Goal: Transaction & Acquisition: Purchase product/service

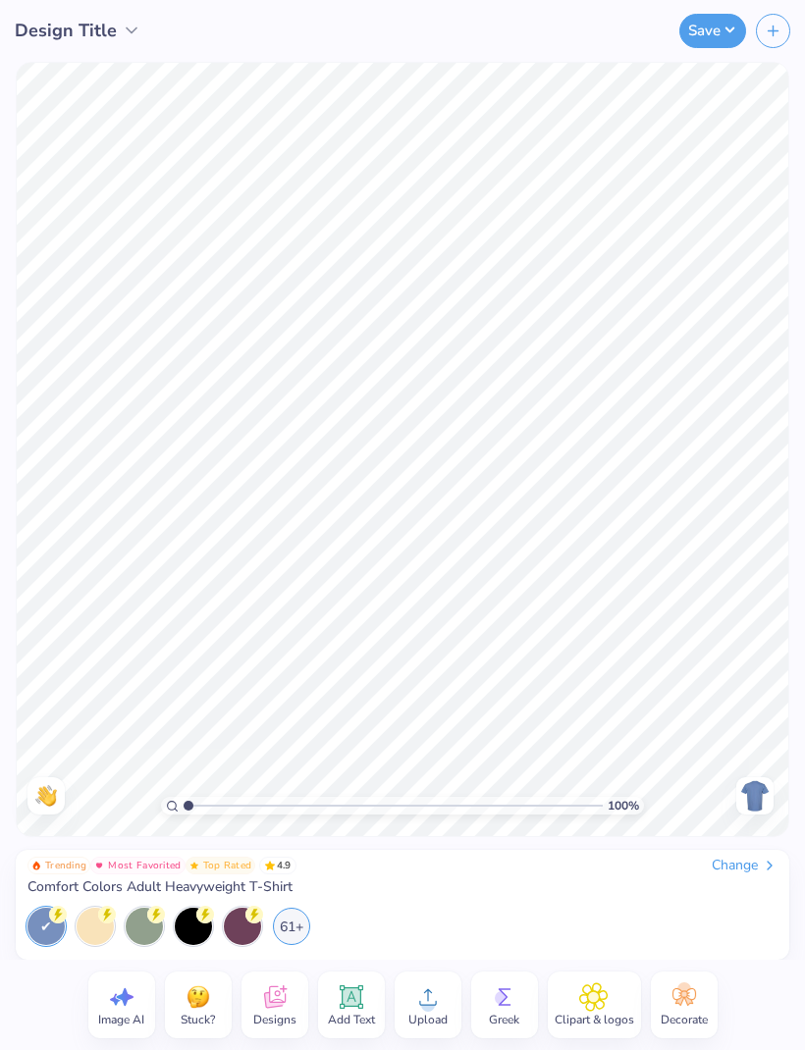
click at [137, 8] on div "Design Title" at bounding box center [118, 30] width 237 height 61
click at [125, 31] on icon at bounding box center [132, 31] width 20 height 20
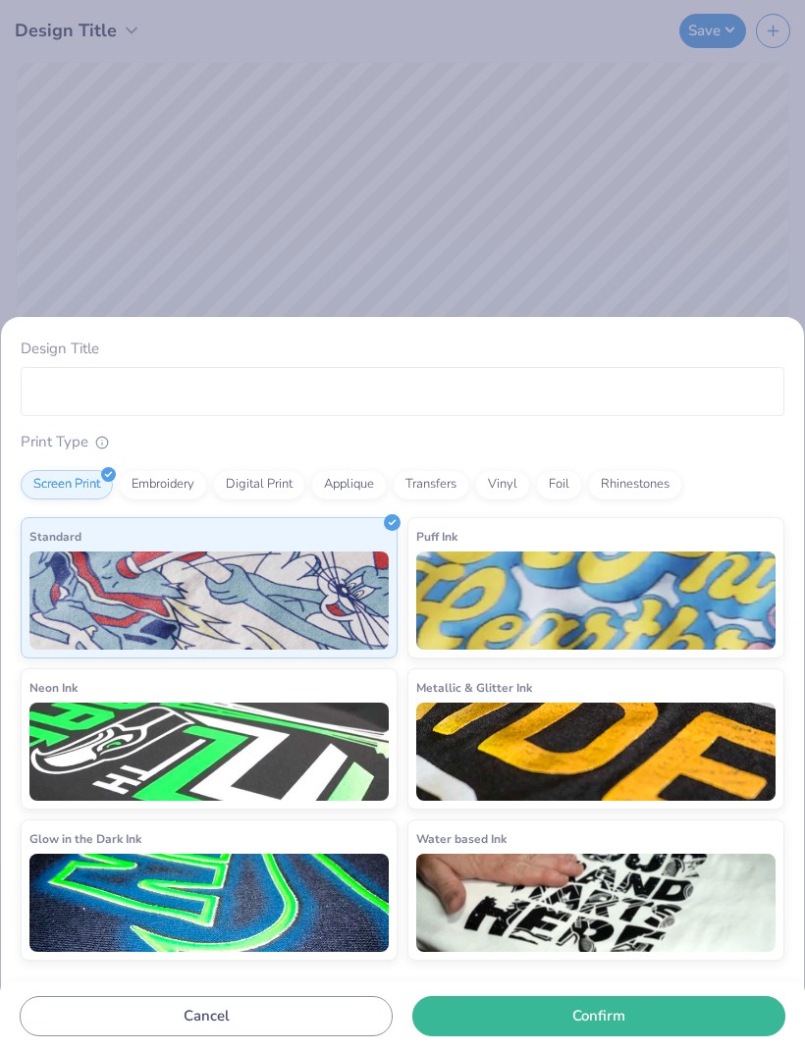
click at [637, 270] on div "Design Title Print Type Screen Print Embroidery Digital Print Applique Transfer…" at bounding box center [402, 525] width 805 height 1050
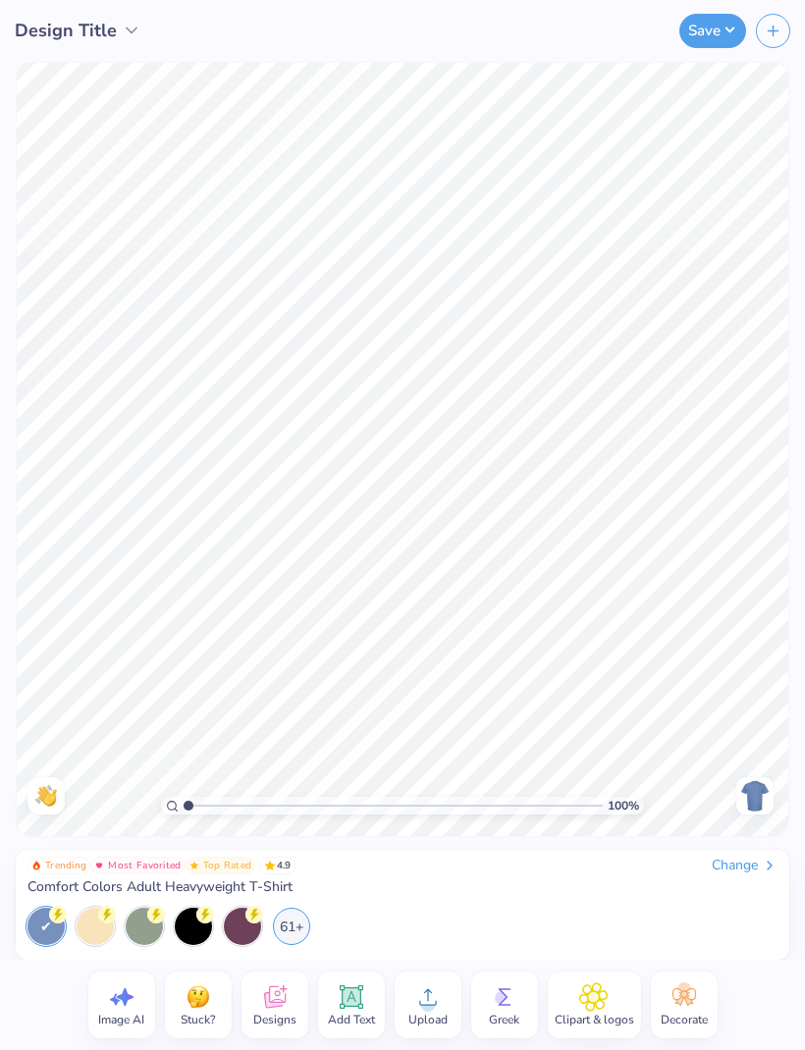
click at [747, 869] on div "Change" at bounding box center [745, 866] width 66 height 18
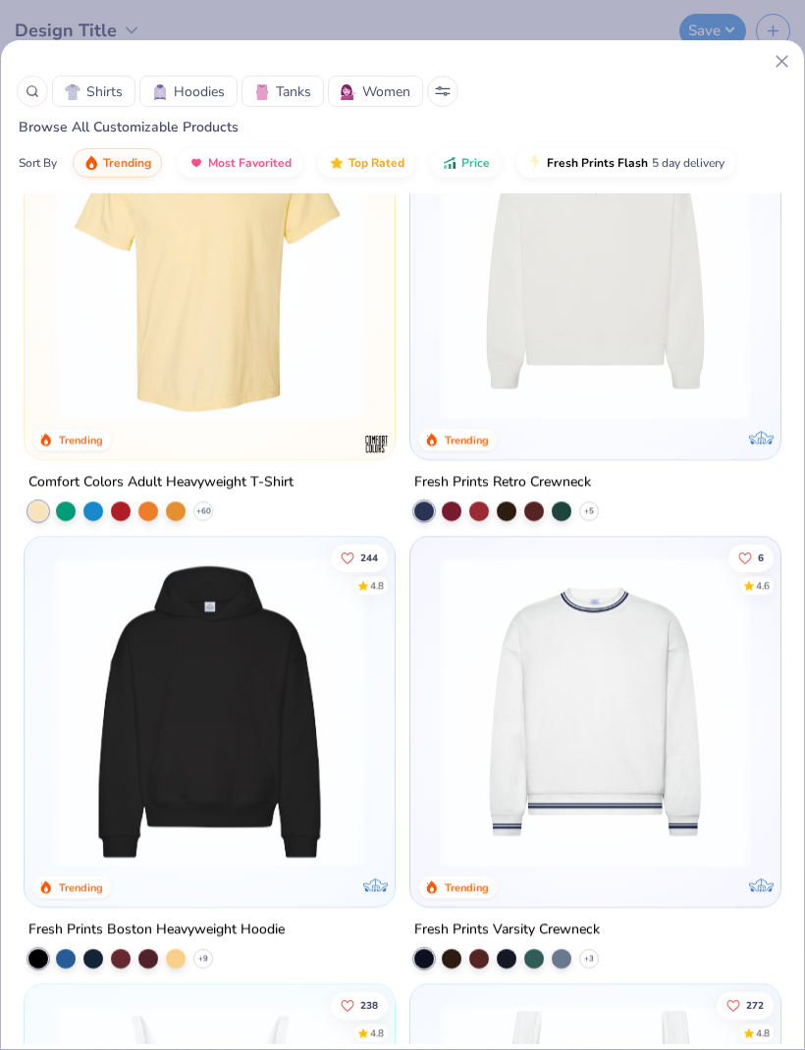
scroll to position [690, 0]
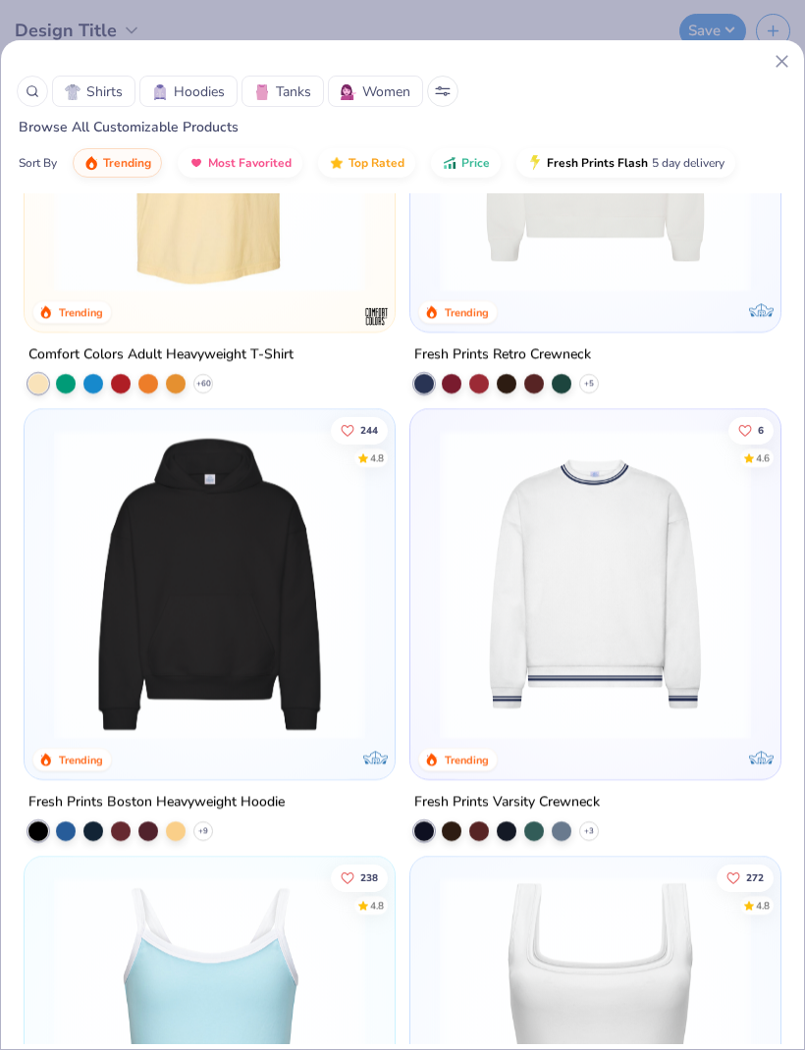
click at [272, 727] on img at bounding box center [209, 584] width 331 height 311
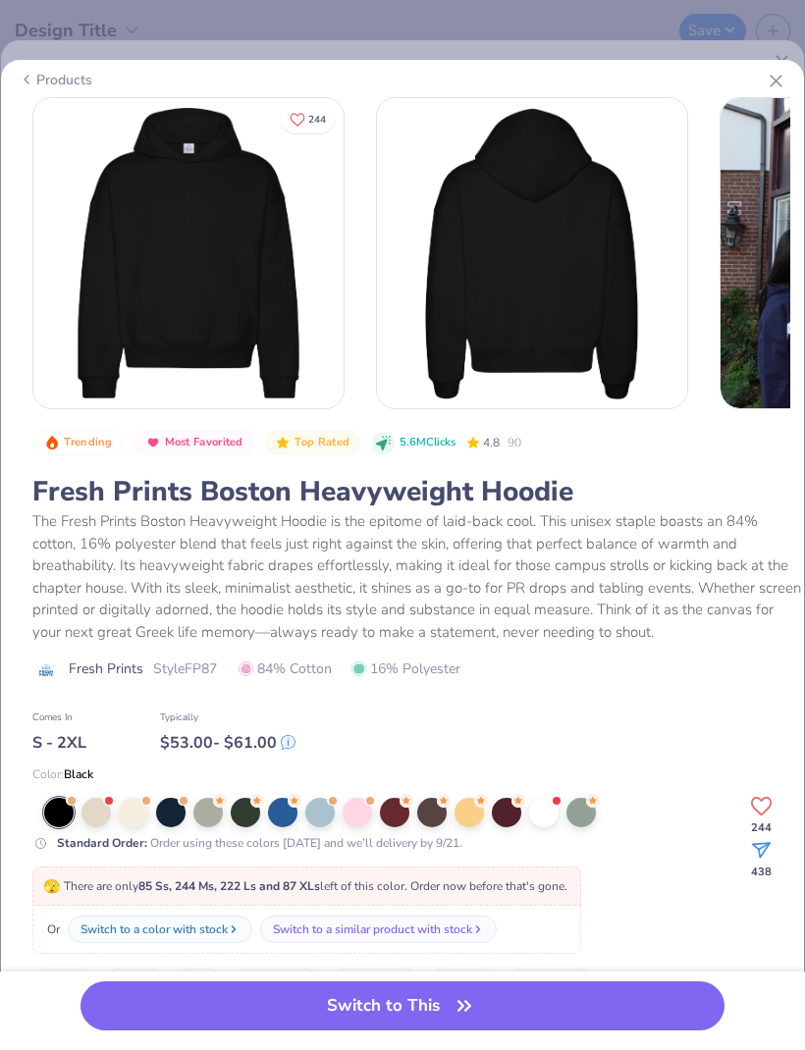
click at [766, 82] on icon at bounding box center [776, 81] width 21 height 21
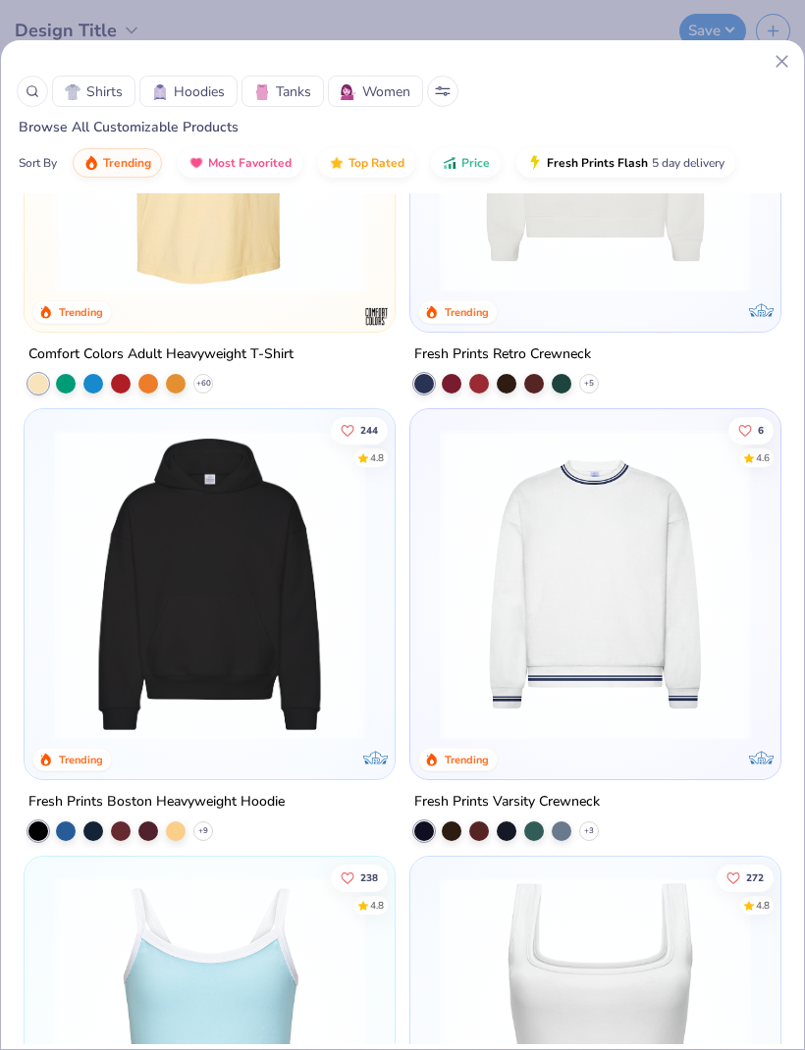
click at [772, 79] on div "Shirts Hoodies Tanks Women" at bounding box center [403, 91] width 772 height 31
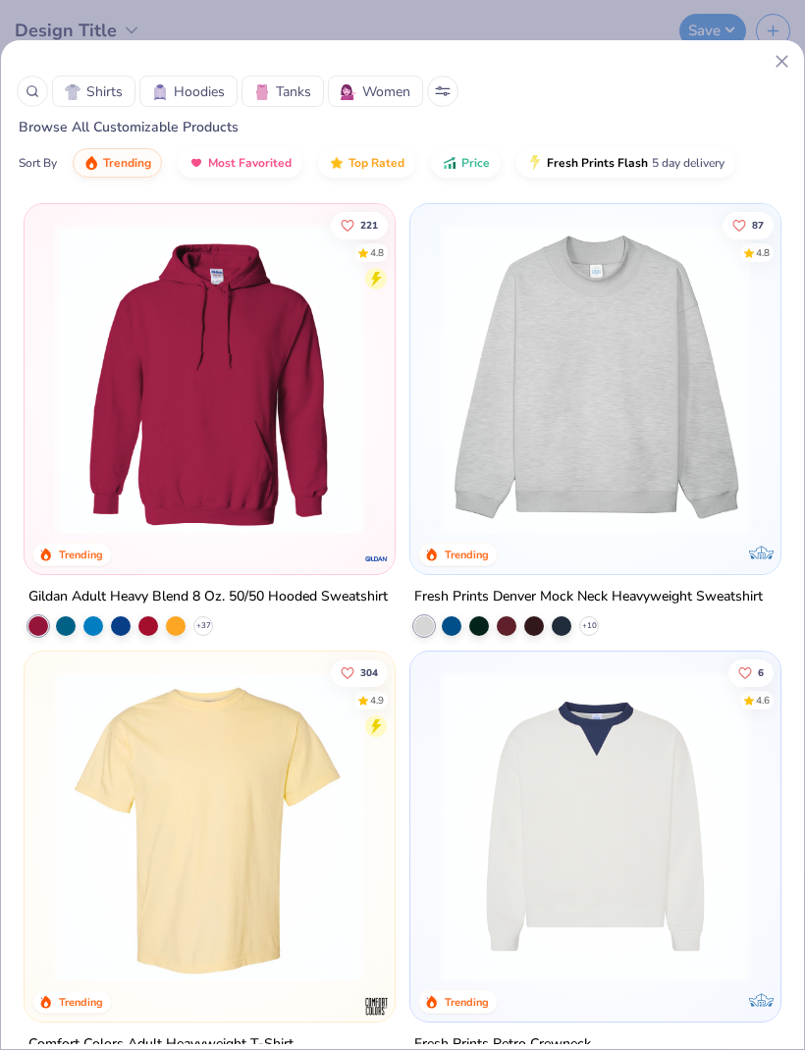
click at [287, 457] on img at bounding box center [209, 379] width 331 height 311
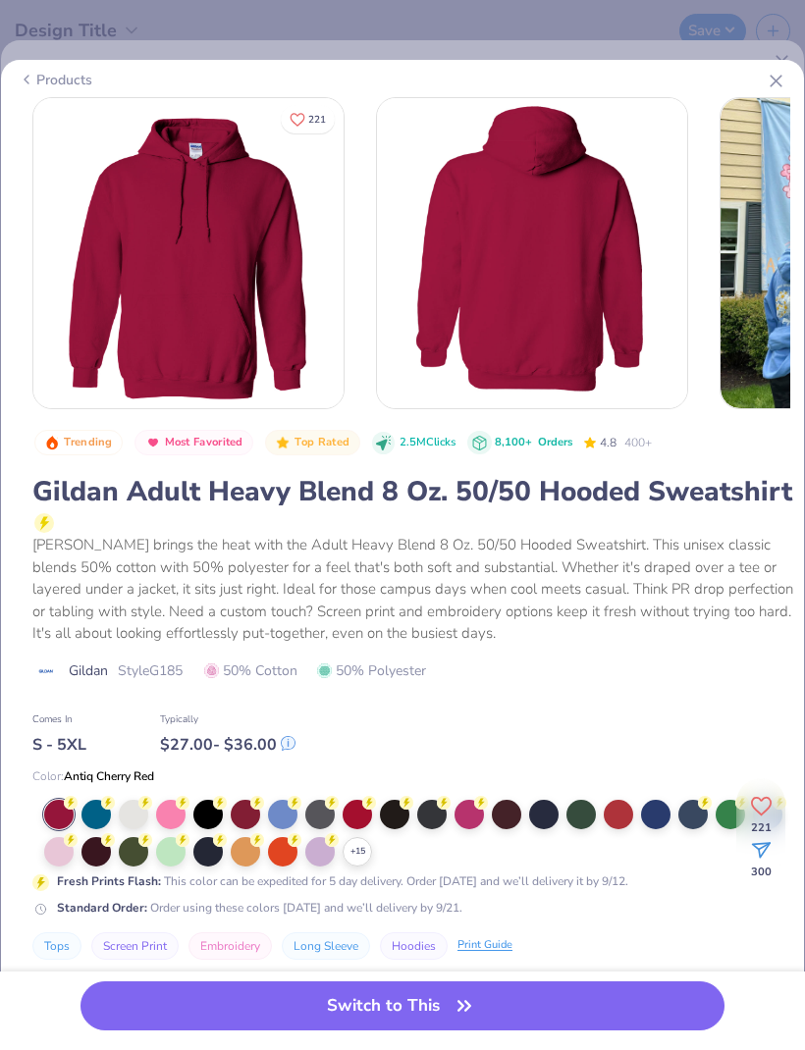
click at [178, 809] on div at bounding box center [170, 814] width 29 height 29
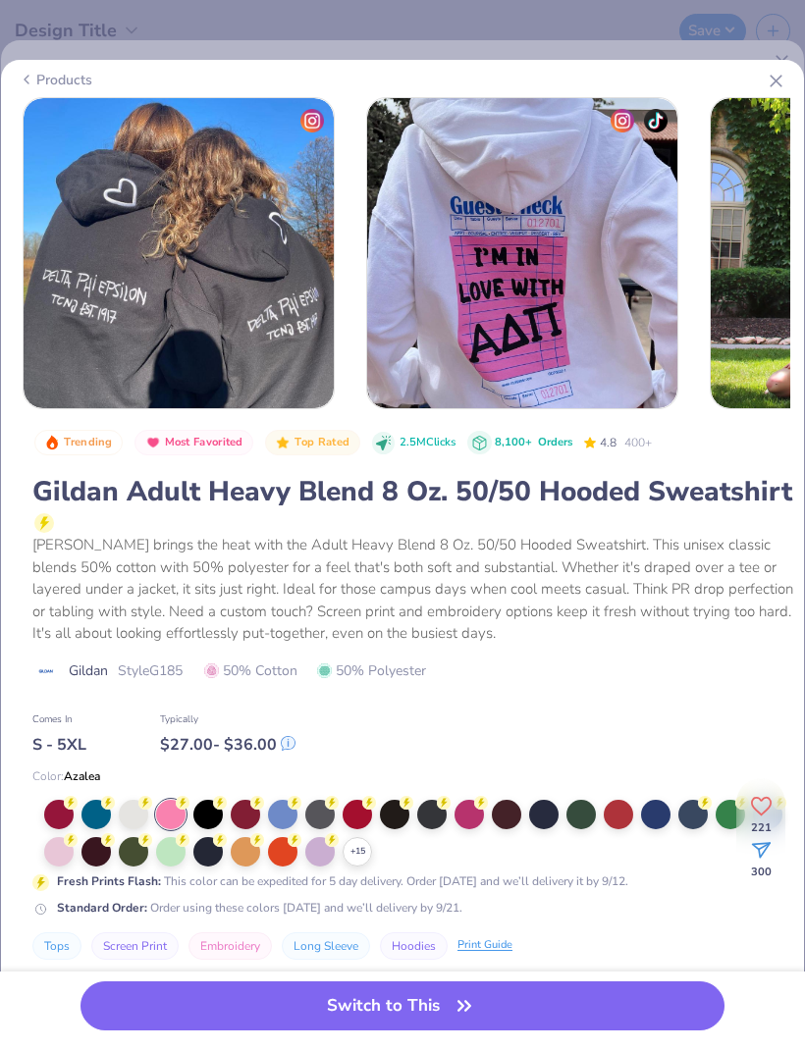
scroll to position [0, 1408]
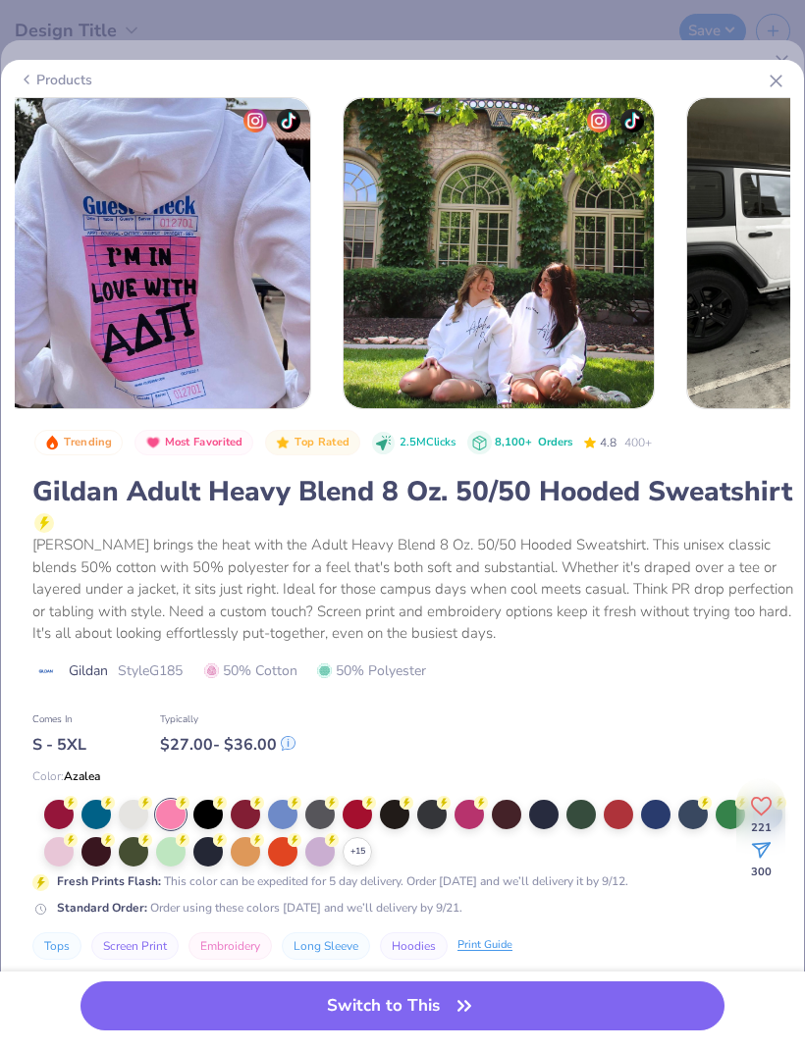
click at [62, 851] on div at bounding box center [58, 851] width 29 height 29
click at [0, 0] on icon at bounding box center [0, 0] width 0 height 0
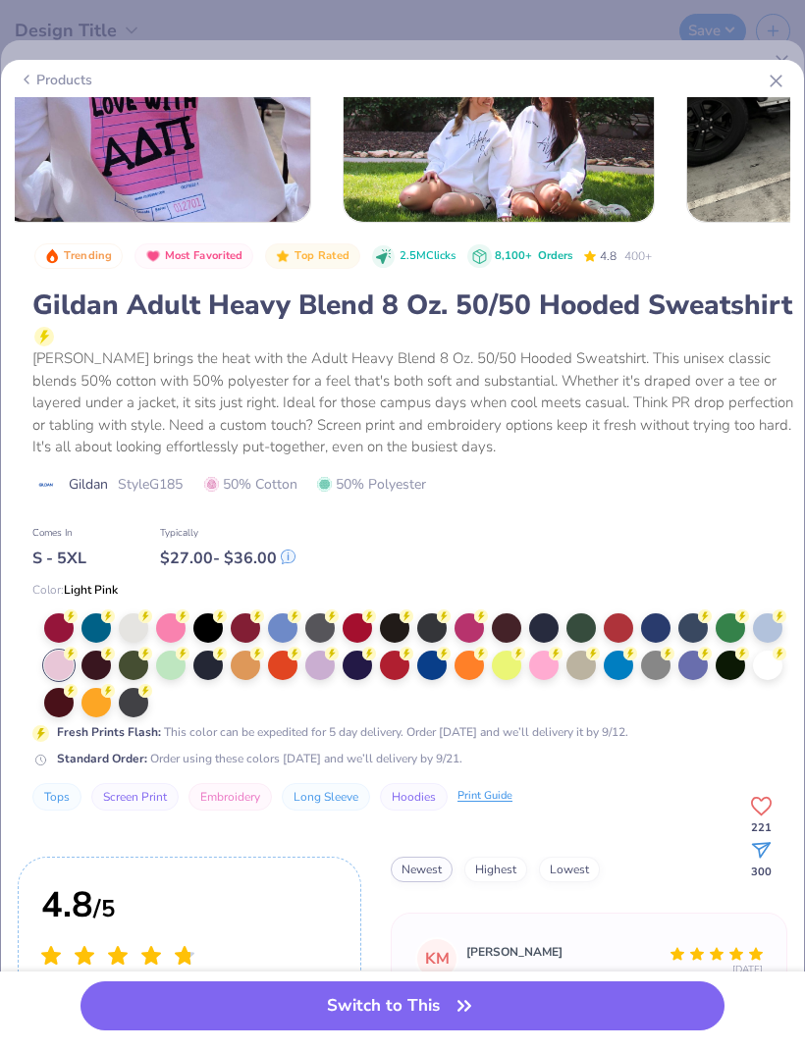
scroll to position [188, 0]
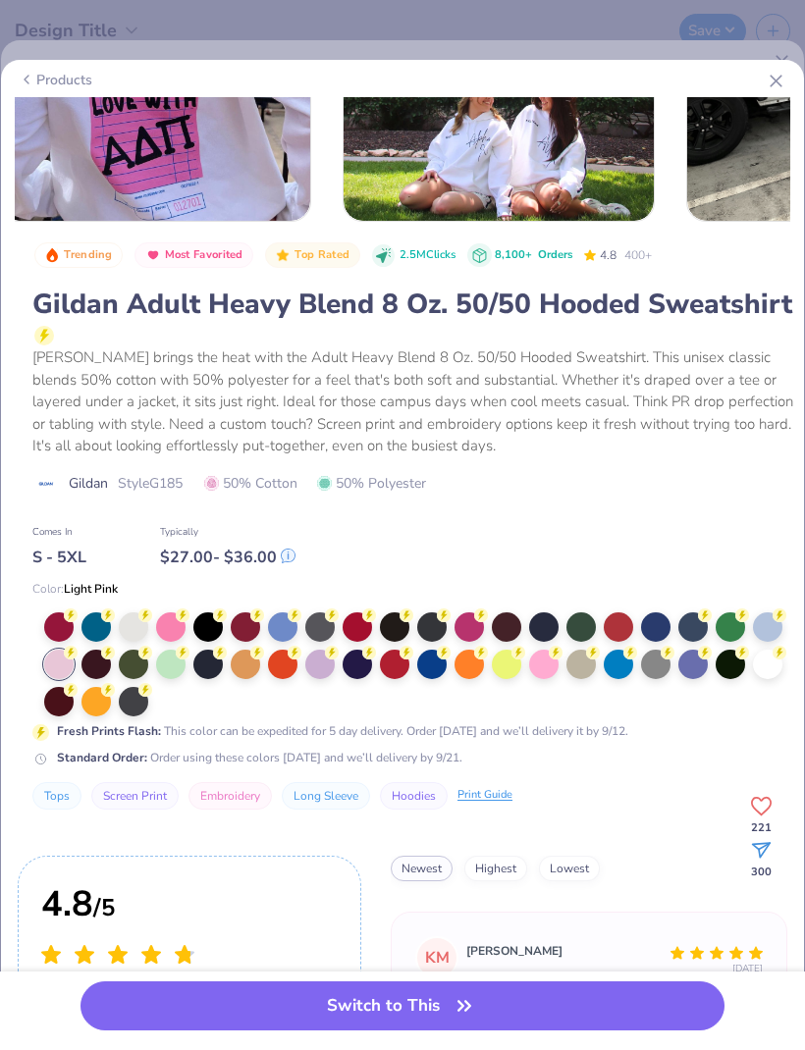
click at [530, 999] on button "Switch to This" at bounding box center [403, 1006] width 644 height 49
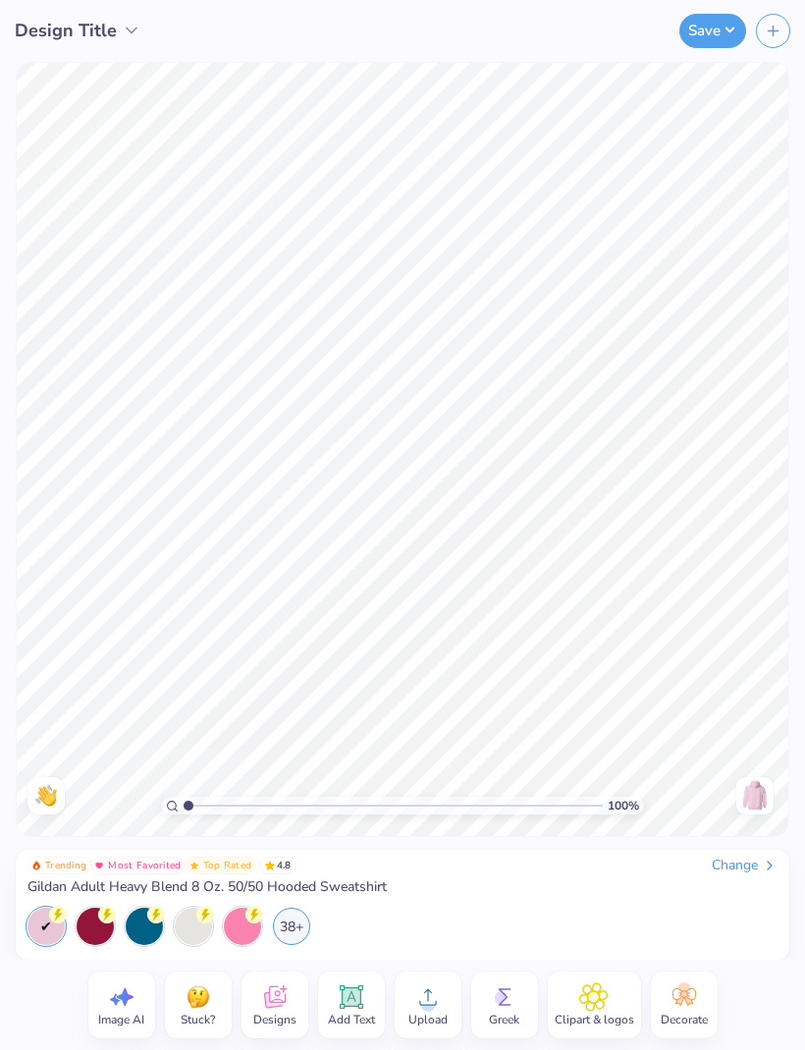
click at [301, 926] on div "38+" at bounding box center [291, 926] width 37 height 37
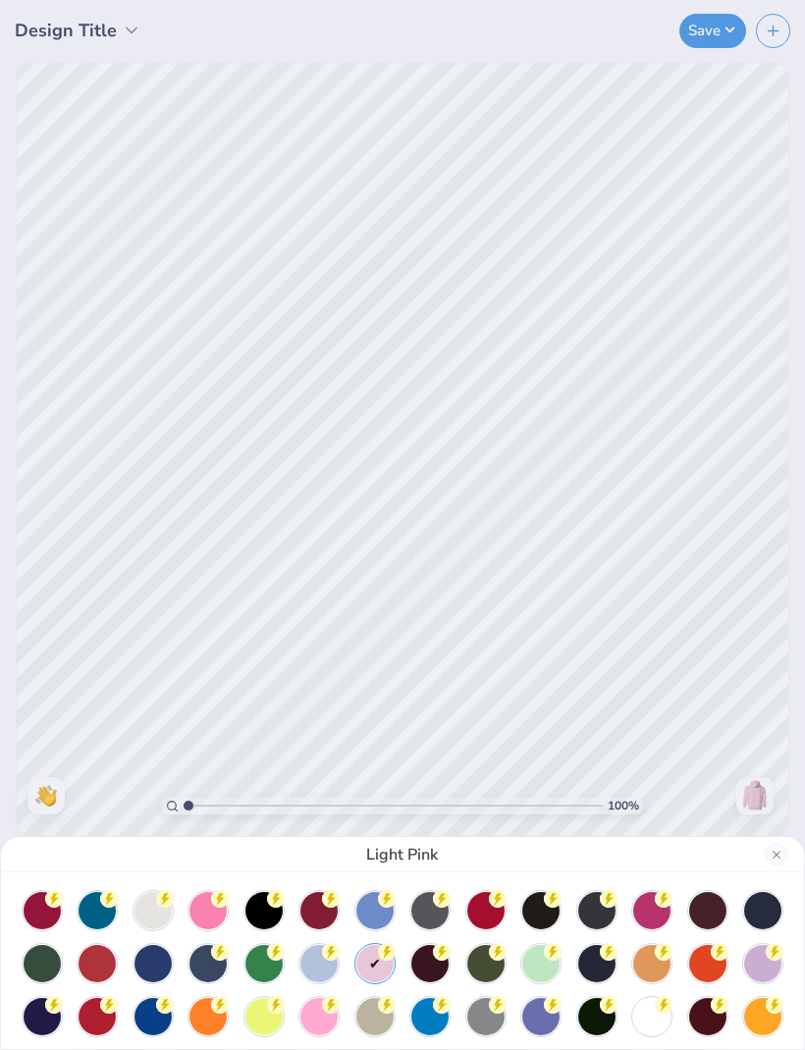
click at [325, 1011] on icon at bounding box center [331, 1005] width 18 height 18
click at [213, 911] on div at bounding box center [207, 910] width 37 height 37
click at [383, 959] on div at bounding box center [374, 963] width 37 height 37
click at [652, 918] on div at bounding box center [651, 910] width 37 height 37
click at [380, 965] on div at bounding box center [374, 963] width 37 height 37
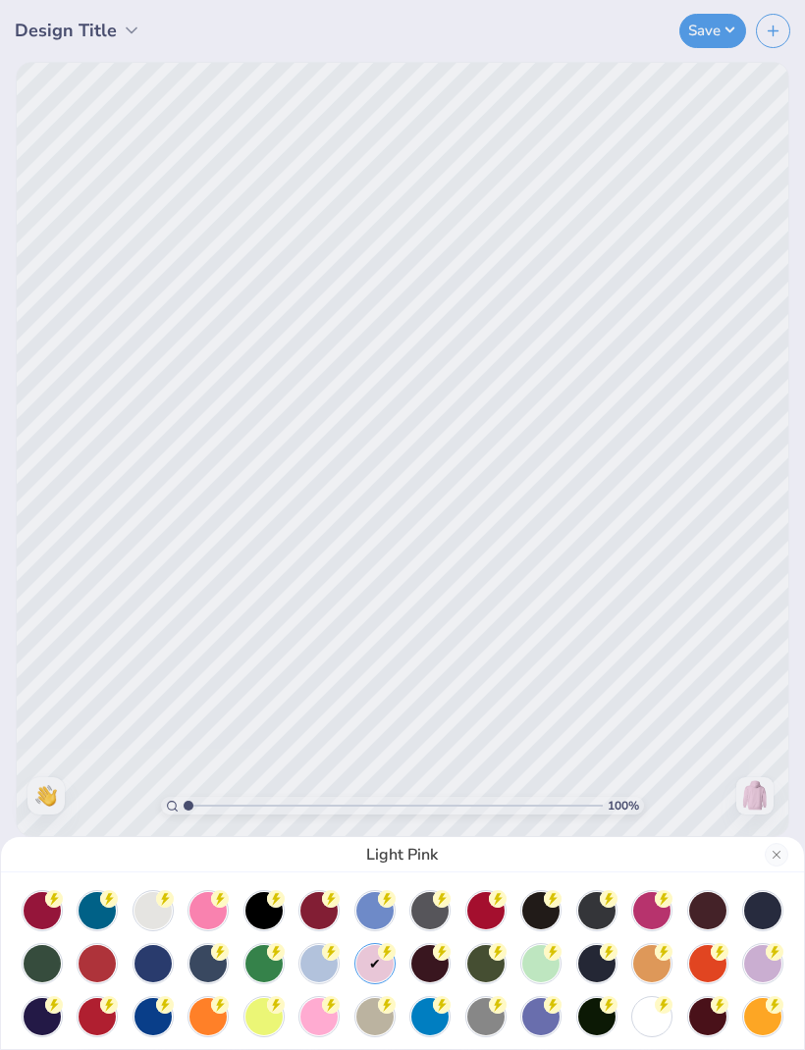
scroll to position [8, 0]
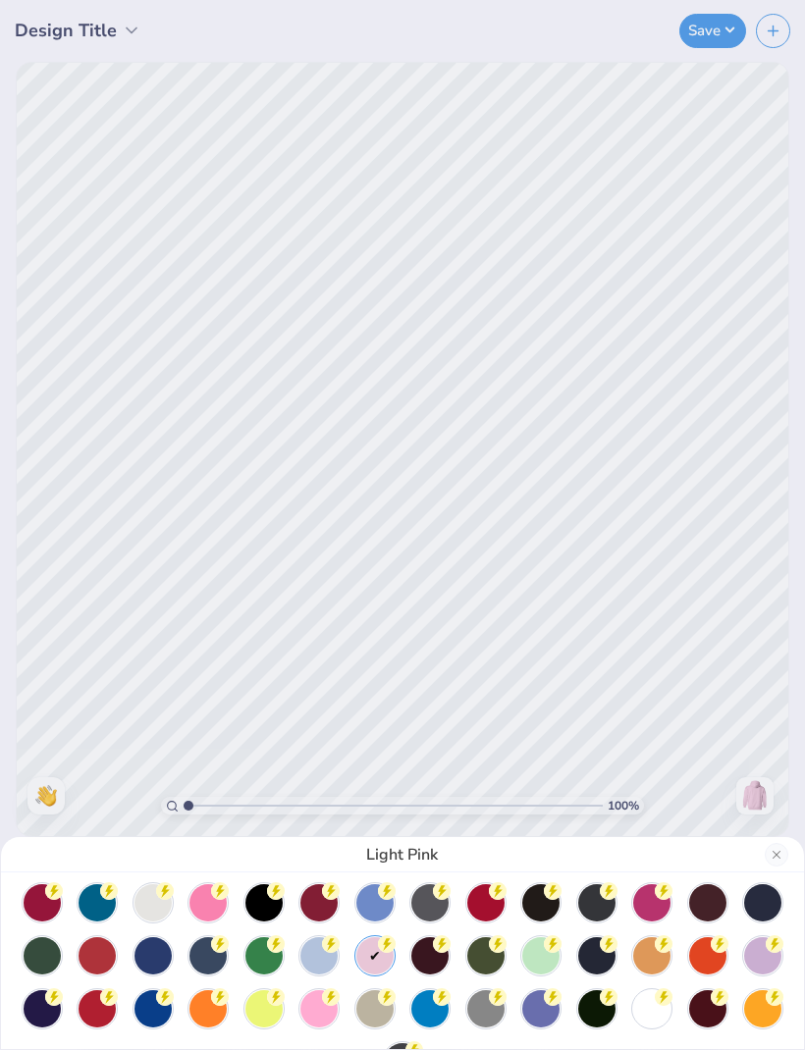
click at [328, 1004] on icon at bounding box center [331, 998] width 18 height 18
click at [364, 969] on div at bounding box center [374, 956] width 37 height 37
click at [95, 999] on div at bounding box center [97, 1009] width 37 height 37
click at [159, 900] on div at bounding box center [153, 903] width 37 height 37
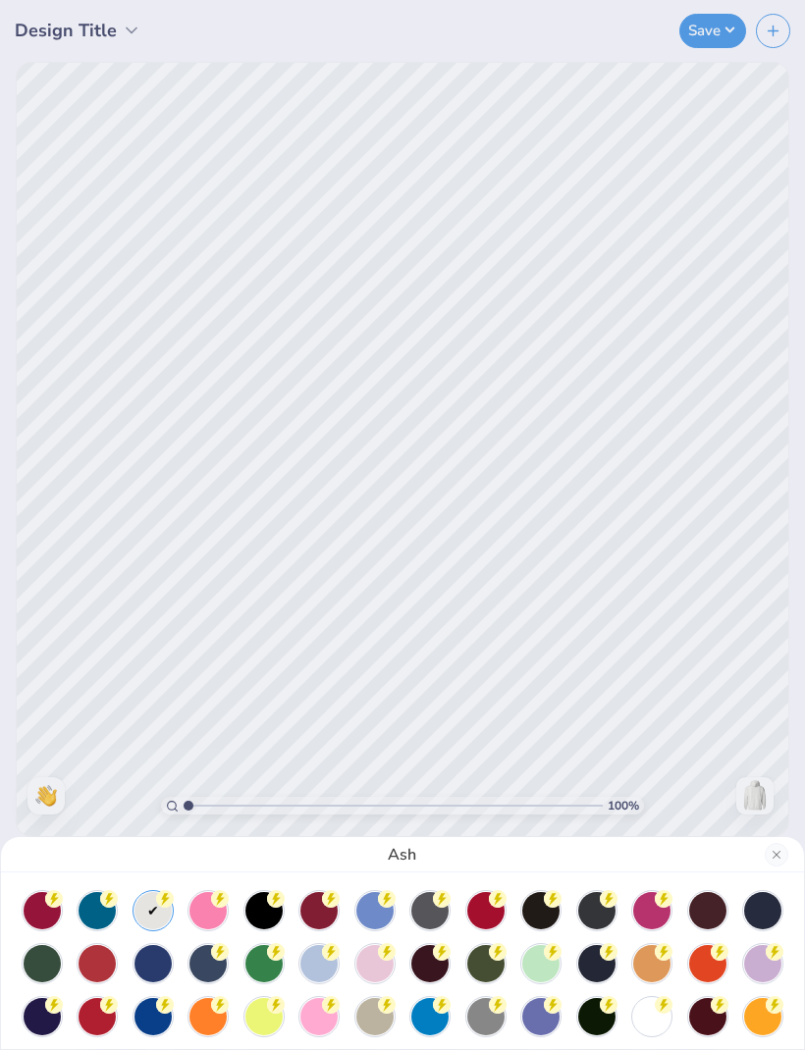
scroll to position [29, 0]
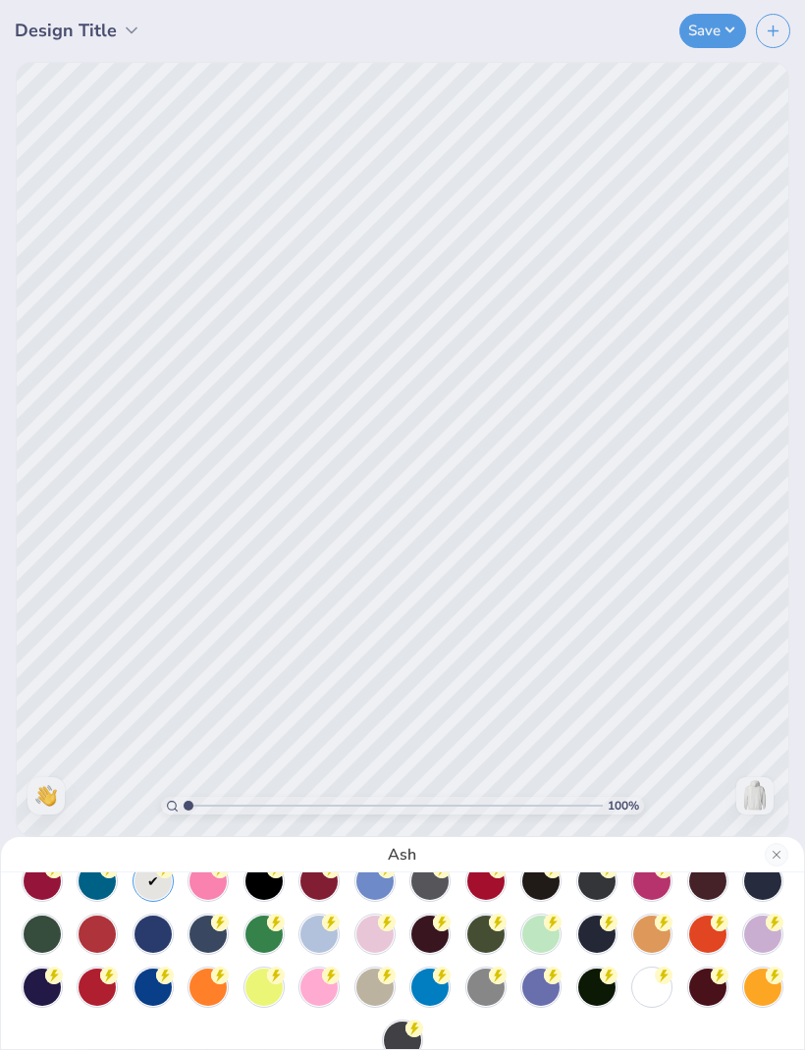
click at [663, 991] on div at bounding box center [651, 987] width 37 height 37
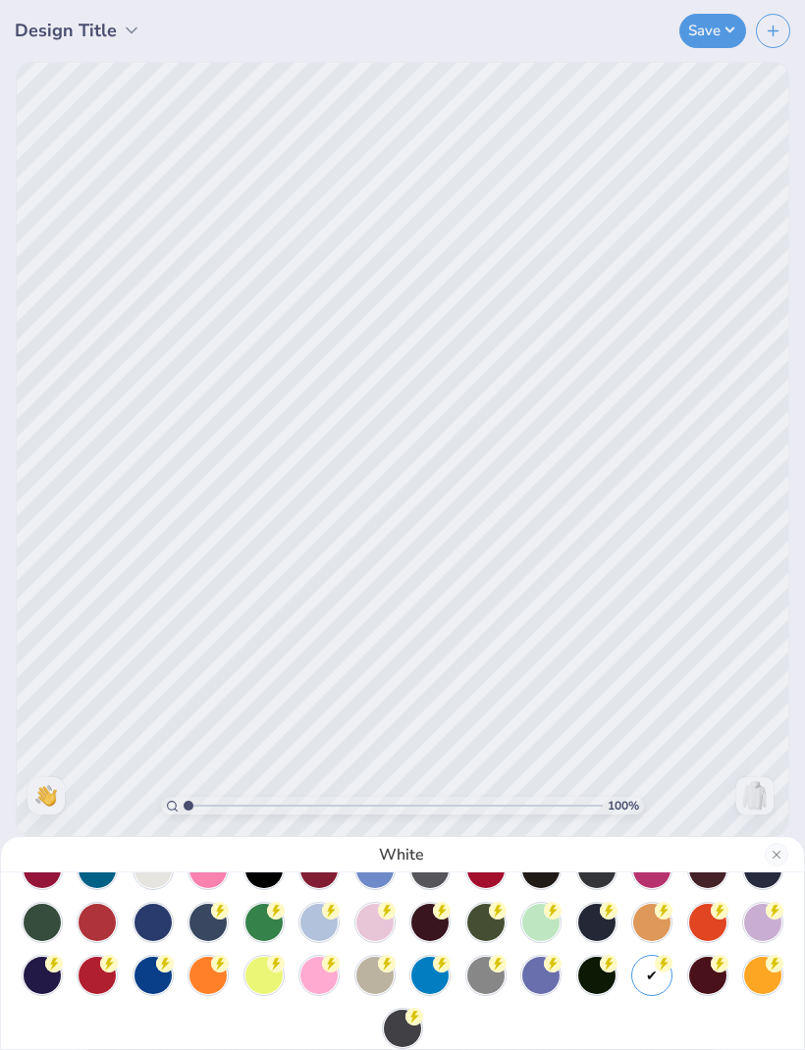
scroll to position [43, 0]
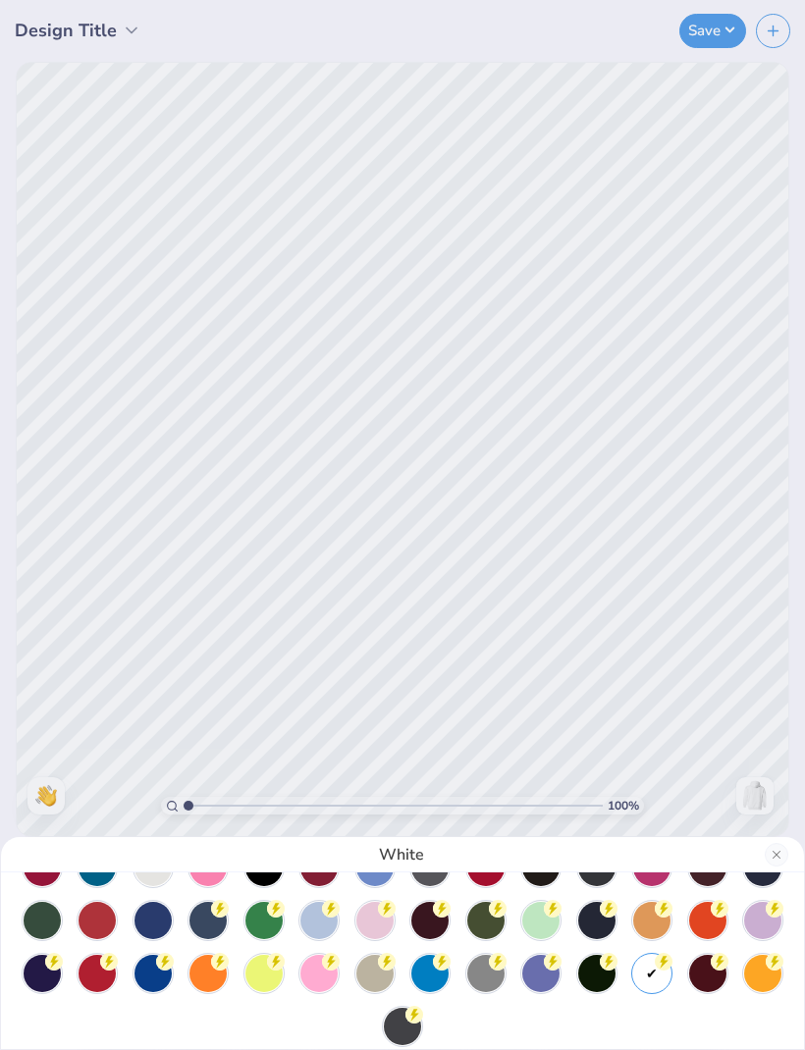
click at [379, 930] on div at bounding box center [374, 920] width 37 height 37
click at [776, 849] on button "Close" at bounding box center [777, 855] width 24 height 24
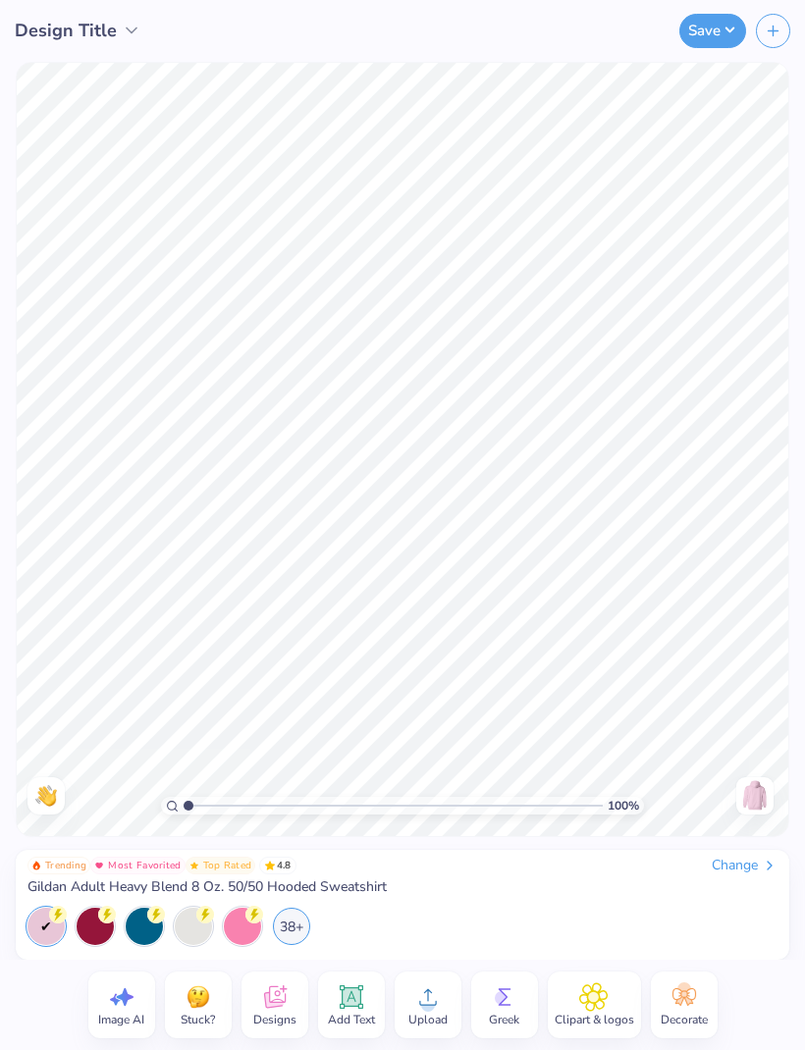
click at [510, 1005] on icon at bounding box center [504, 998] width 13 height 18
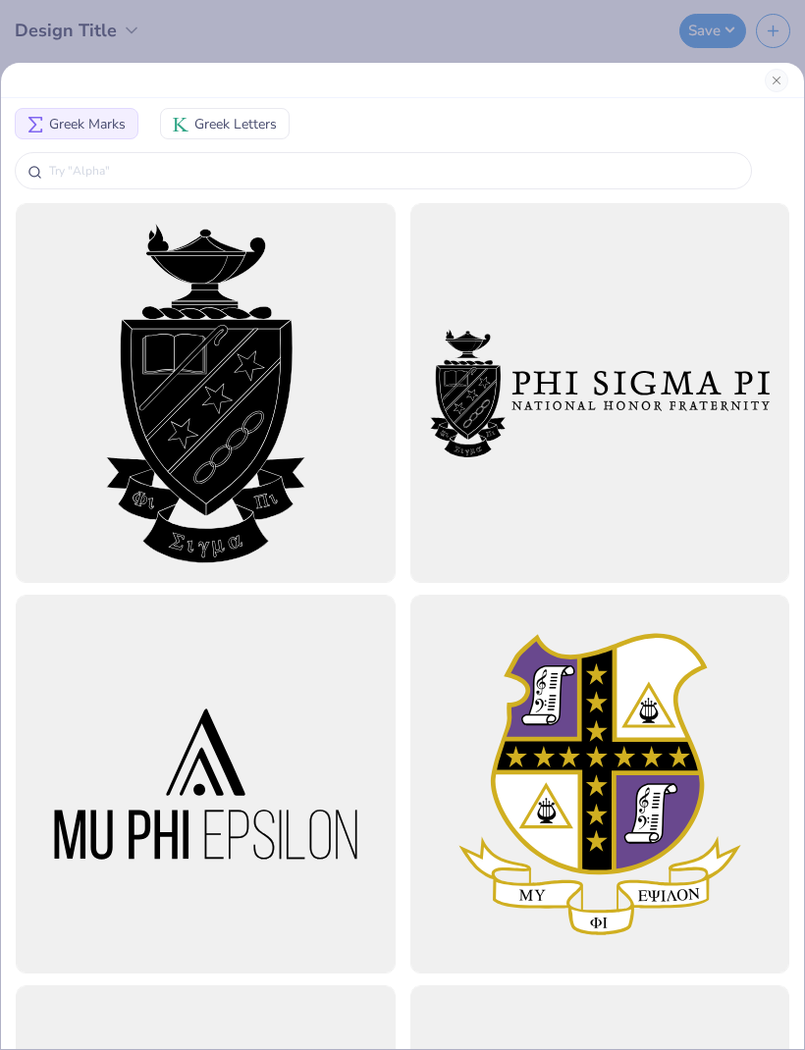
click at [104, 161] on input "text" at bounding box center [393, 171] width 692 height 20
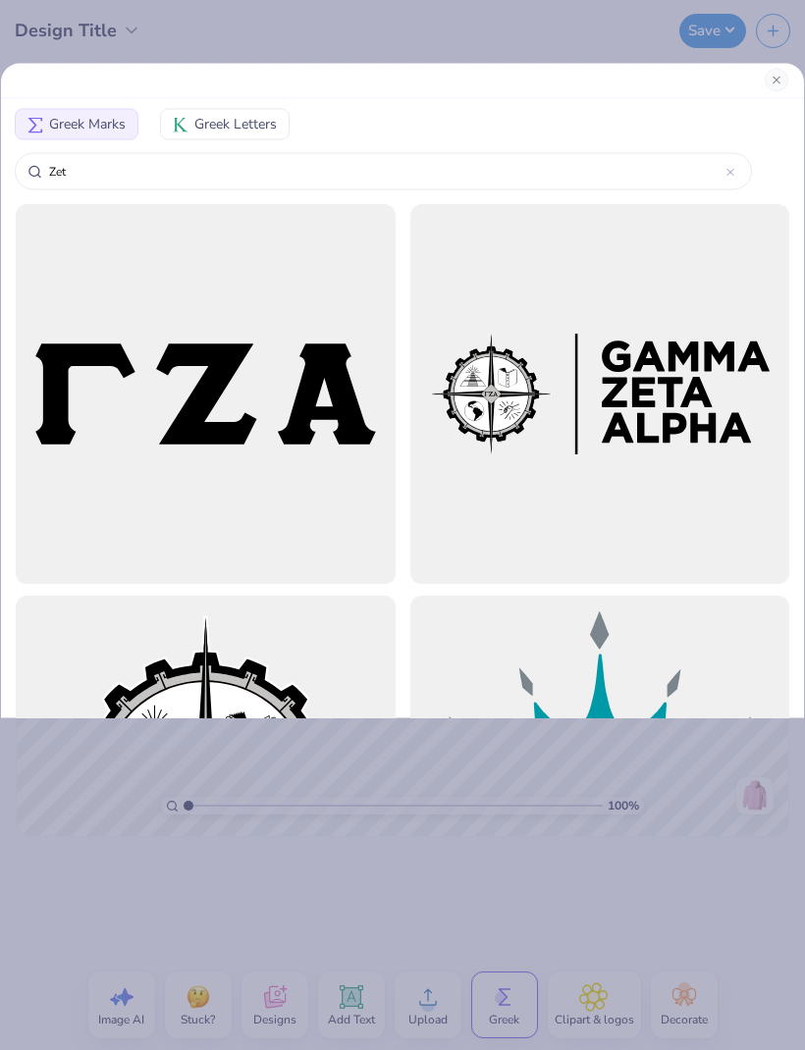
type input "Zeta"
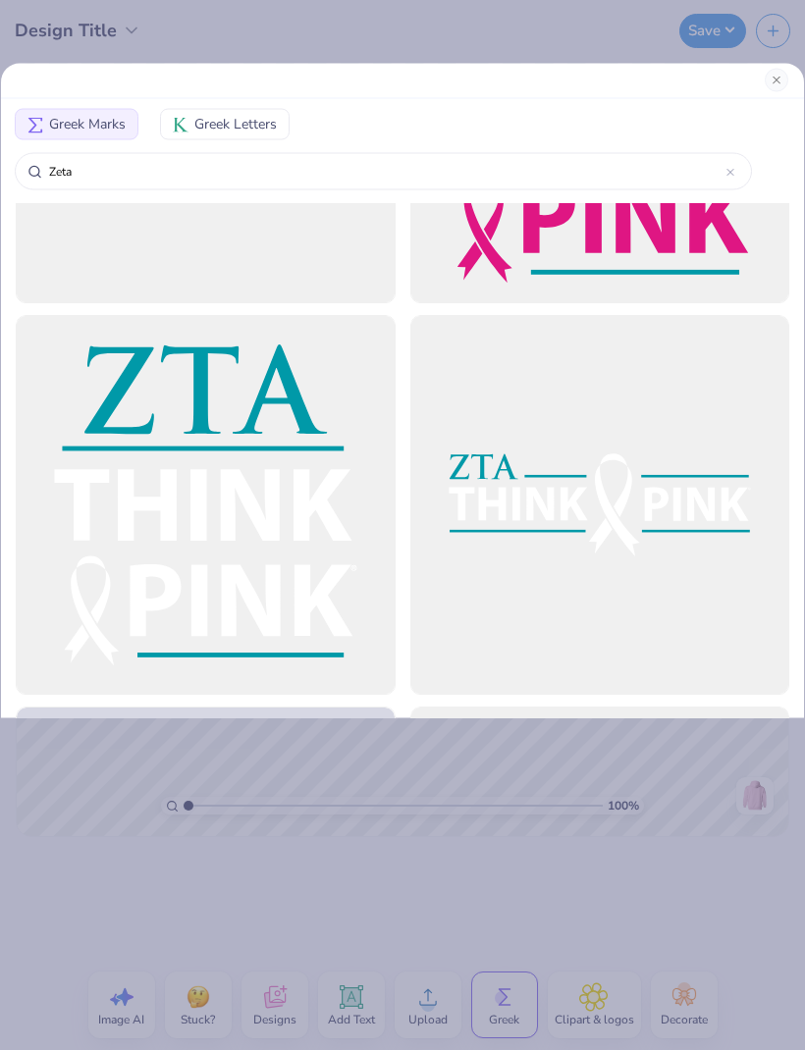
scroll to position [3031, 0]
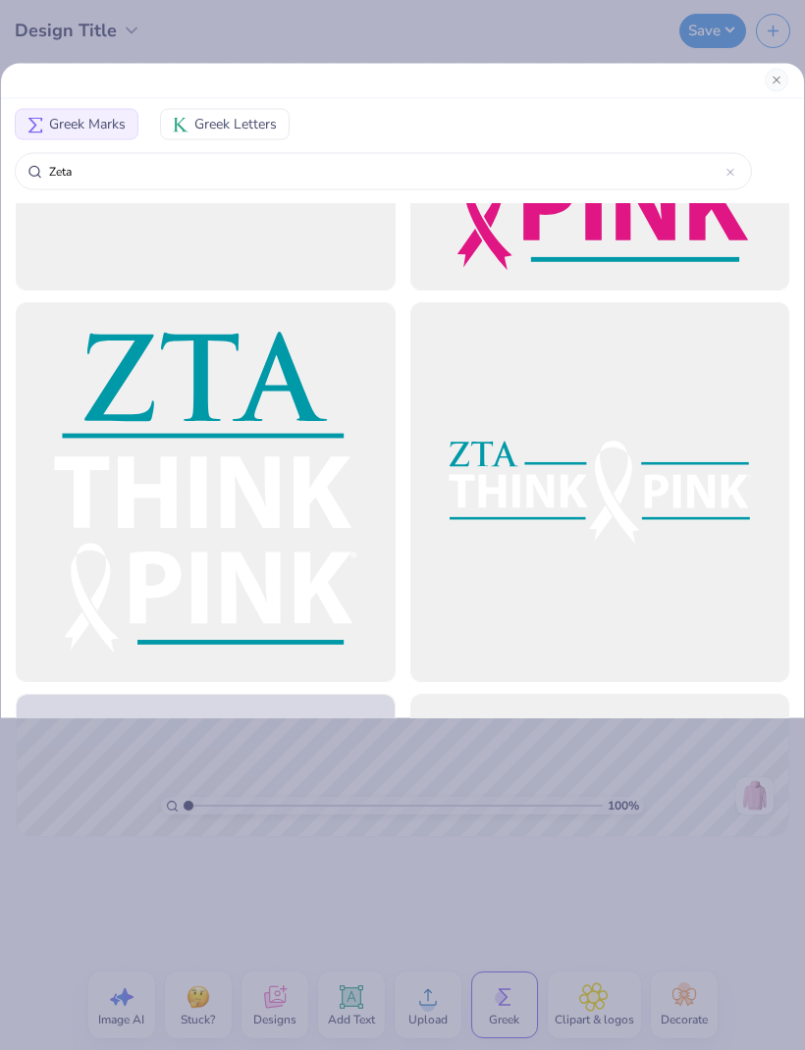
click at [223, 119] on span "Greek Letters" at bounding box center [235, 124] width 82 height 21
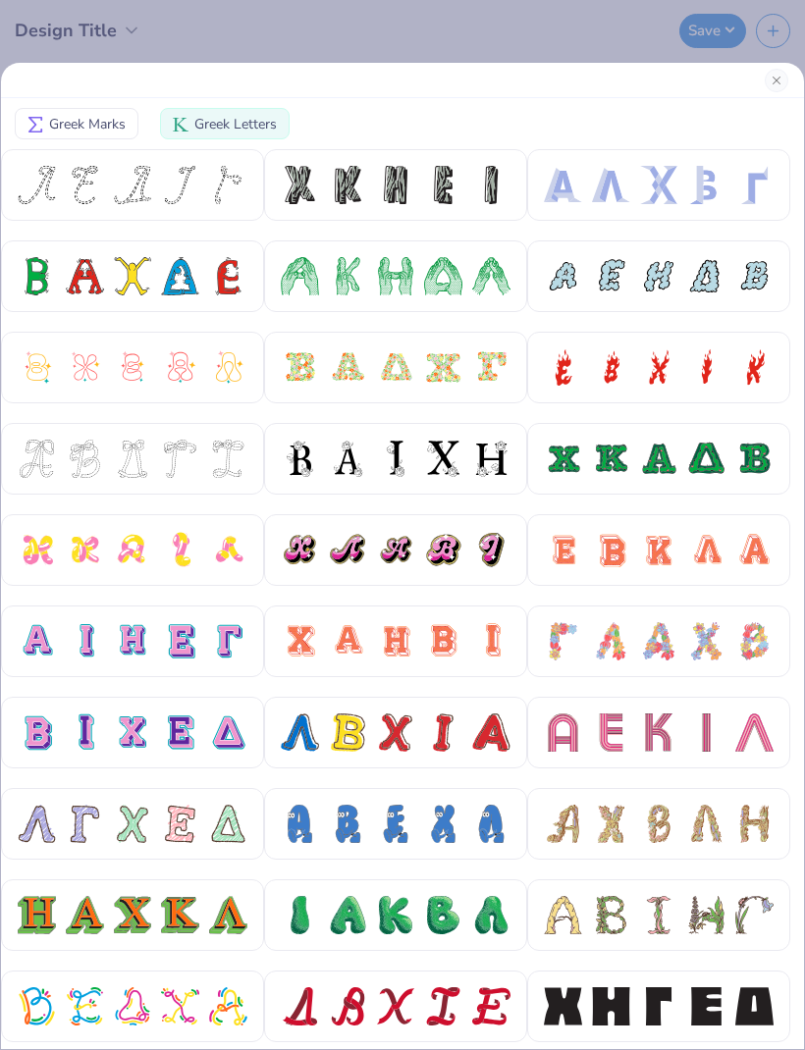
scroll to position [-1, 0]
click at [778, 86] on button "Close" at bounding box center [777, 81] width 24 height 24
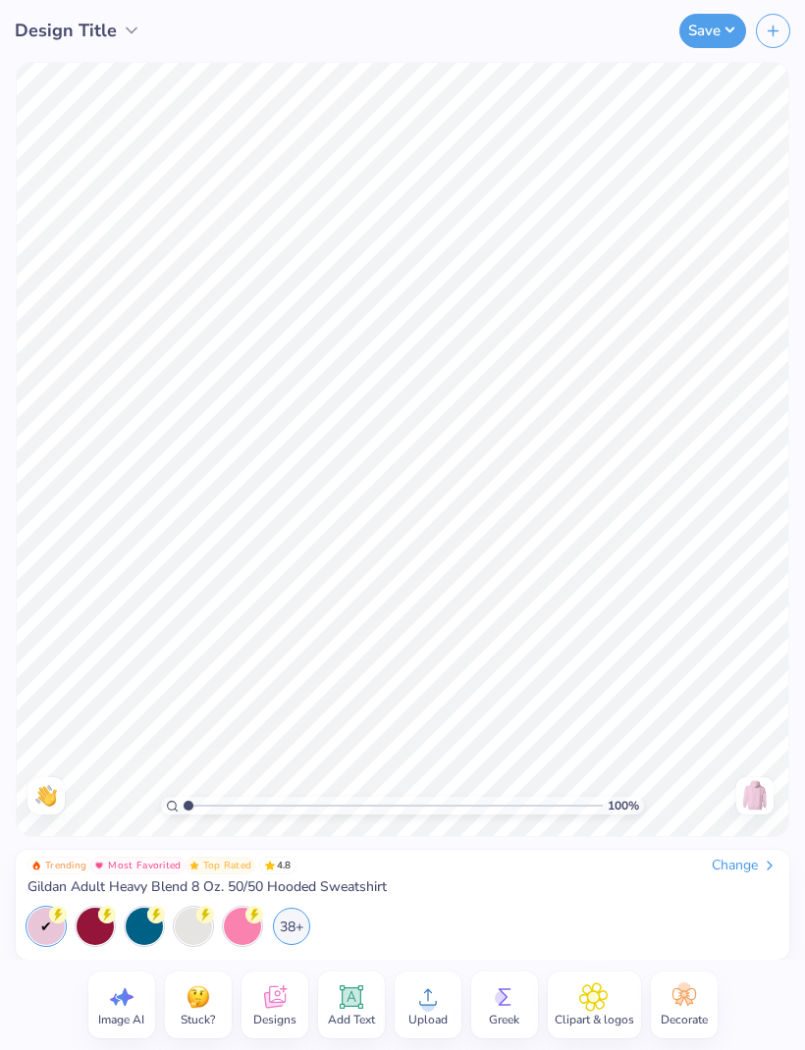
click at [362, 996] on icon at bounding box center [351, 997] width 29 height 29
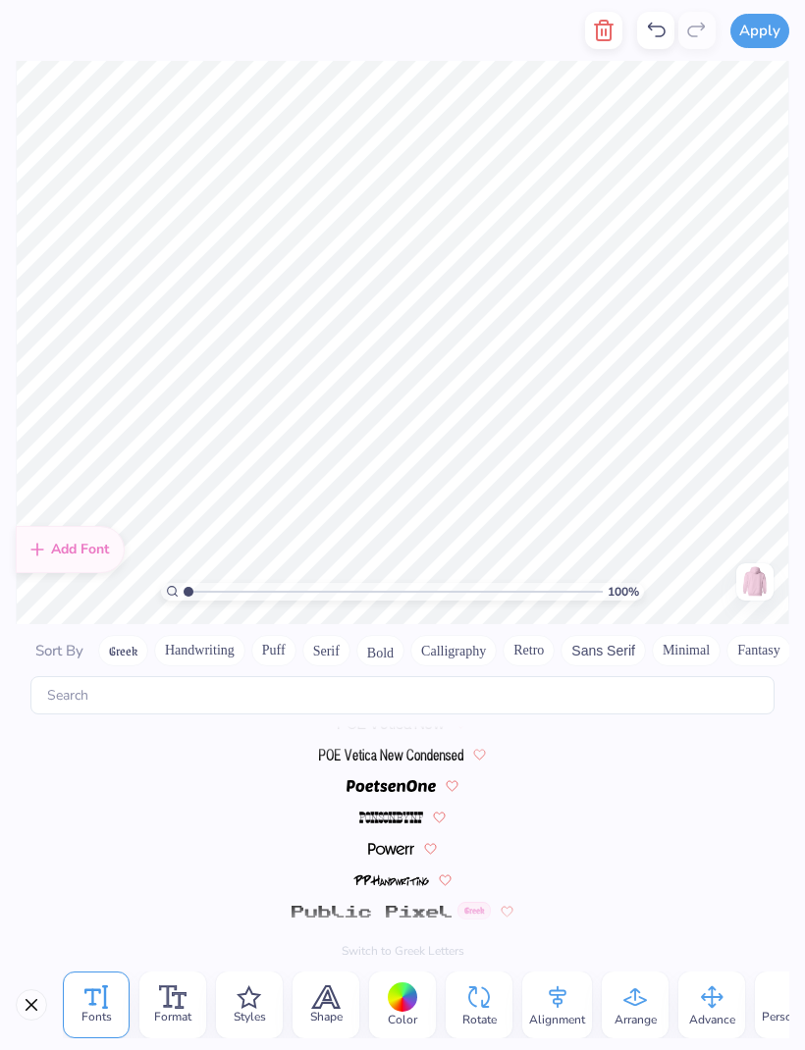
scroll to position [8561, 0]
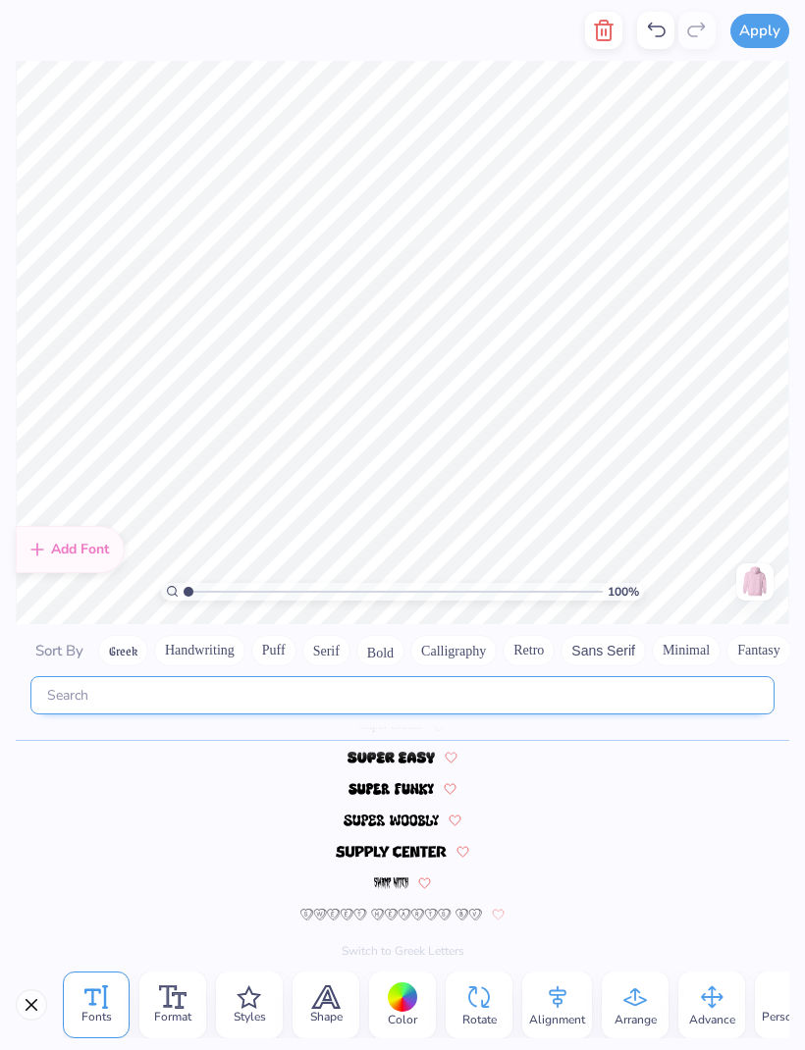
click at [176, 676] on input "text" at bounding box center [402, 695] width 744 height 38
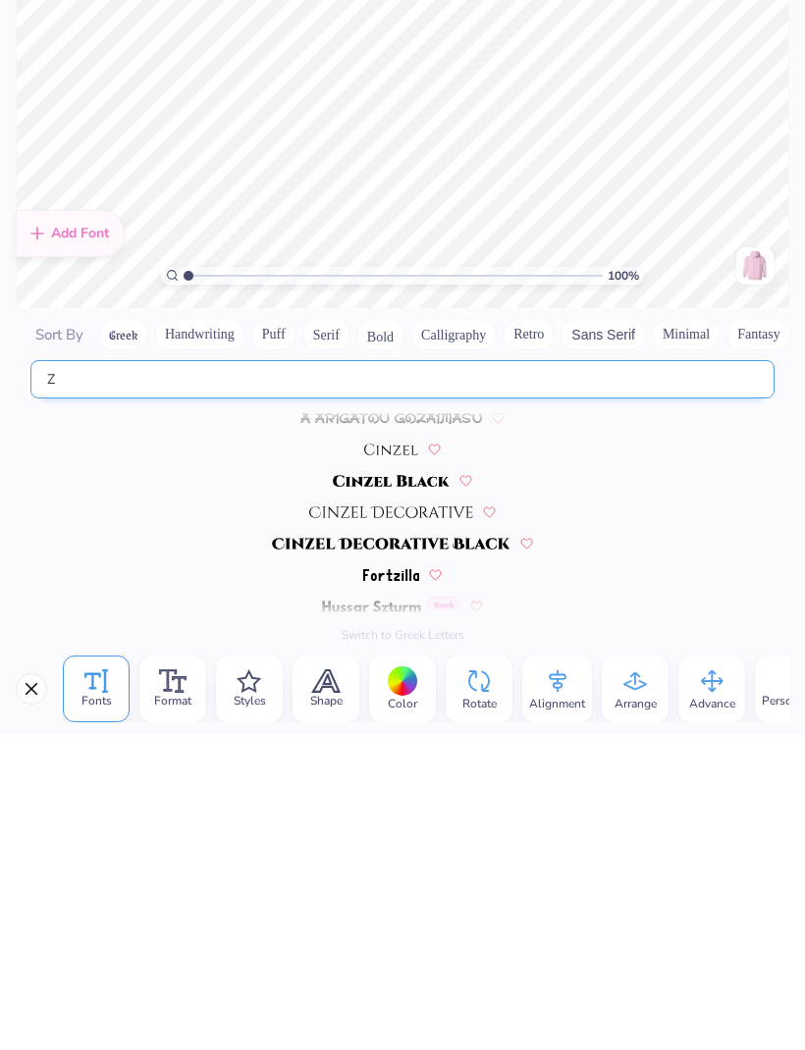
scroll to position [0, 0]
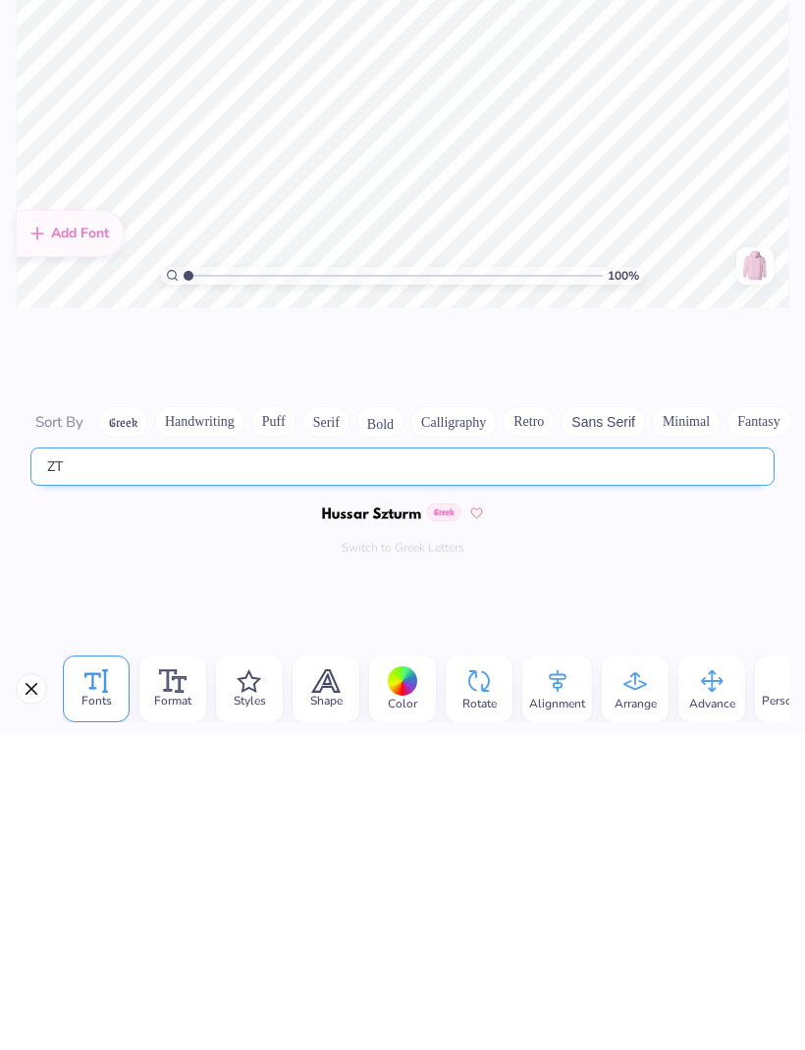
type input "Z"
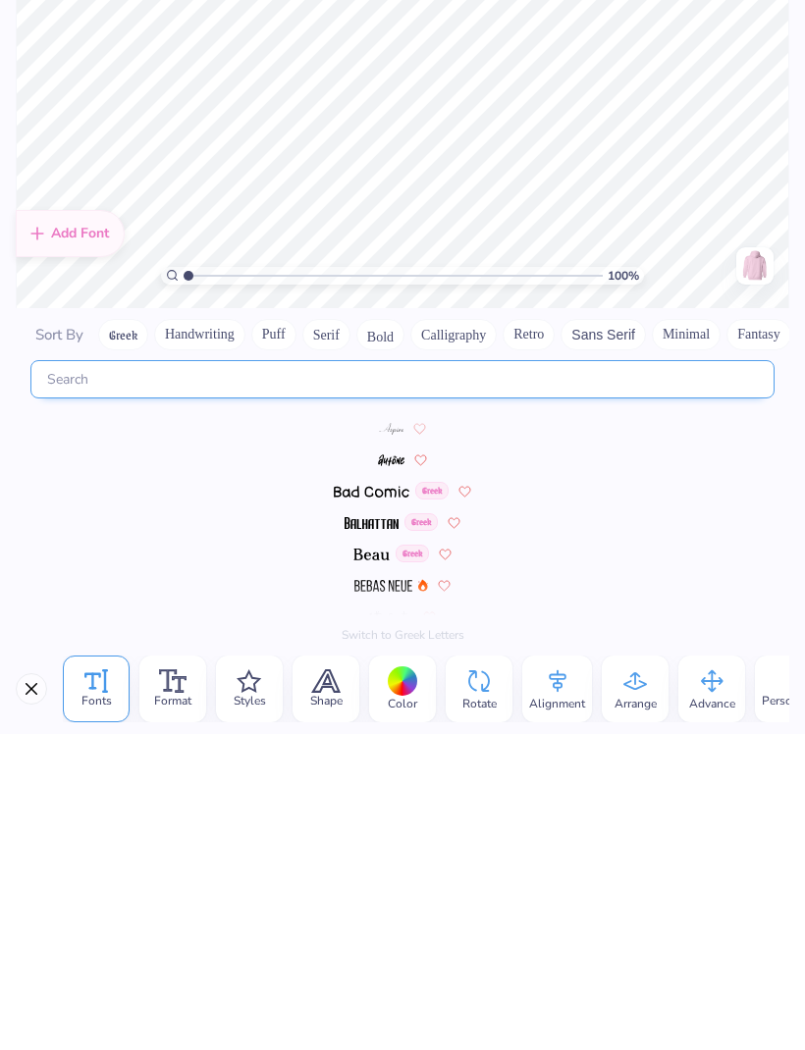
scroll to position [657, 0]
click at [511, 886] on div at bounding box center [403, 901] width 774 height 31
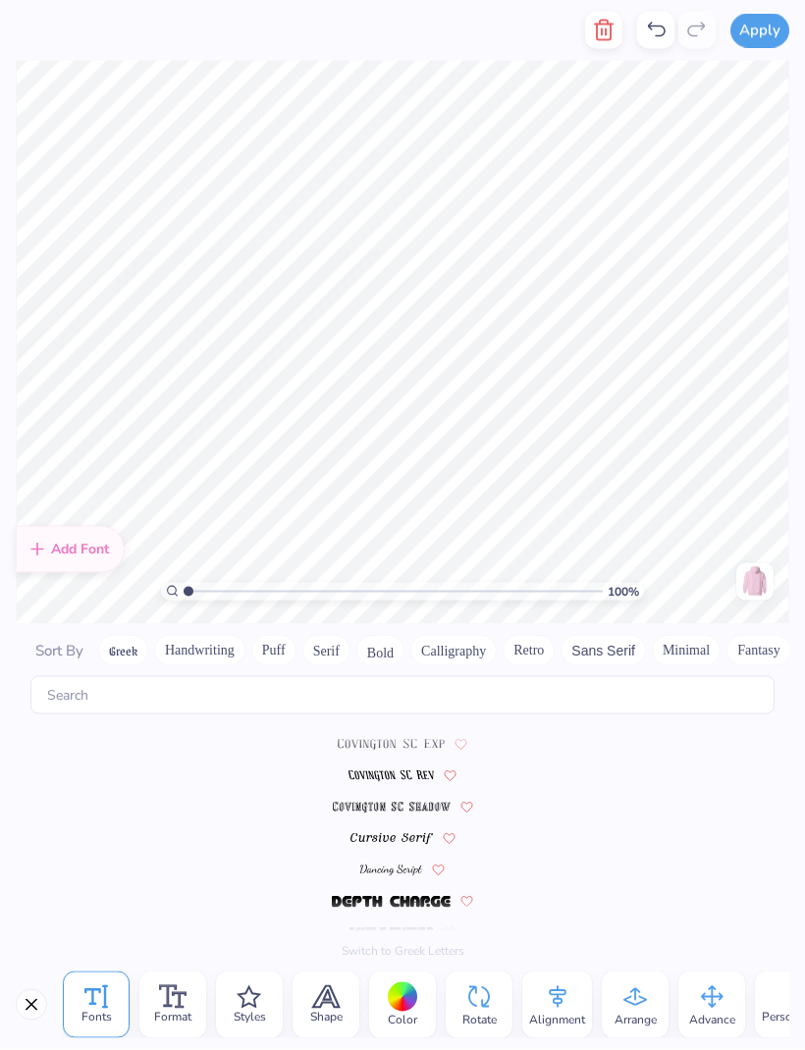
scroll to position [1, 1]
type textarea "zTa"
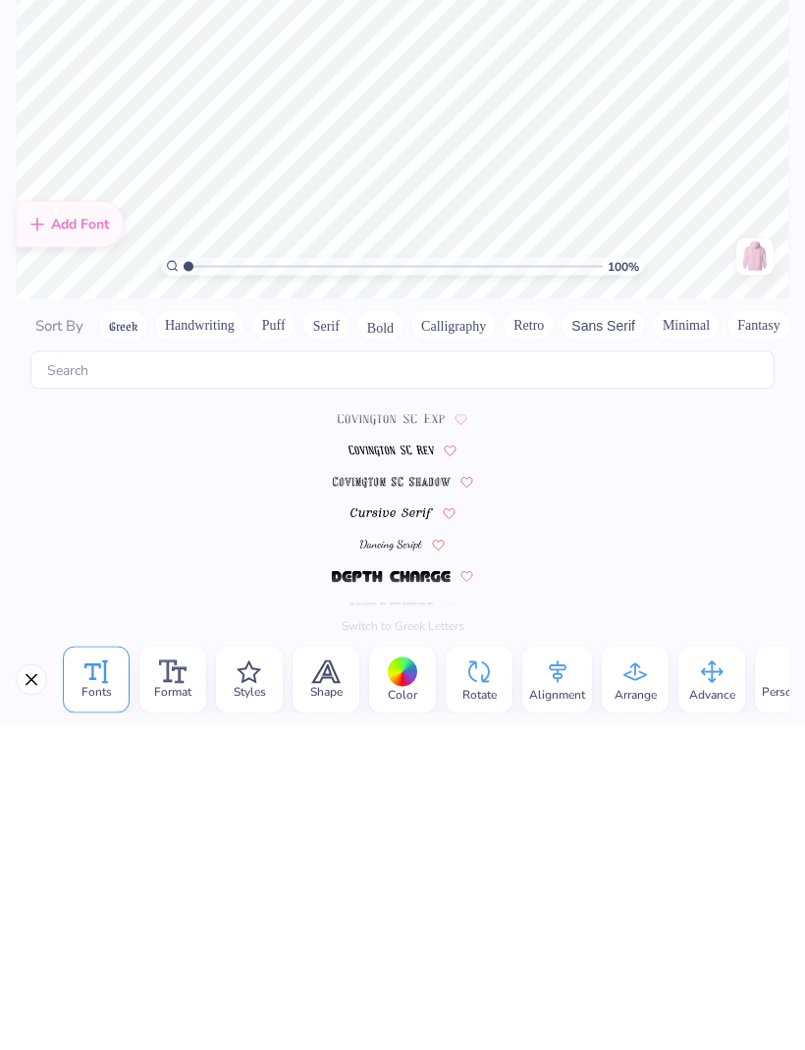
click at [383, 972] on div "Color" at bounding box center [402, 1005] width 67 height 67
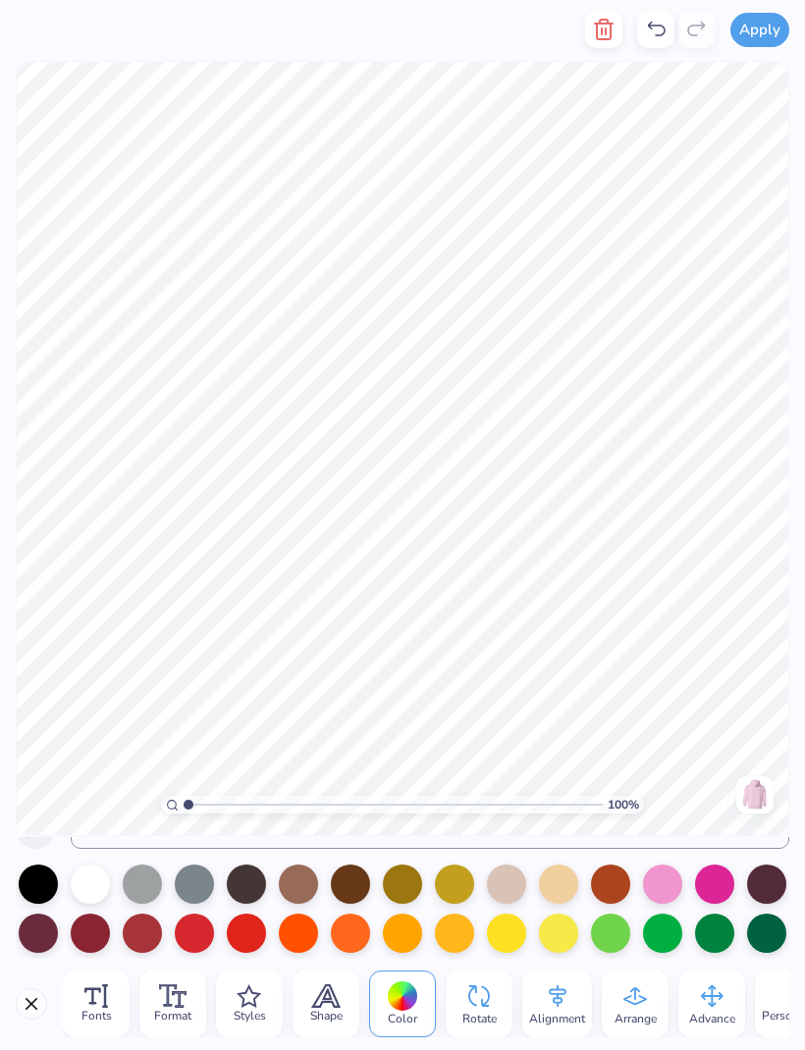
scroll to position [35, 0]
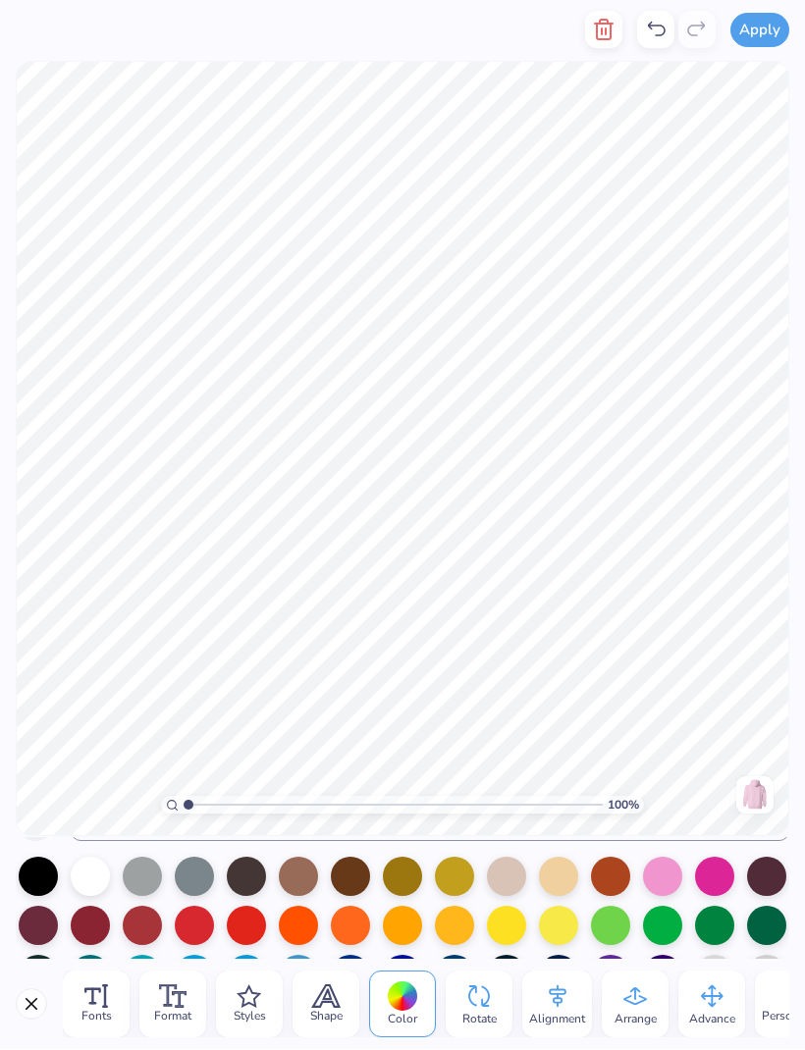
click at [719, 877] on div at bounding box center [714, 877] width 39 height 39
click at [250, 928] on div at bounding box center [246, 926] width 39 height 39
click at [206, 925] on div at bounding box center [194, 926] width 39 height 39
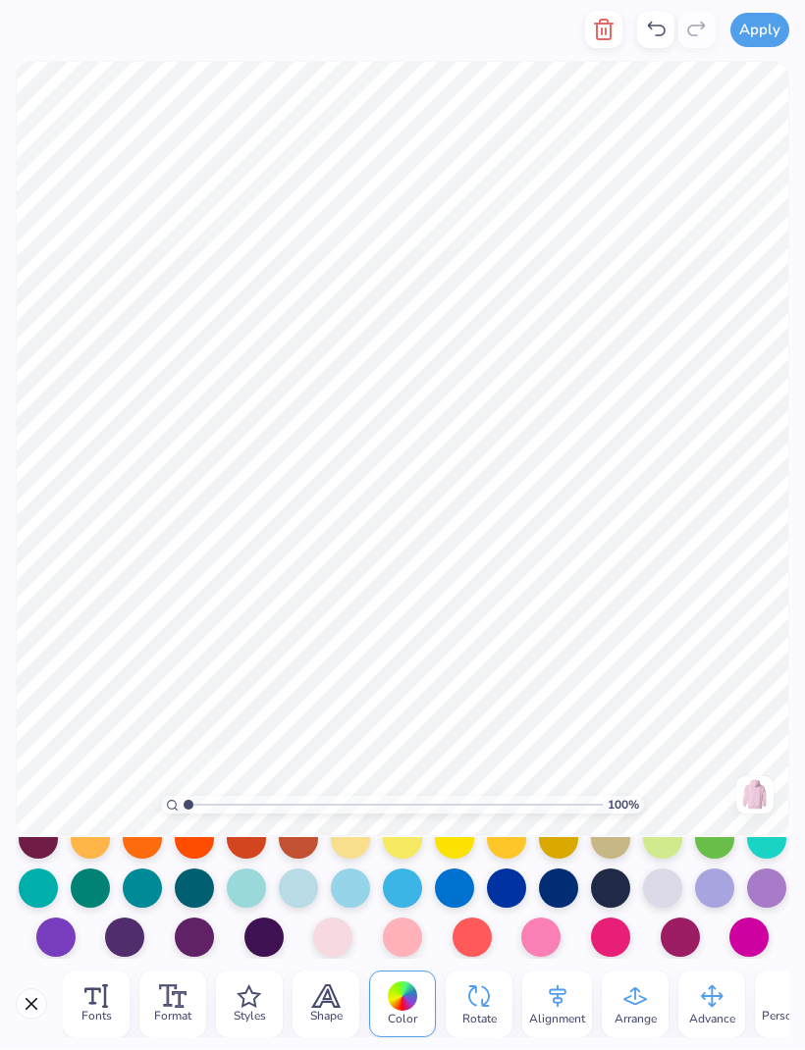
scroll to position [273, 0]
click at [616, 942] on div at bounding box center [610, 938] width 39 height 39
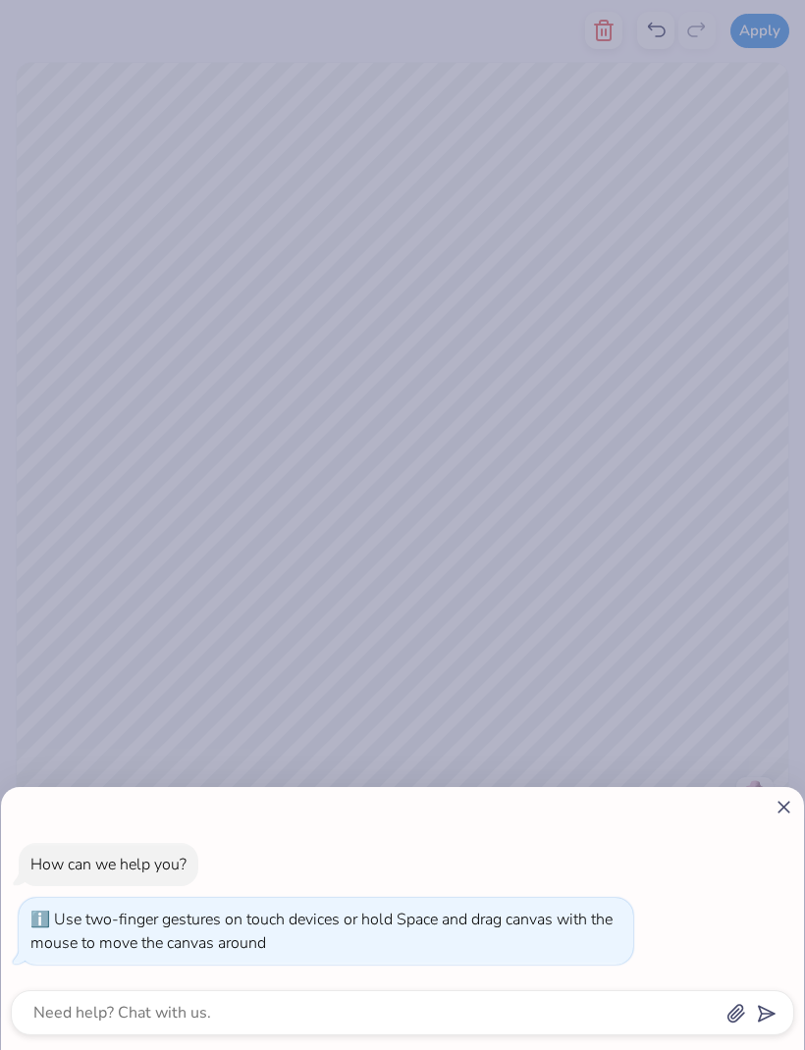
click at [417, 408] on div "How can we help you? Use two-finger gestures on touch devices or hold Space and…" at bounding box center [402, 525] width 805 height 1050
type input "1.35892253463268"
type textarea "x"
type input "1.35892253463268"
type textarea "x"
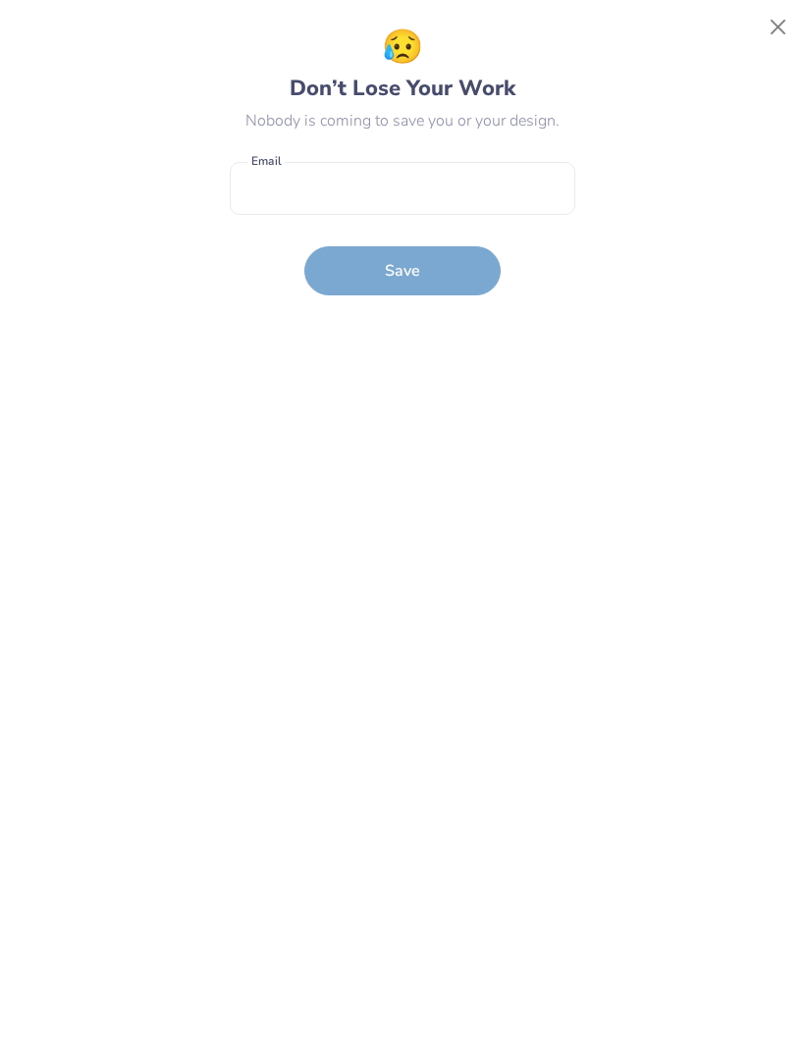
click at [772, 30] on button "Close" at bounding box center [778, 27] width 37 height 37
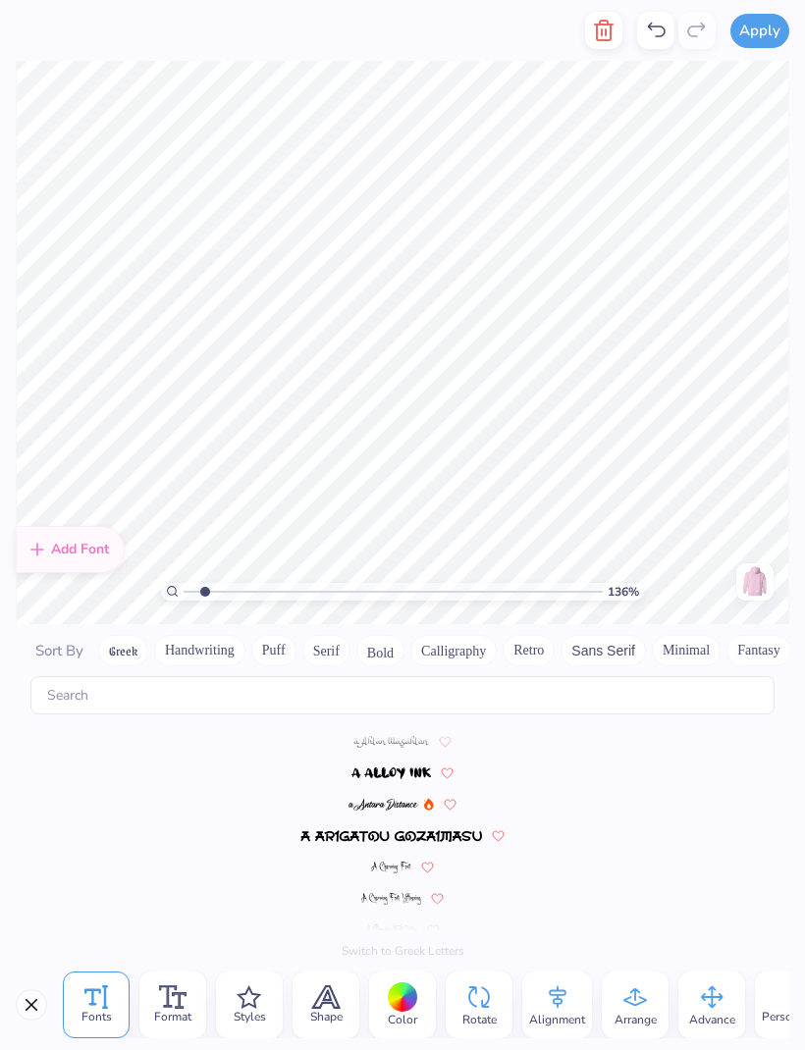
scroll to position [833, 0]
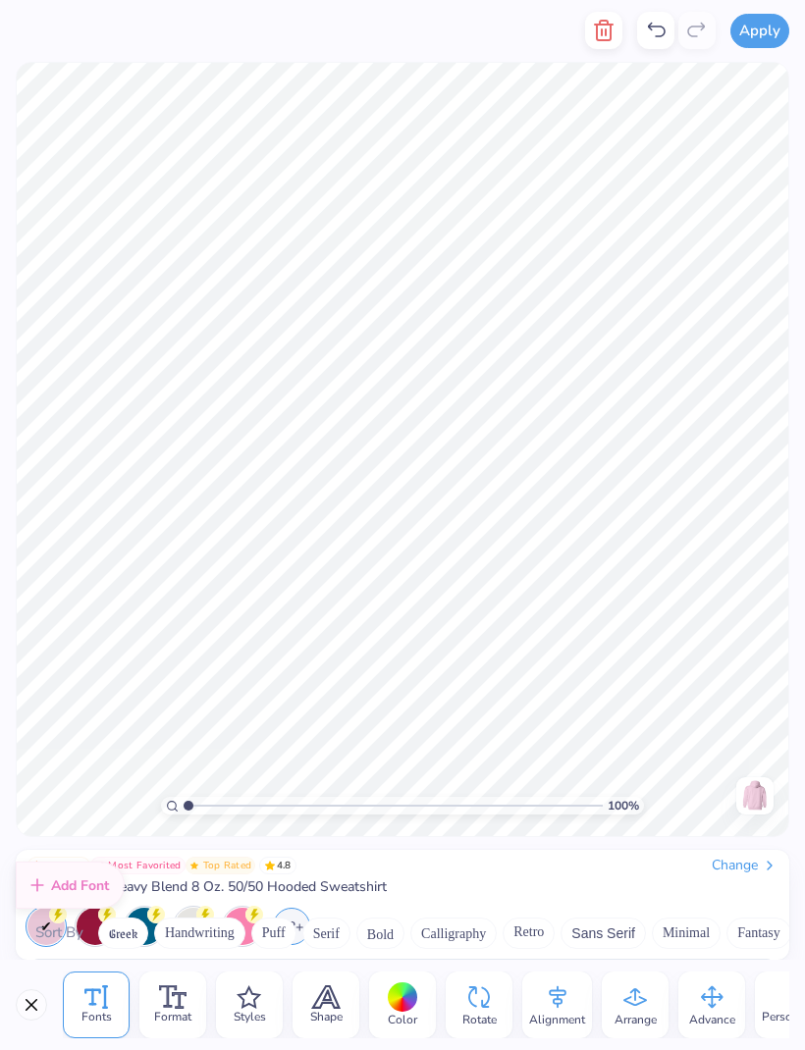
type input "1"
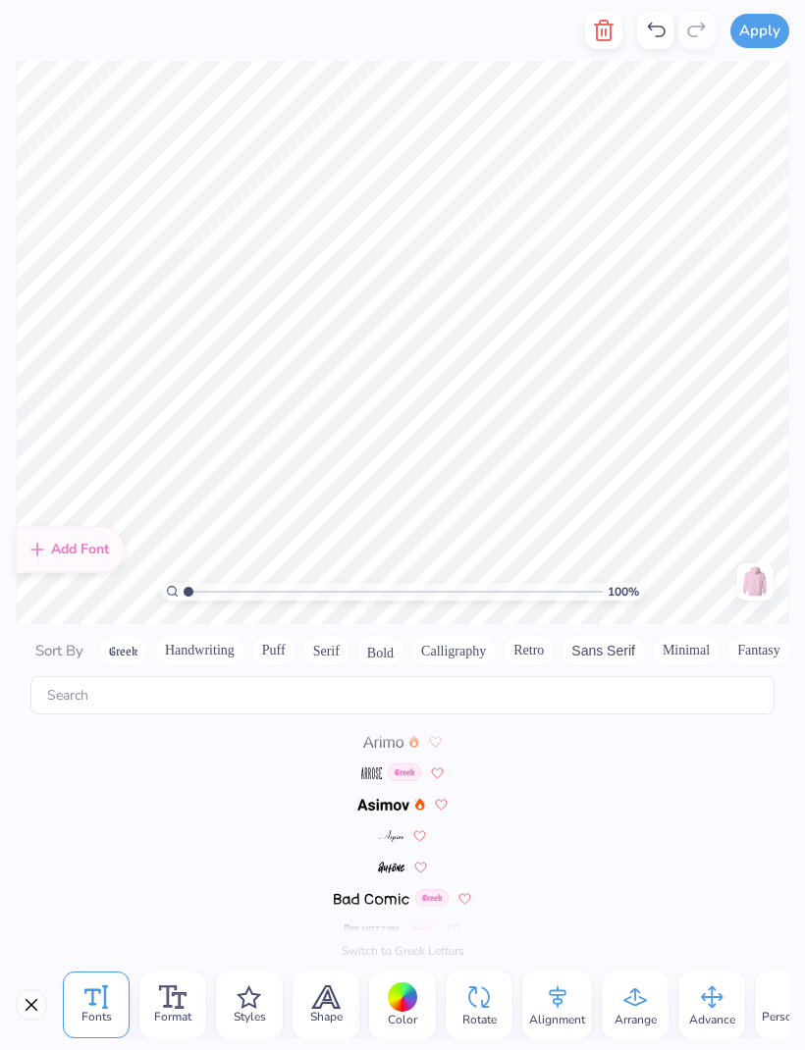
scroll to position [563, 0]
click at [174, 1014] on span "Format" at bounding box center [172, 1017] width 37 height 16
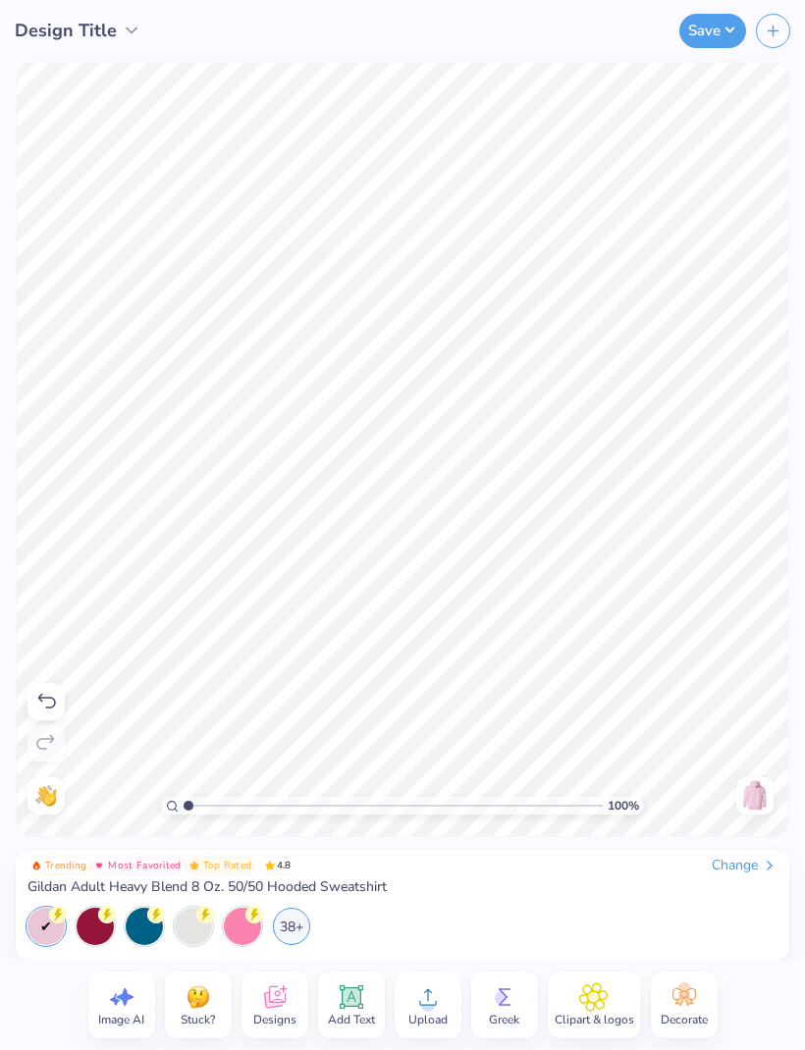
click at [351, 1015] on span "Add Text" at bounding box center [351, 1020] width 47 height 16
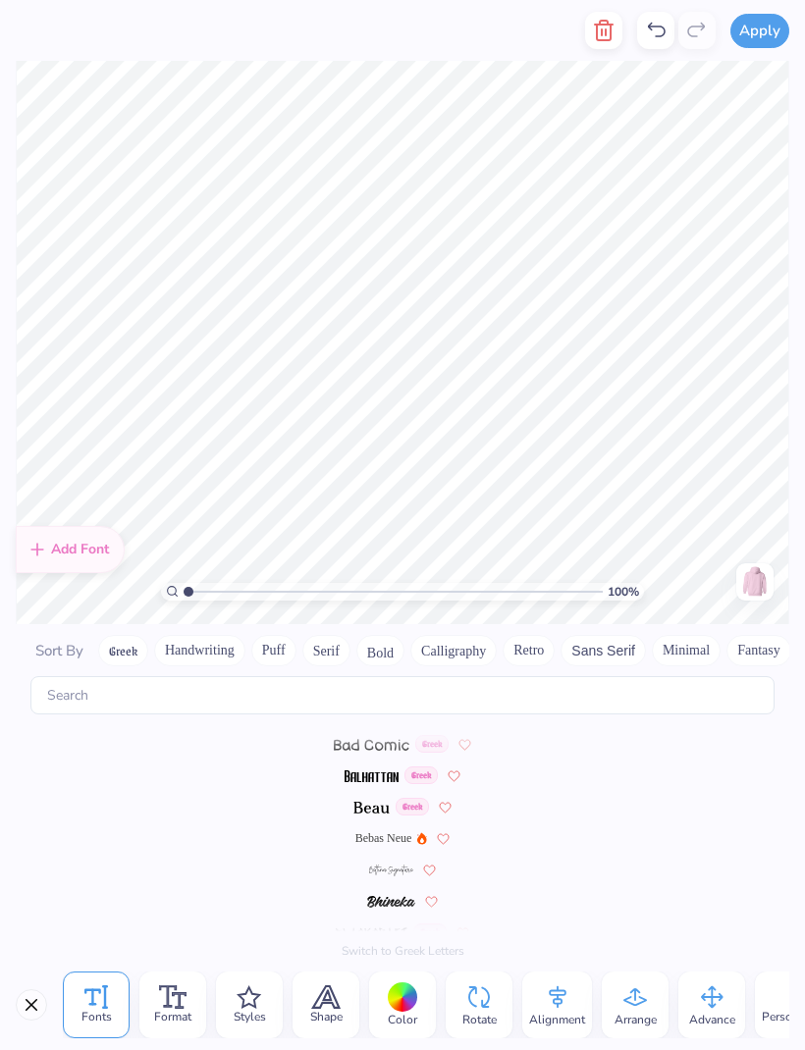
scroll to position [720, 0]
click at [390, 830] on span "Bebas Neue" at bounding box center [383, 839] width 57 height 18
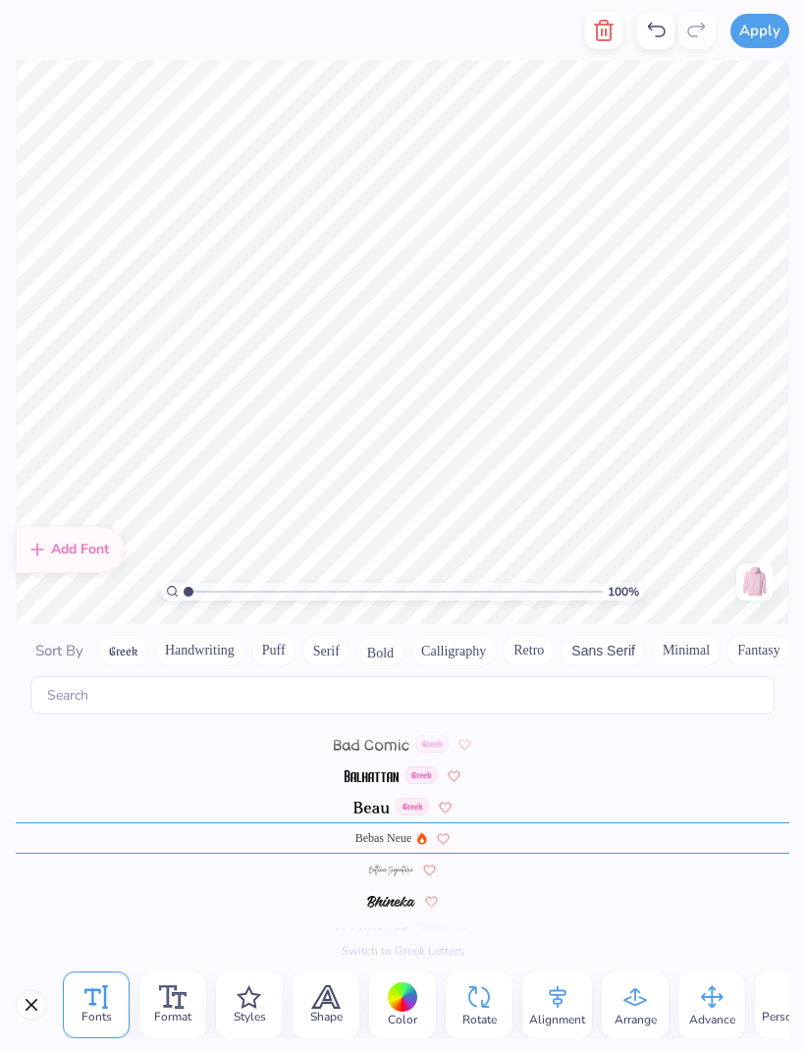
click at [416, 1000] on div at bounding box center [403, 998] width 30 height 30
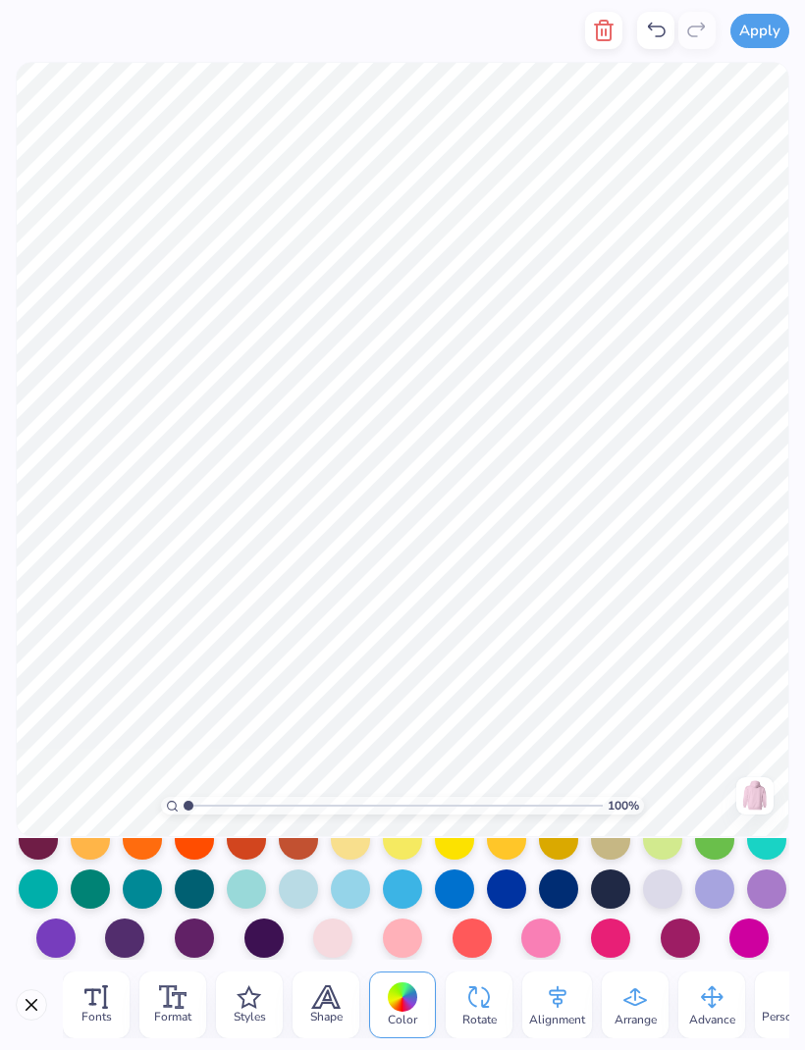
scroll to position [273, 0]
click at [619, 947] on div at bounding box center [610, 938] width 39 height 39
type textarea "X"
type textarea "1898"
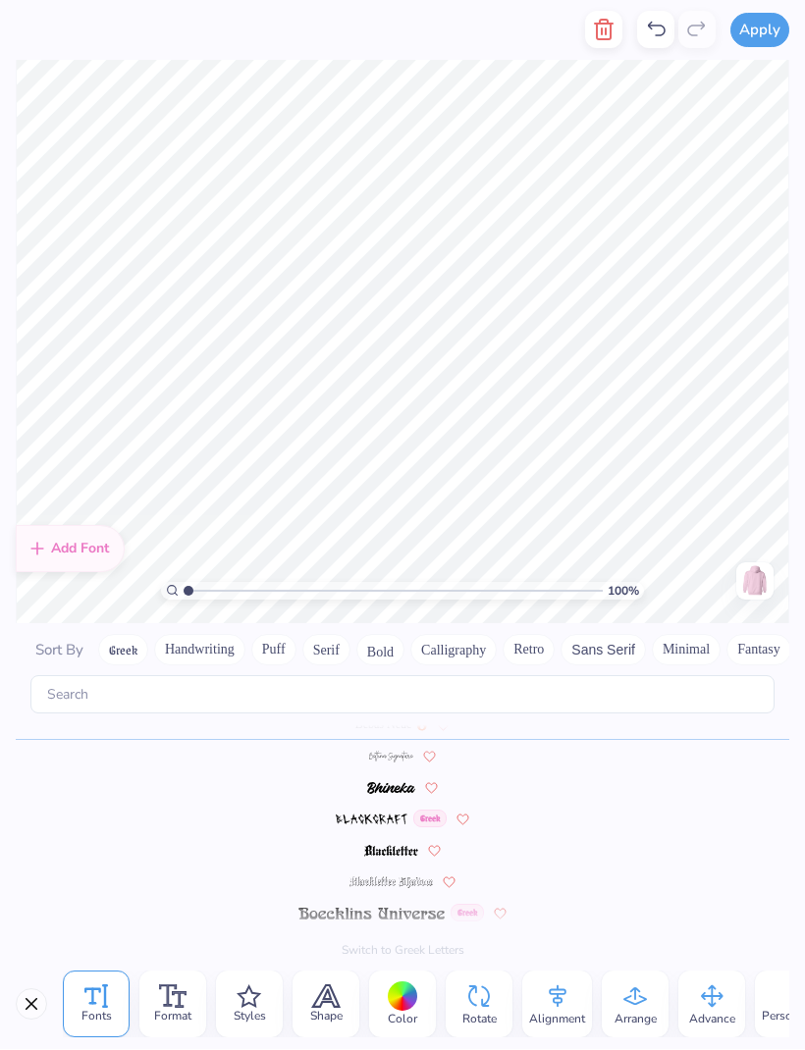
scroll to position [833, 0]
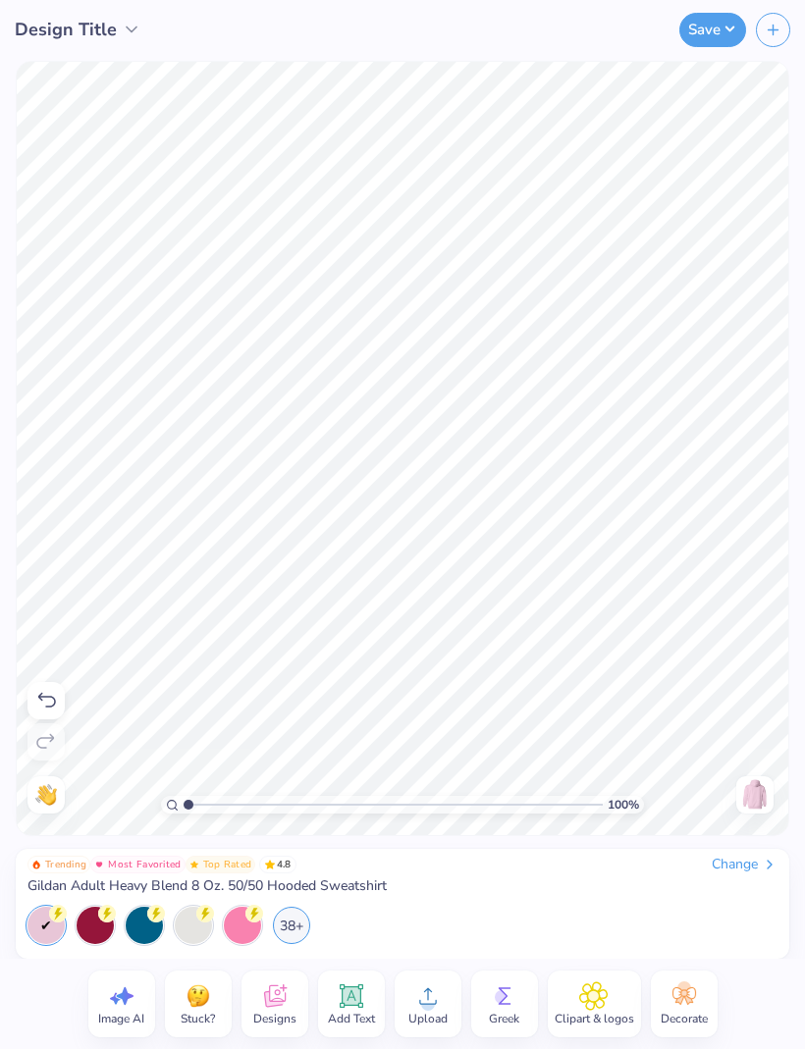
click at [53, 695] on icon at bounding box center [46, 702] width 24 height 24
click at [53, 737] on icon at bounding box center [45, 742] width 18 height 15
click at [755, 788] on img at bounding box center [754, 795] width 31 height 31
click at [354, 995] on icon at bounding box center [351, 998] width 19 height 19
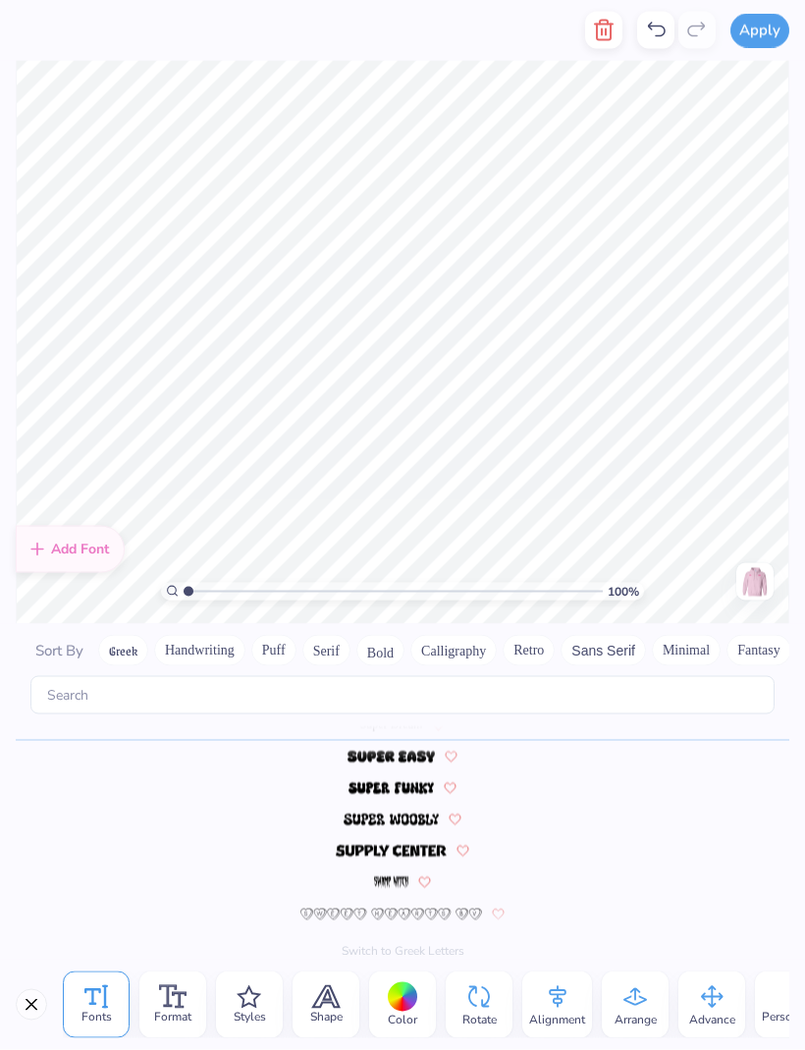
scroll to position [0, 0]
type textarea "T"
type textarea "zetataualpha"
click at [471, 635] on button "Calligraphy" at bounding box center [453, 650] width 86 height 31
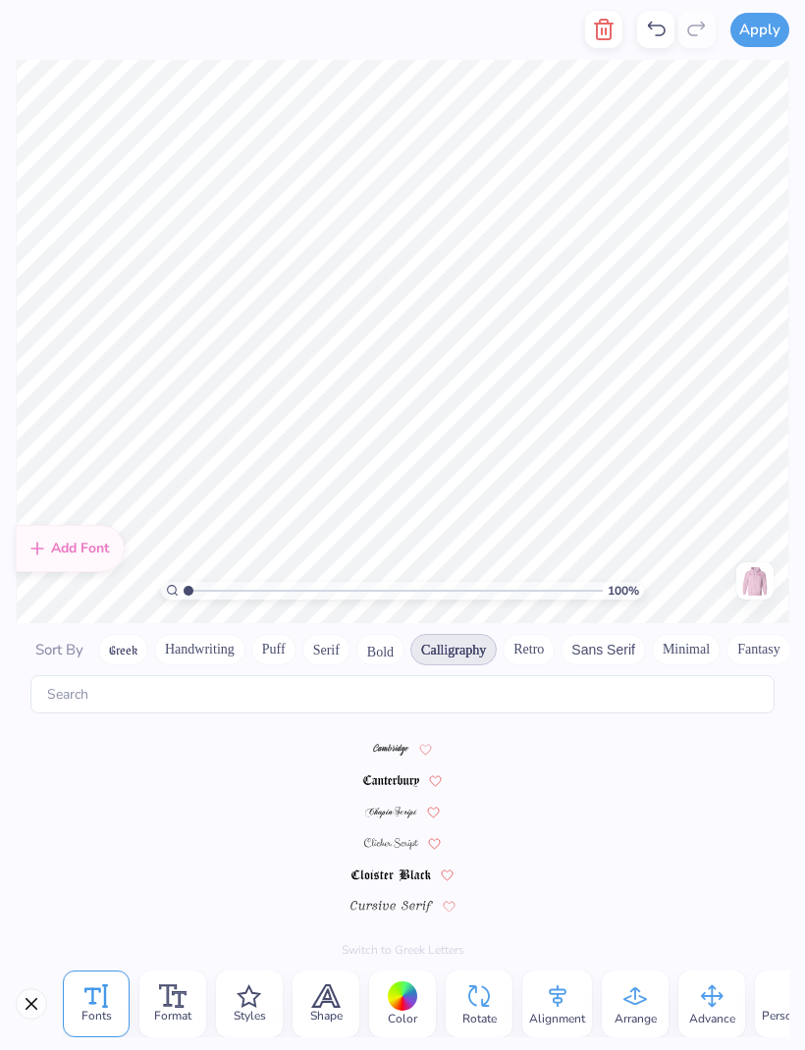
scroll to position [0, 0]
click at [143, 635] on button "Greek" at bounding box center [123, 650] width 50 height 31
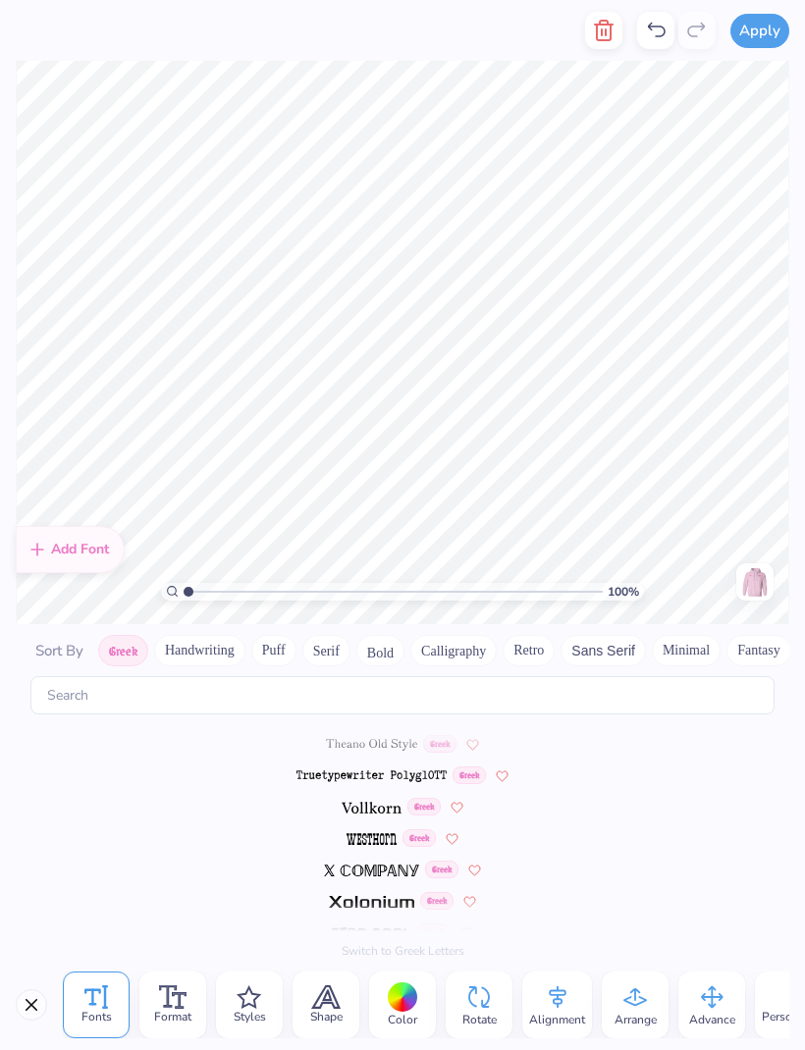
scroll to position [1314, 0]
click at [71, 641] on span "Sort By" at bounding box center [59, 651] width 48 height 20
click at [225, 635] on button "Handwriting" at bounding box center [199, 650] width 91 height 31
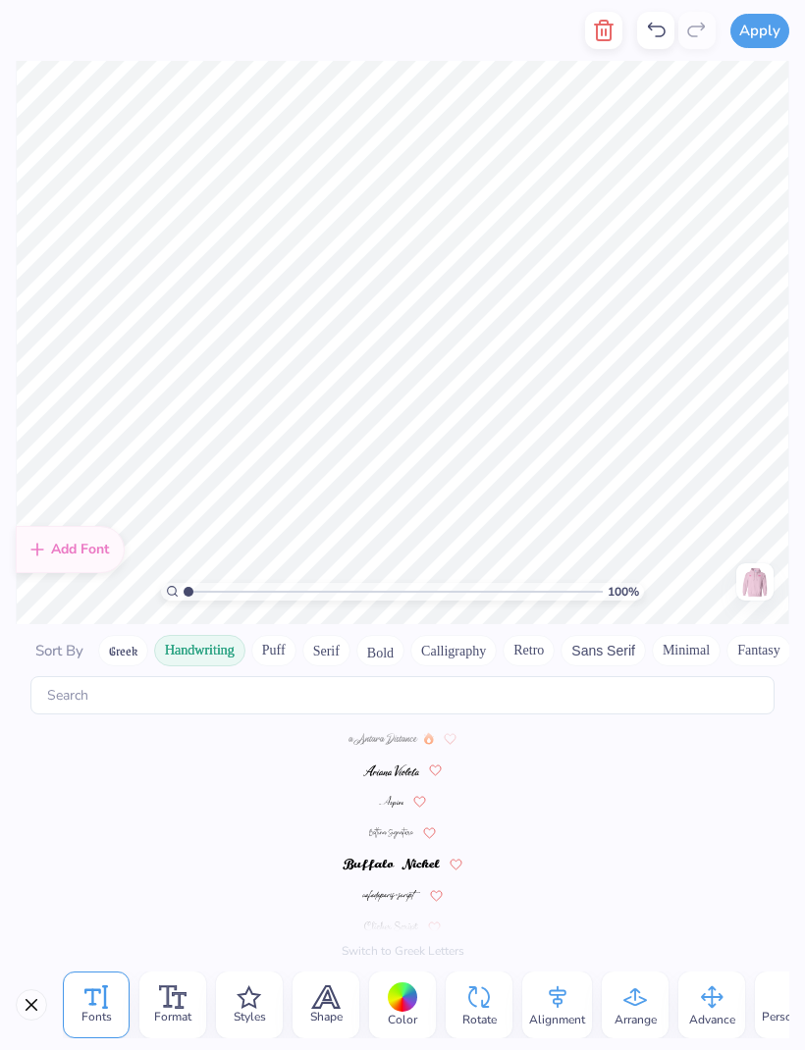
scroll to position [0, 0]
click at [282, 635] on button "Puff" at bounding box center [273, 650] width 45 height 31
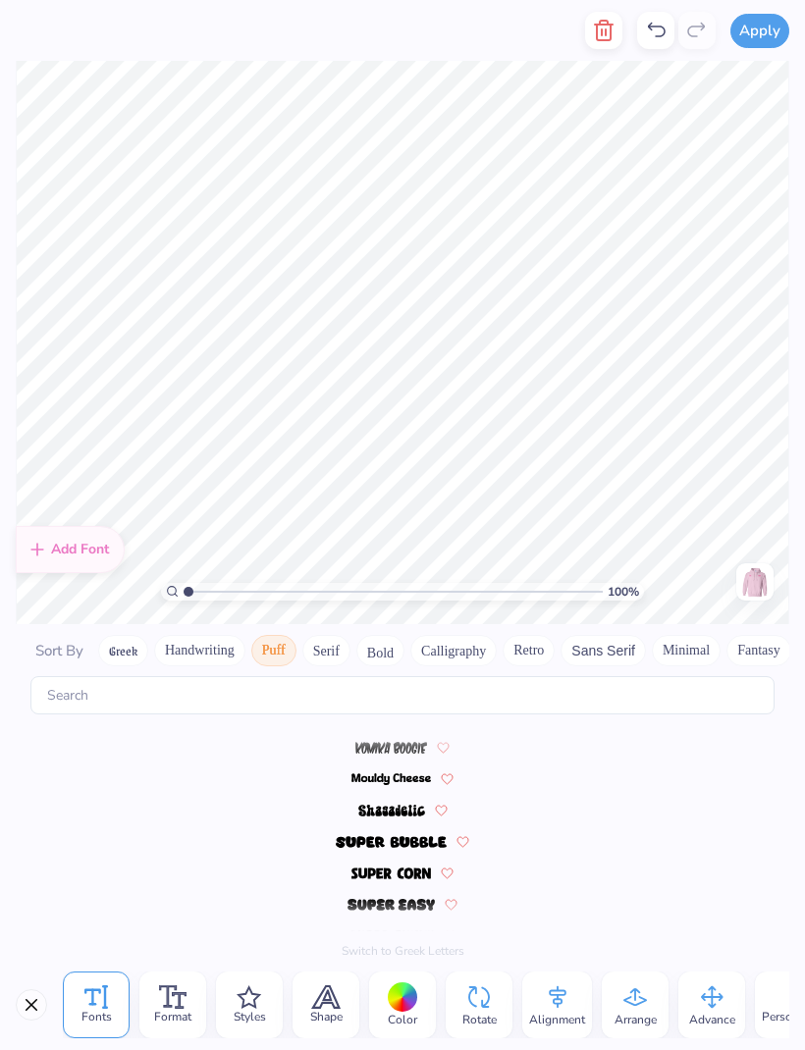
click at [336, 635] on button "Serif" at bounding box center [326, 650] width 48 height 31
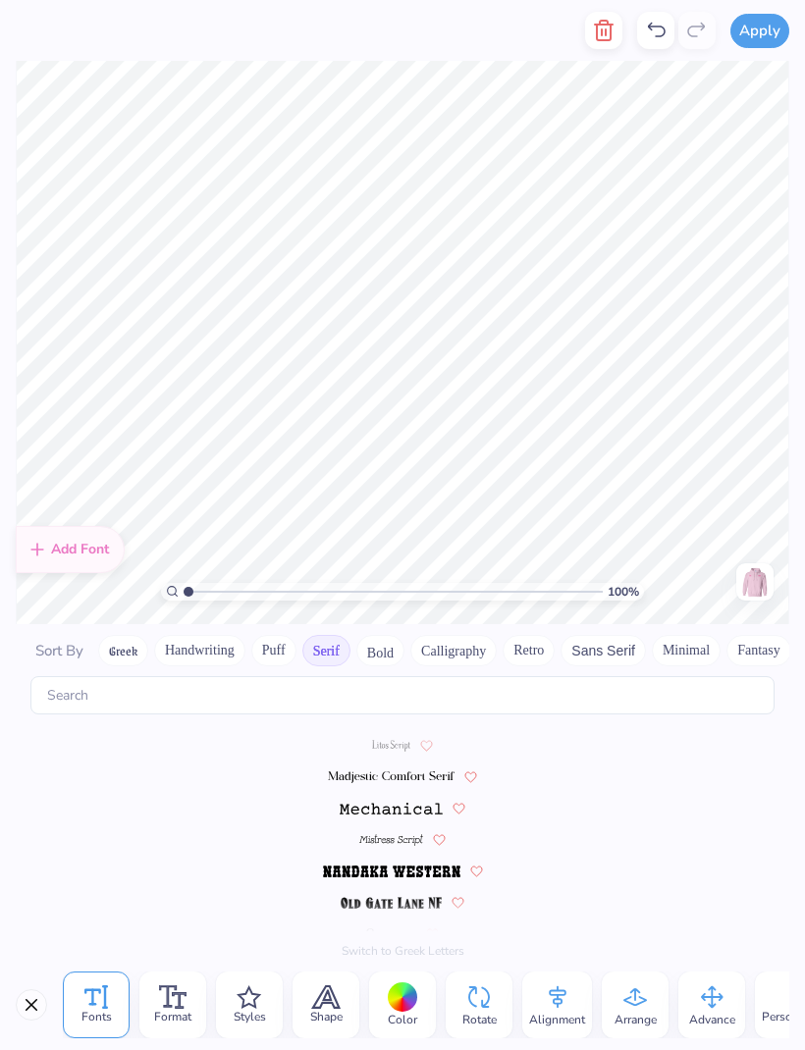
click at [387, 639] on button "Bold" at bounding box center [380, 650] width 48 height 31
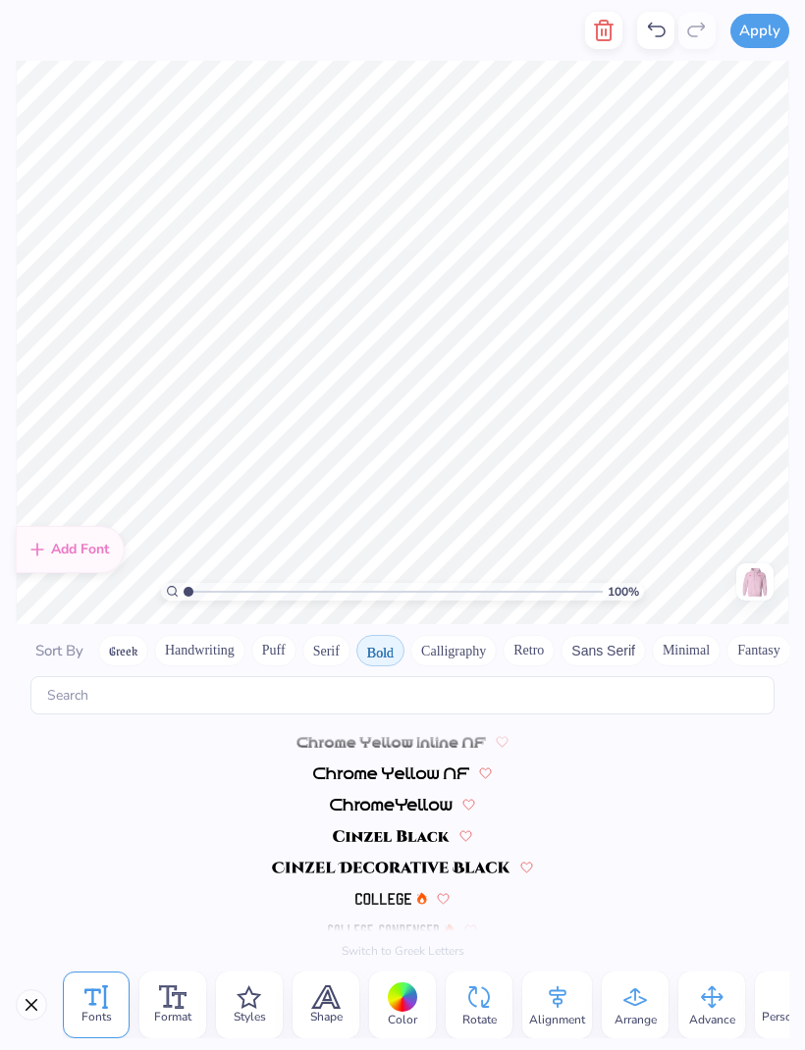
click at [473, 635] on button "Calligraphy" at bounding box center [453, 650] width 86 height 31
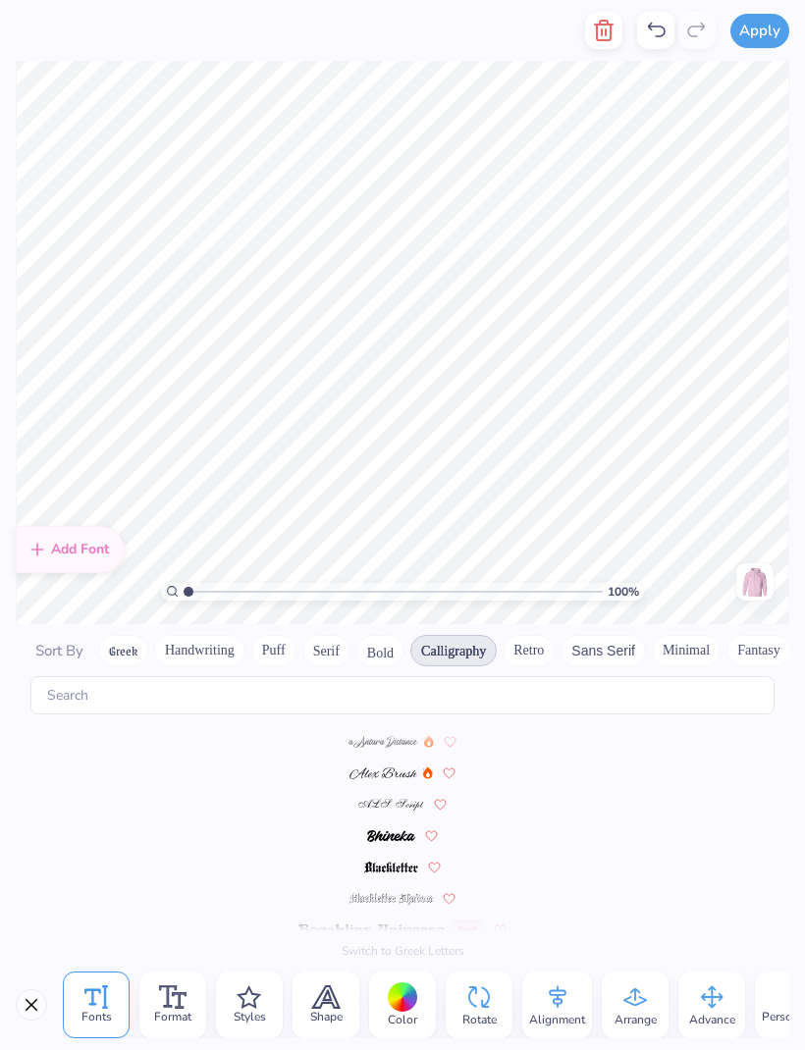
click at [530, 635] on button "Retro" at bounding box center [529, 650] width 52 height 31
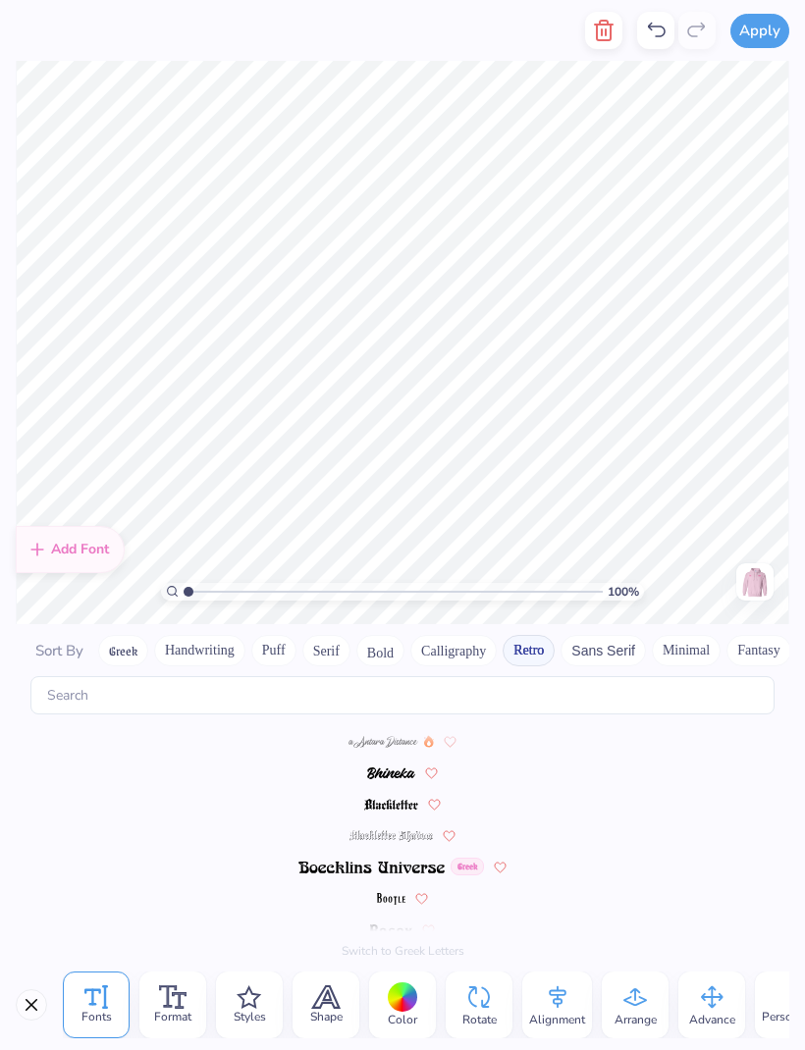
click at [607, 635] on button "Sans Serif" at bounding box center [603, 650] width 85 height 31
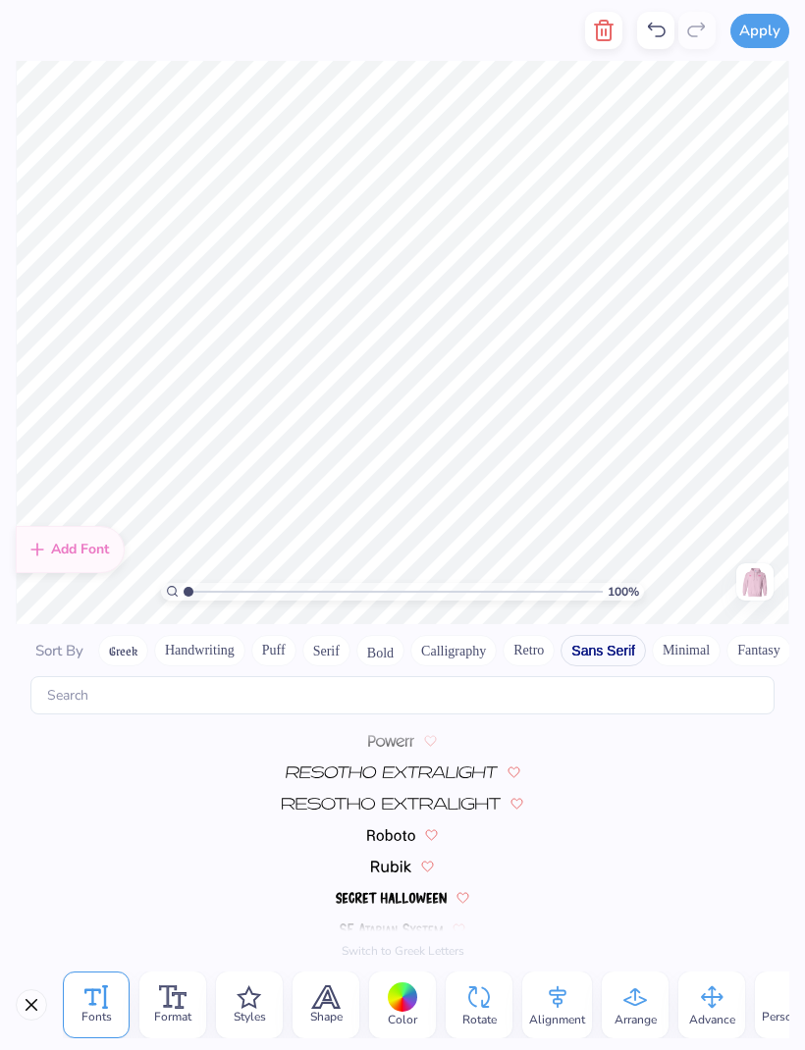
scroll to position [2008, 0]
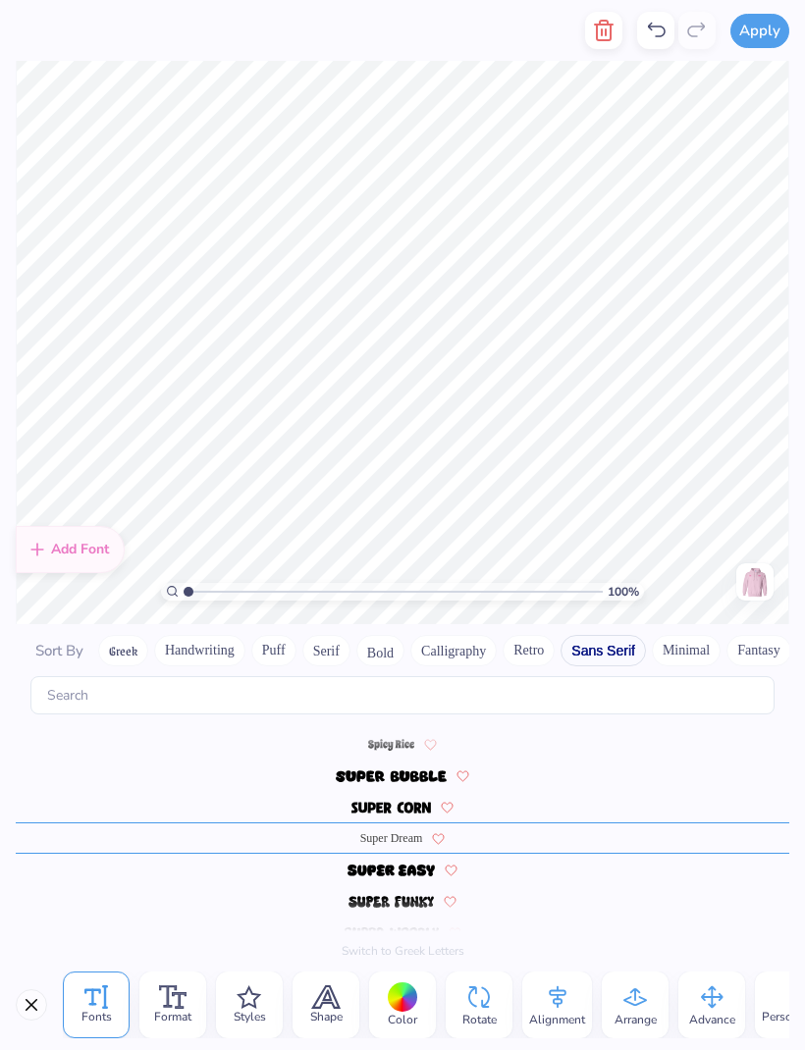
click at [680, 635] on button "Minimal" at bounding box center [686, 650] width 69 height 31
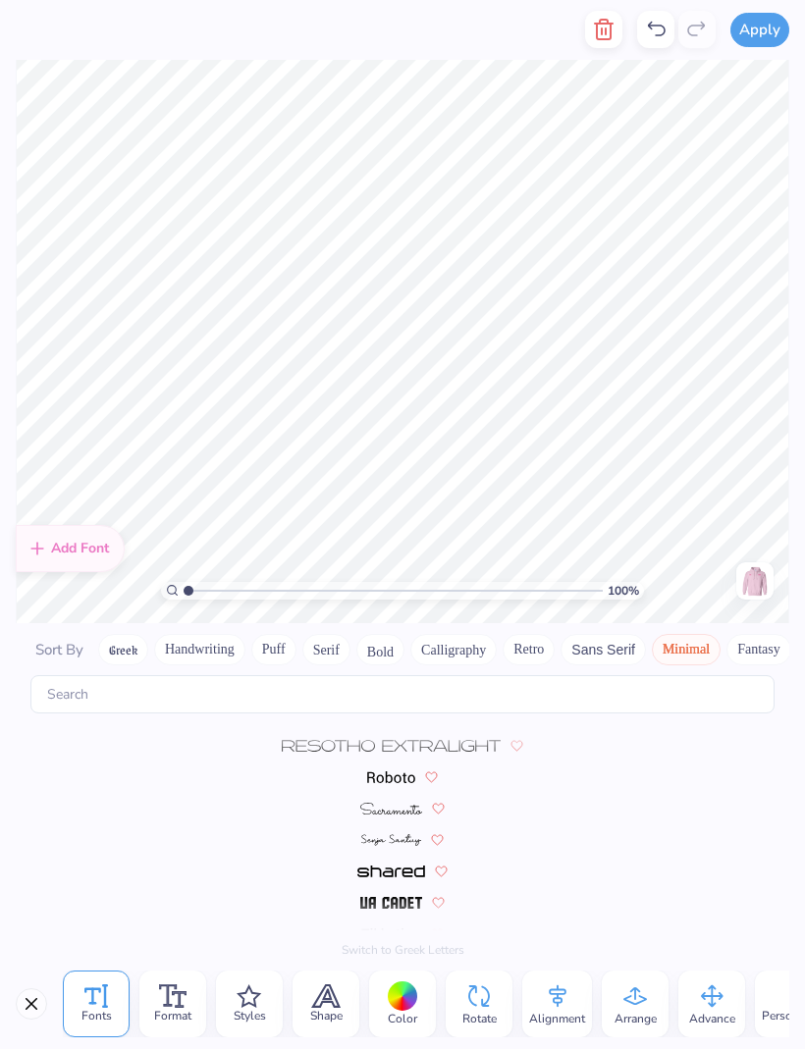
scroll to position [591, 0]
click at [418, 895] on span at bounding box center [390, 904] width 61 height 18
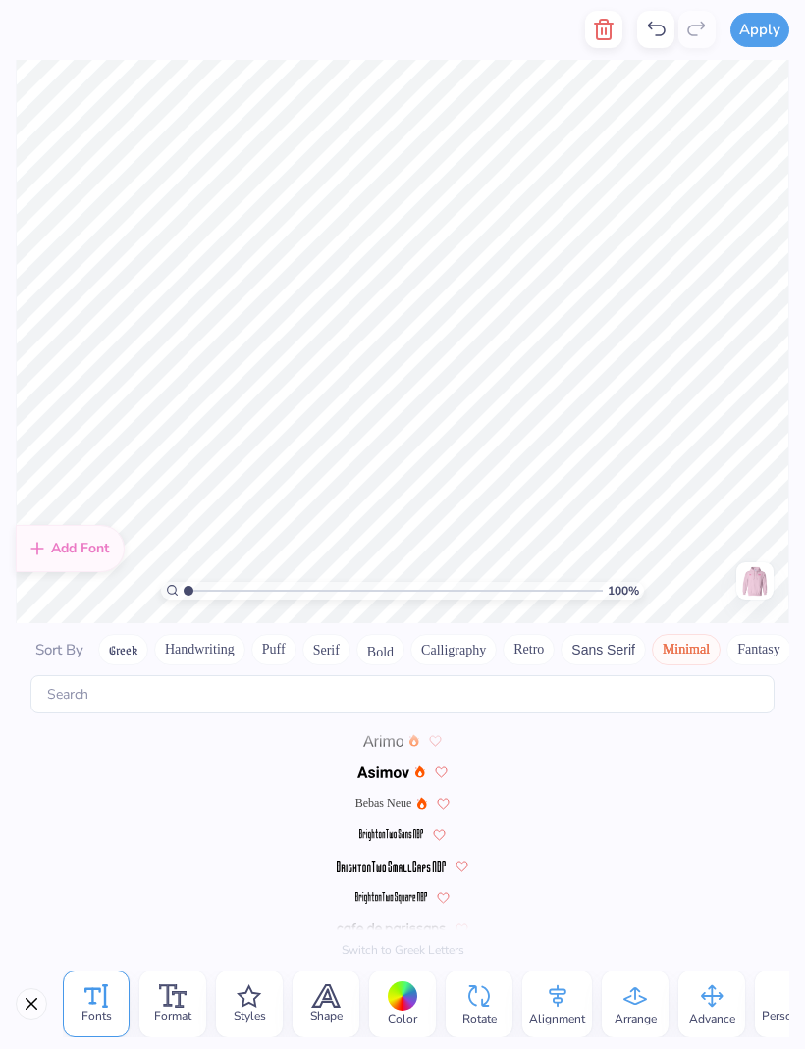
scroll to position [0, 0]
click at [400, 764] on span at bounding box center [383, 773] width 52 height 18
click at [758, 635] on button "Fantasy" at bounding box center [758, 650] width 65 height 31
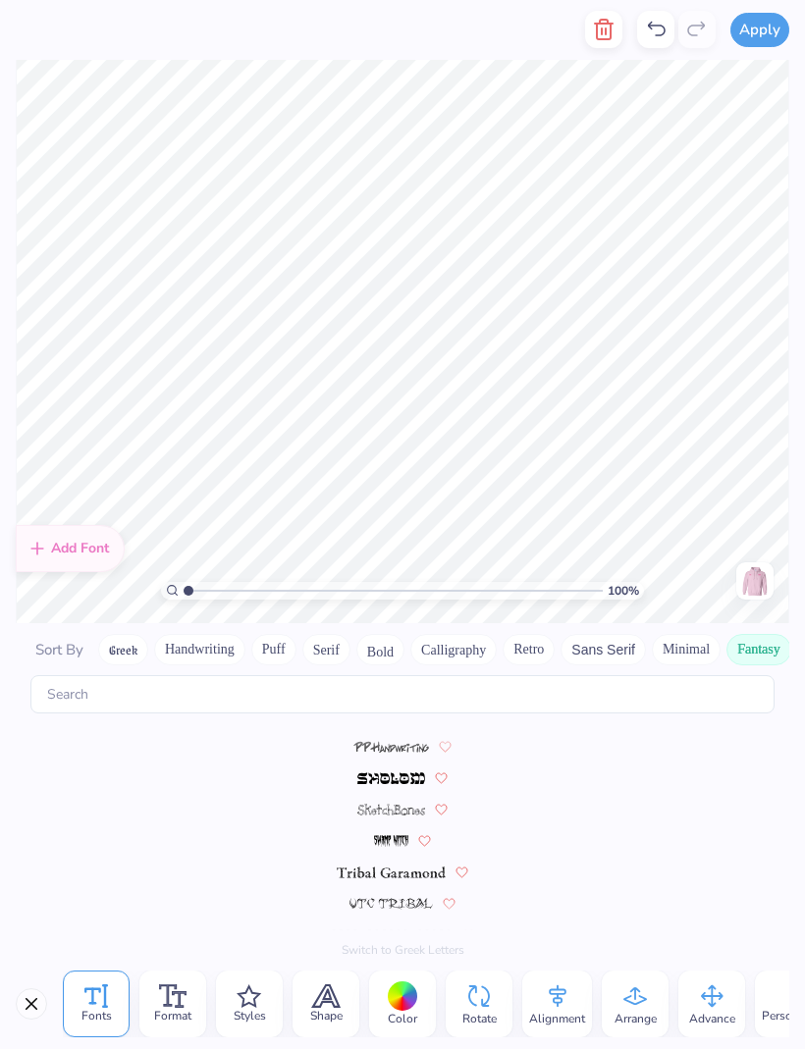
click at [208, 635] on button "Handwriting" at bounding box center [199, 650] width 91 height 31
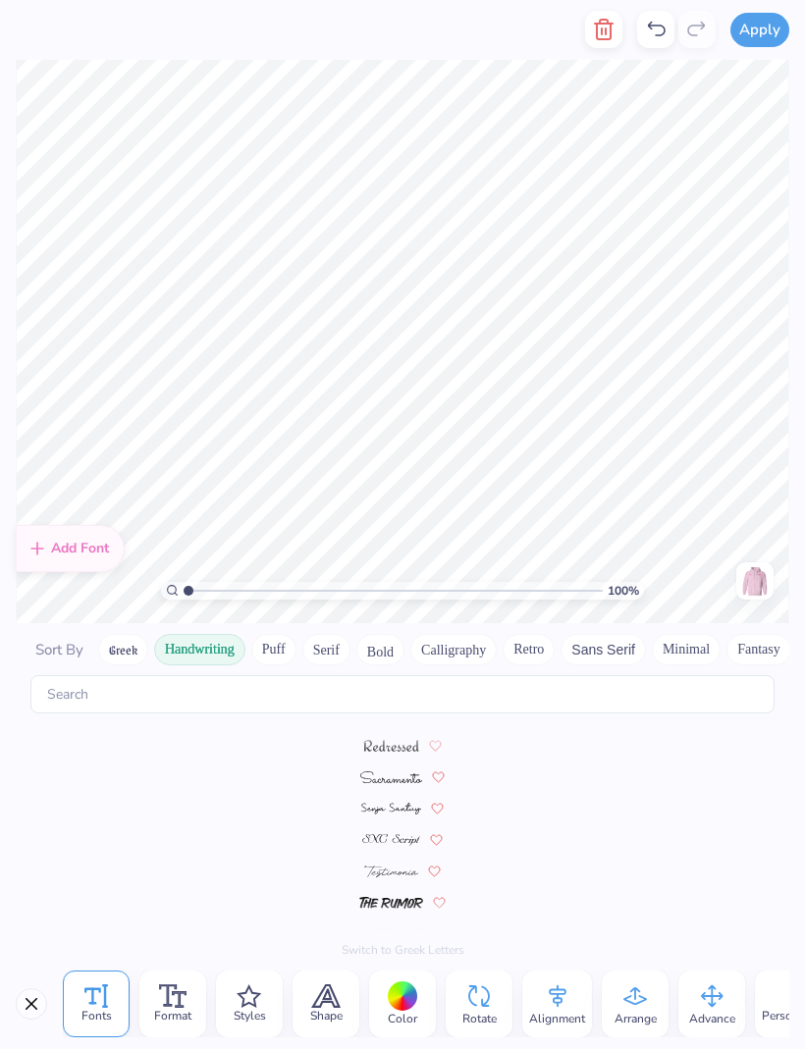
scroll to position [654, 0]
click at [412, 896] on div at bounding box center [403, 903] width 774 height 31
click at [292, 635] on button "Puff" at bounding box center [273, 650] width 45 height 31
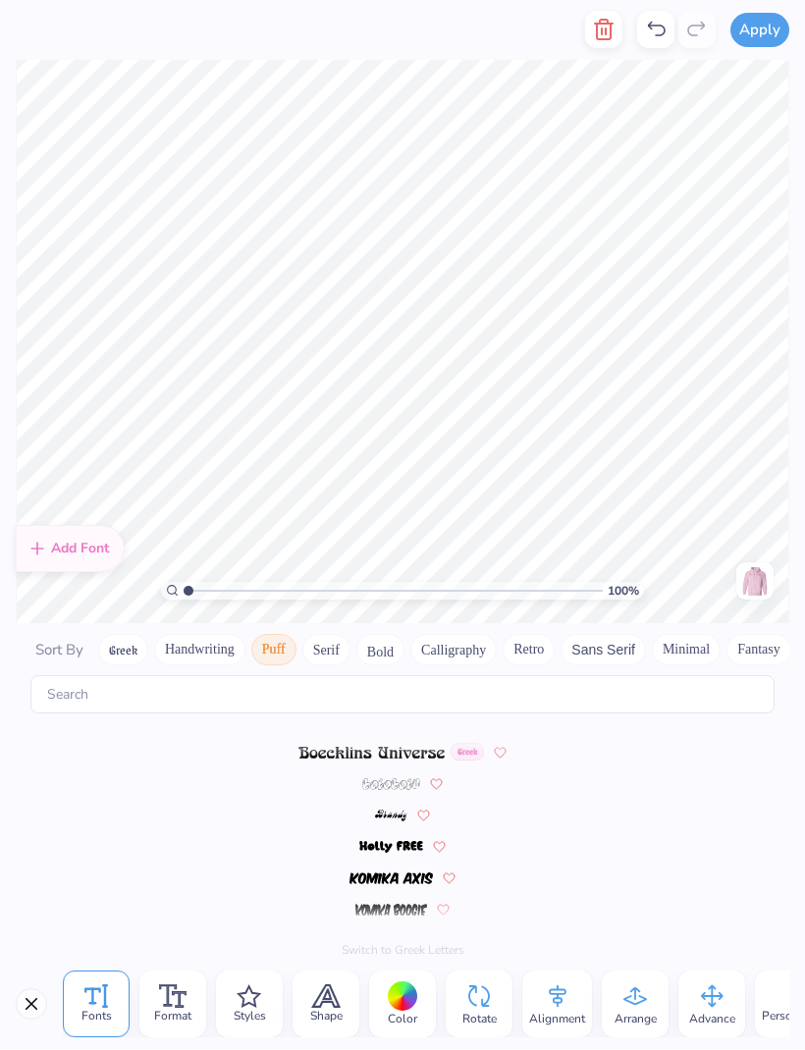
scroll to position [0, 0]
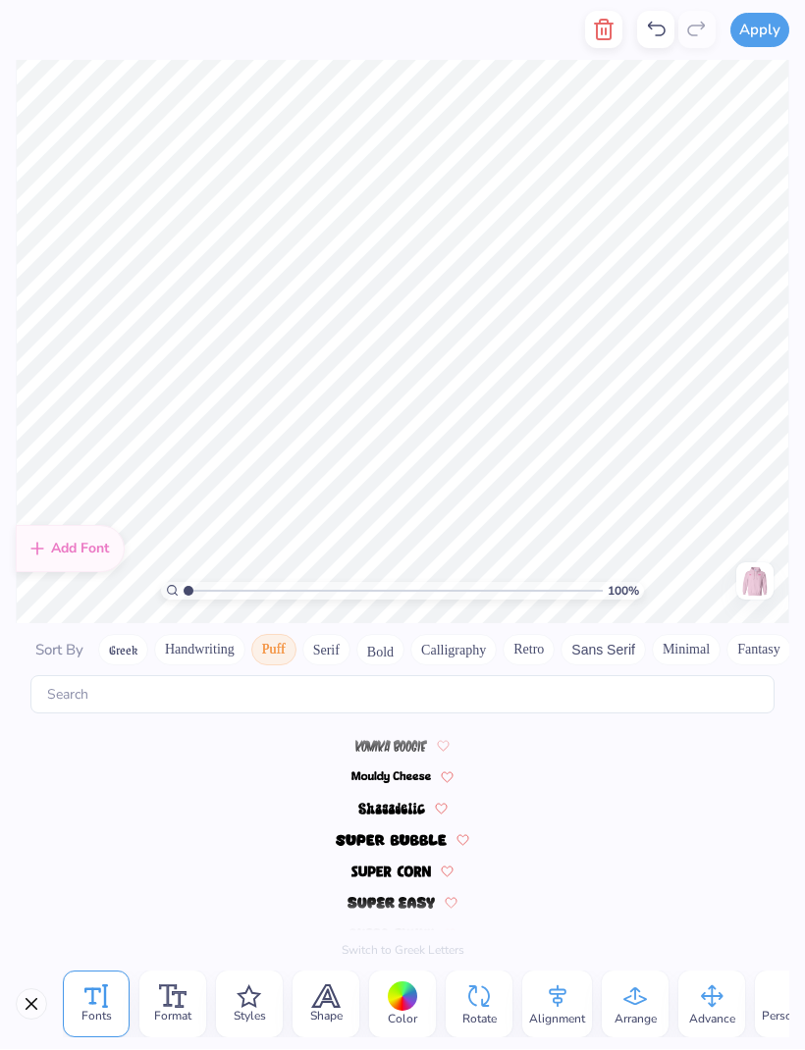
click at [231, 637] on button "Handwriting" at bounding box center [199, 650] width 91 height 31
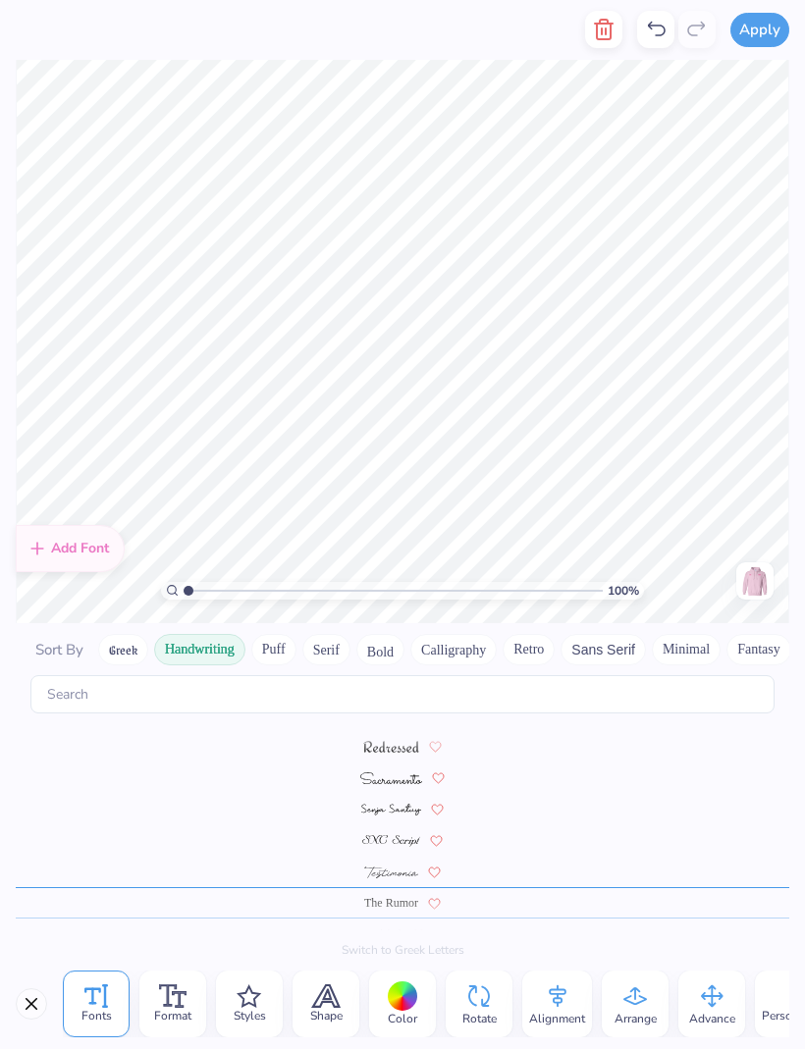
click at [283, 635] on button "Puff" at bounding box center [273, 650] width 45 height 31
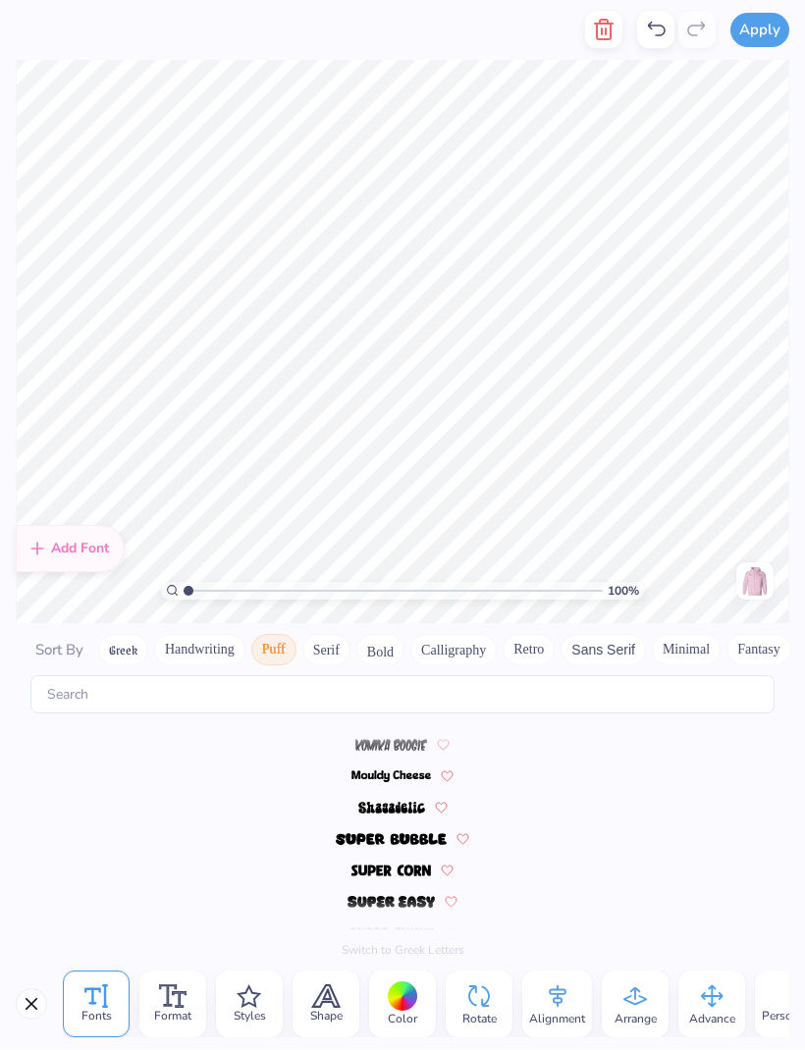
scroll to position [245, 0]
click at [423, 868] on img at bounding box center [391, 874] width 81 height 12
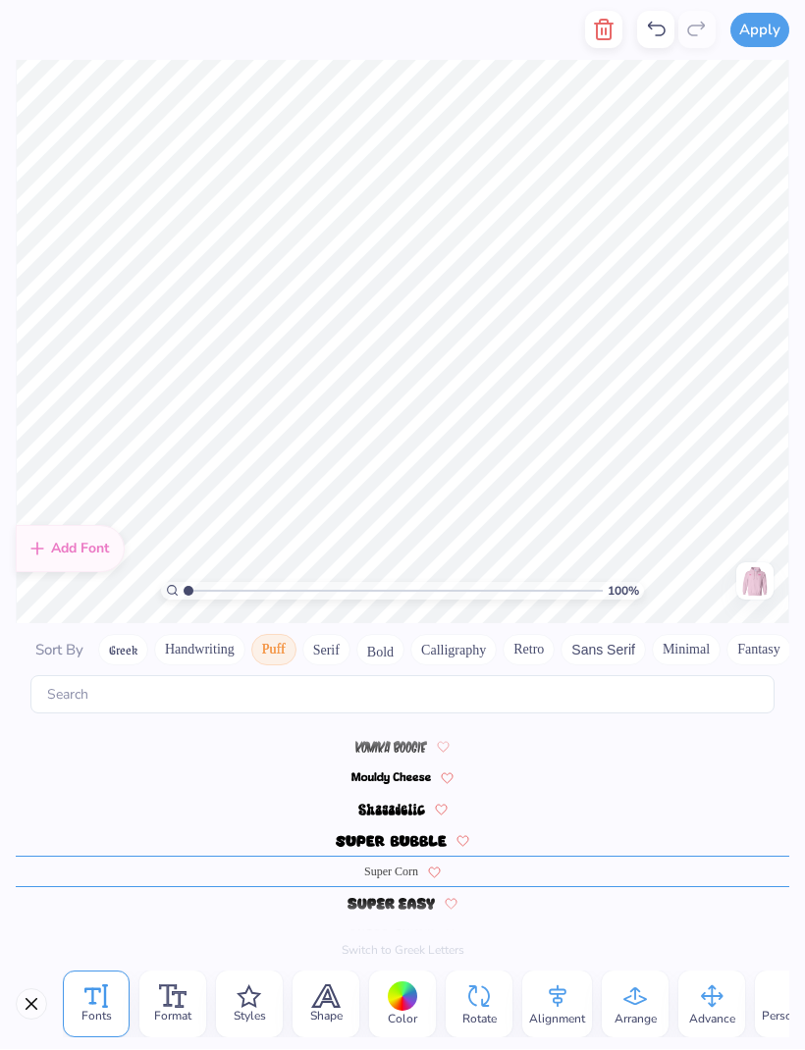
click at [401, 992] on div at bounding box center [403, 998] width 30 height 30
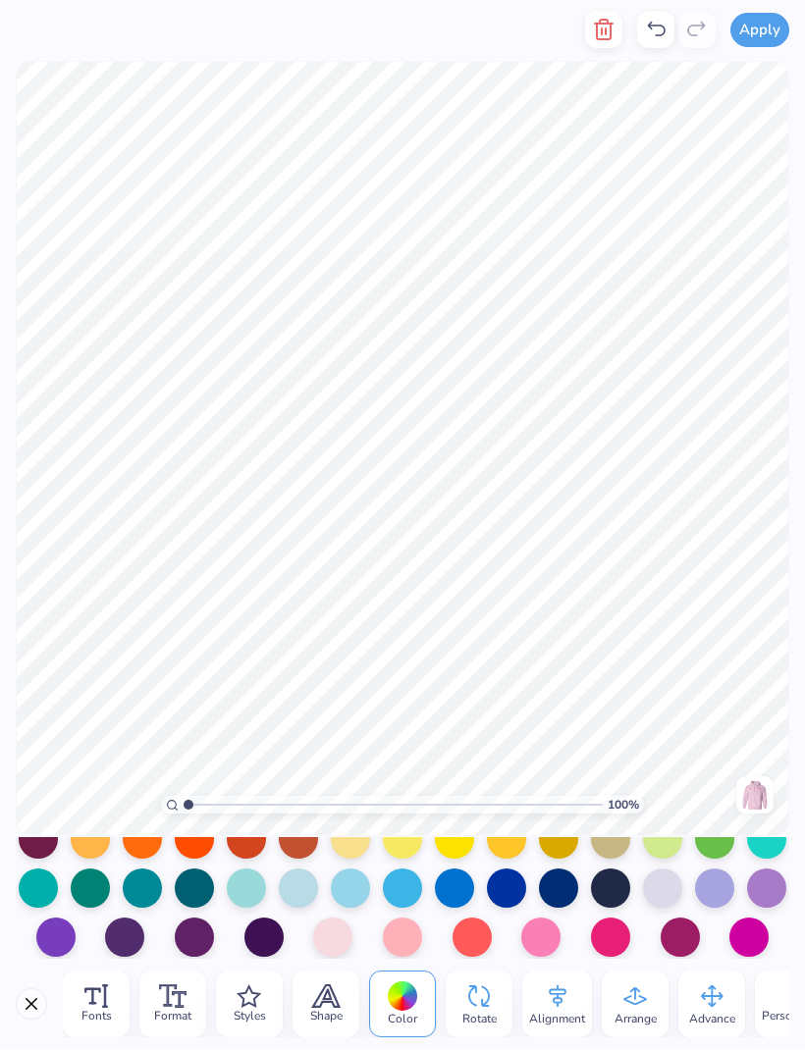
scroll to position [273, 0]
click at [619, 934] on div at bounding box center [610, 938] width 39 height 39
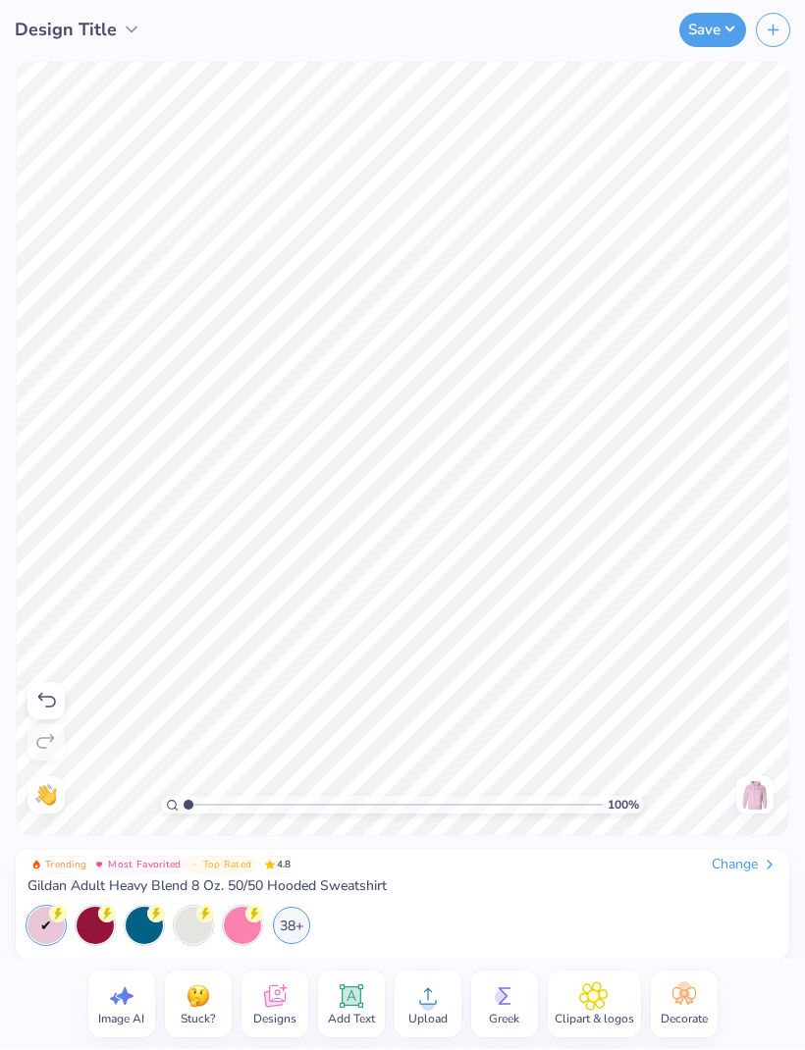
click at [755, 790] on img at bounding box center [754, 795] width 31 height 31
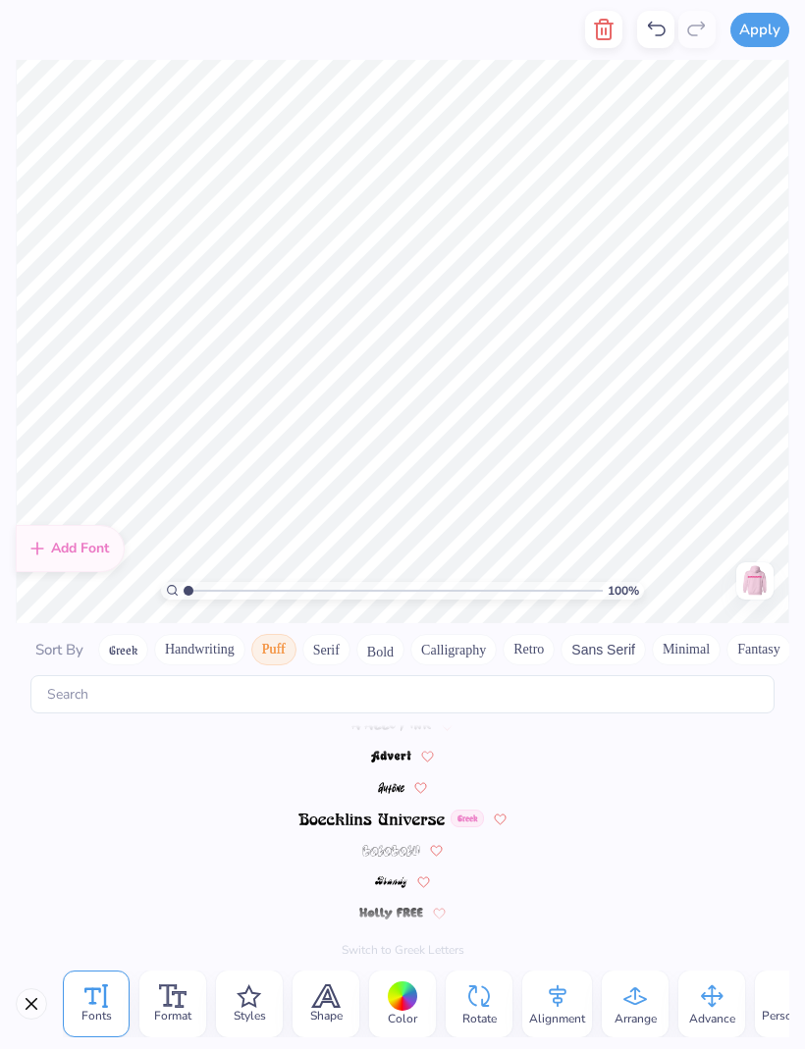
scroll to position [0, 0]
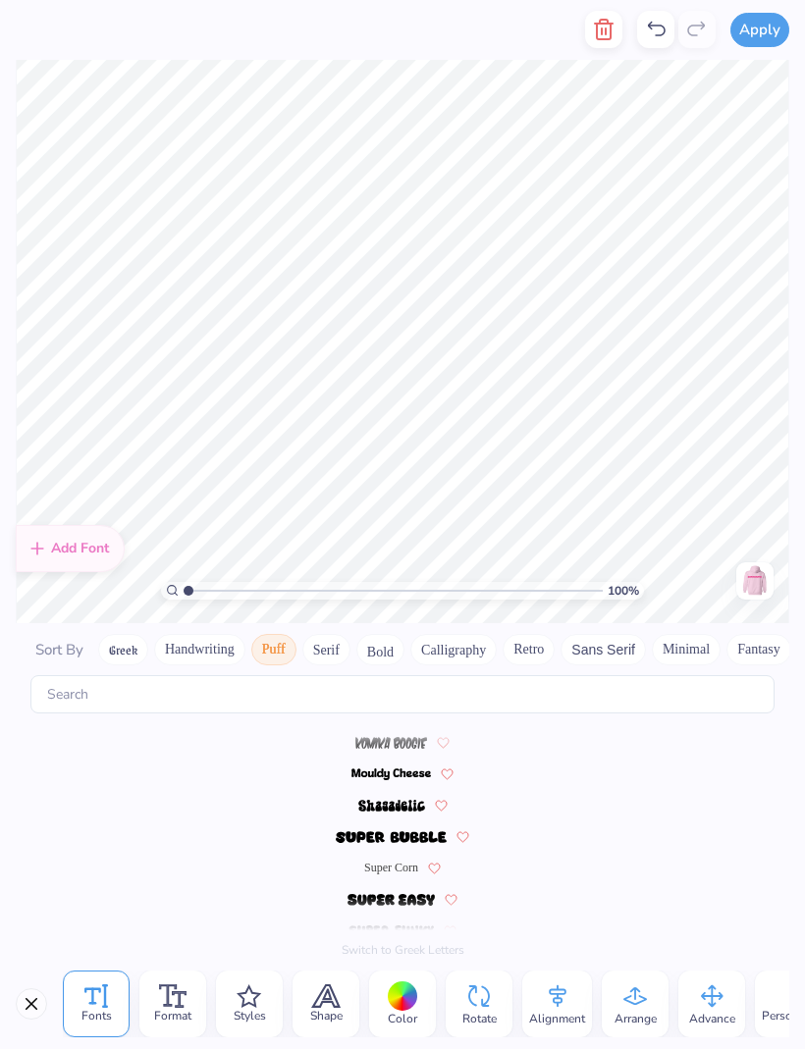
click at [215, 635] on button "Handwriting" at bounding box center [199, 650] width 91 height 31
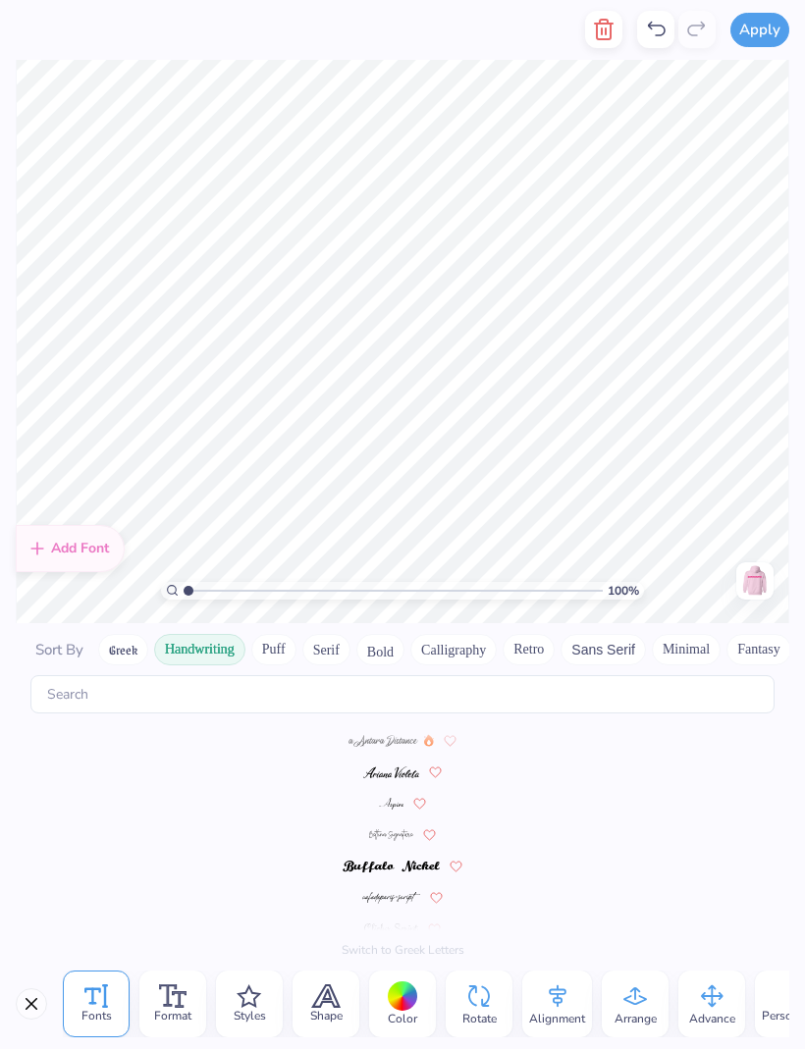
click at [138, 635] on button "Greek" at bounding box center [123, 650] width 50 height 31
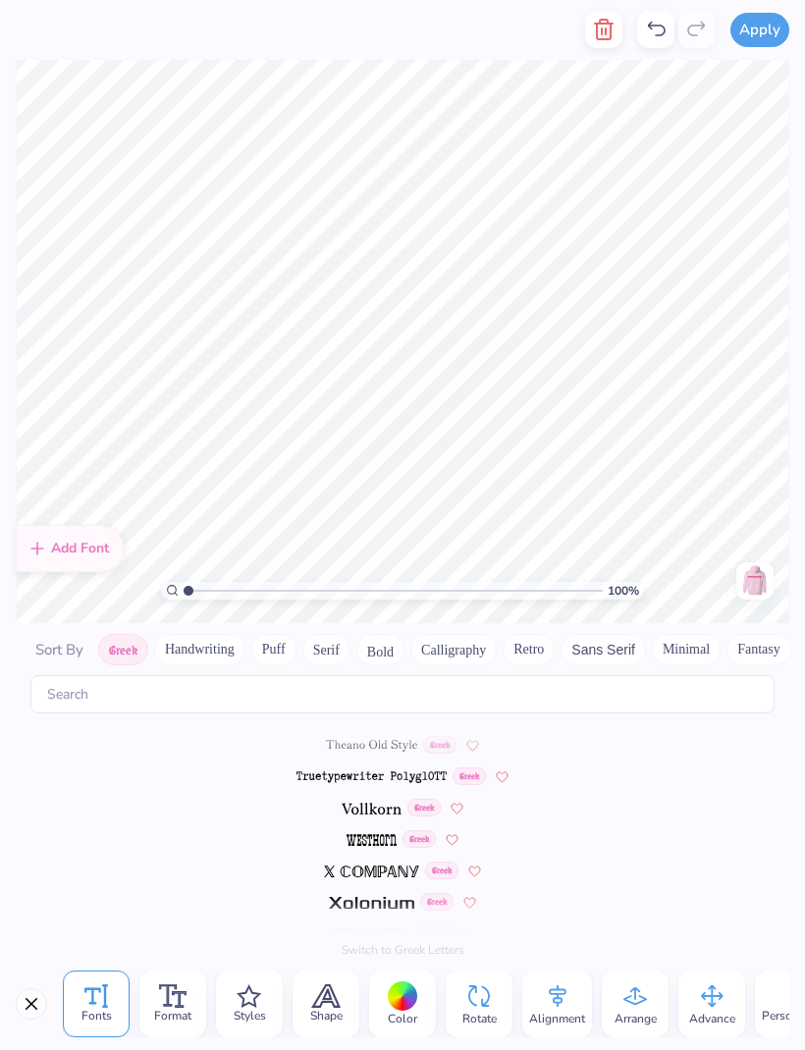
click at [765, 635] on button "Fantasy" at bounding box center [758, 650] width 65 height 31
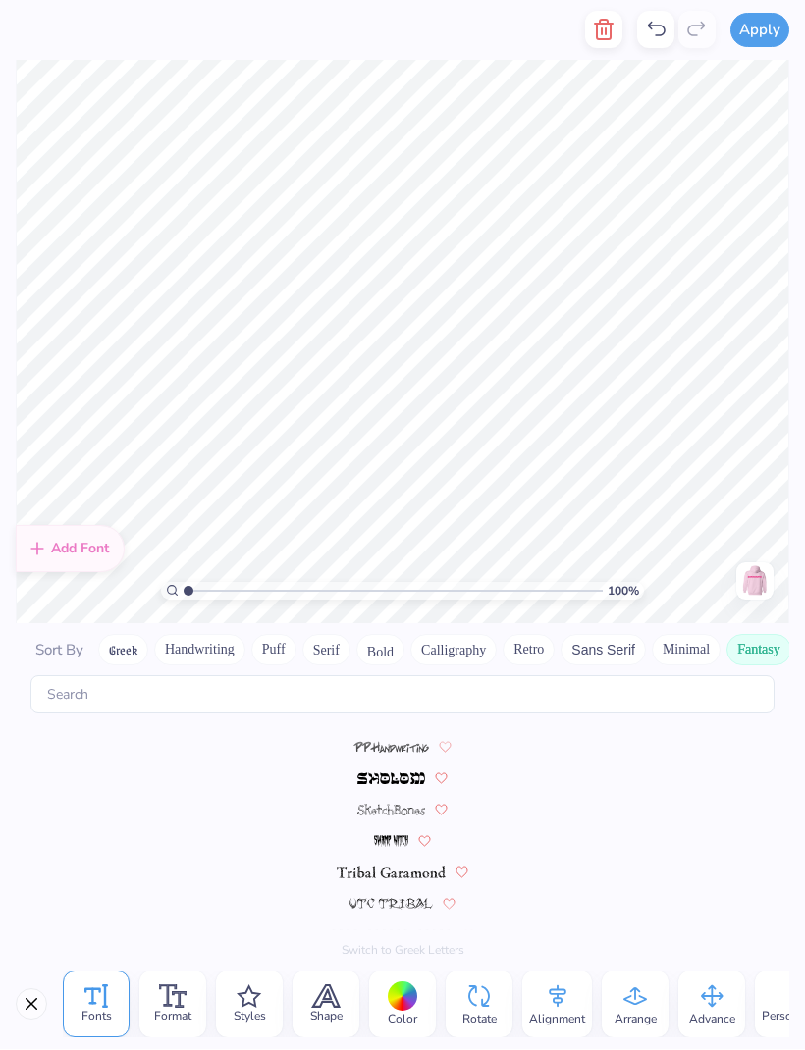
click at [678, 635] on button "Minimal" at bounding box center [686, 650] width 69 height 31
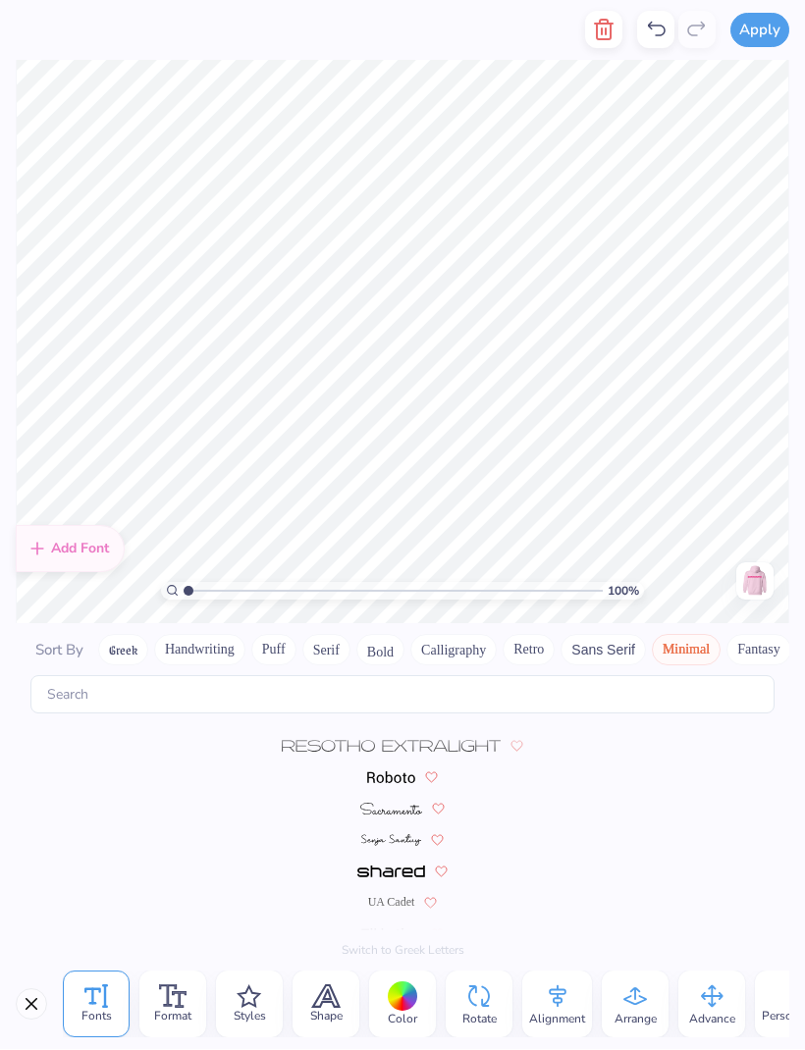
scroll to position [591, 0]
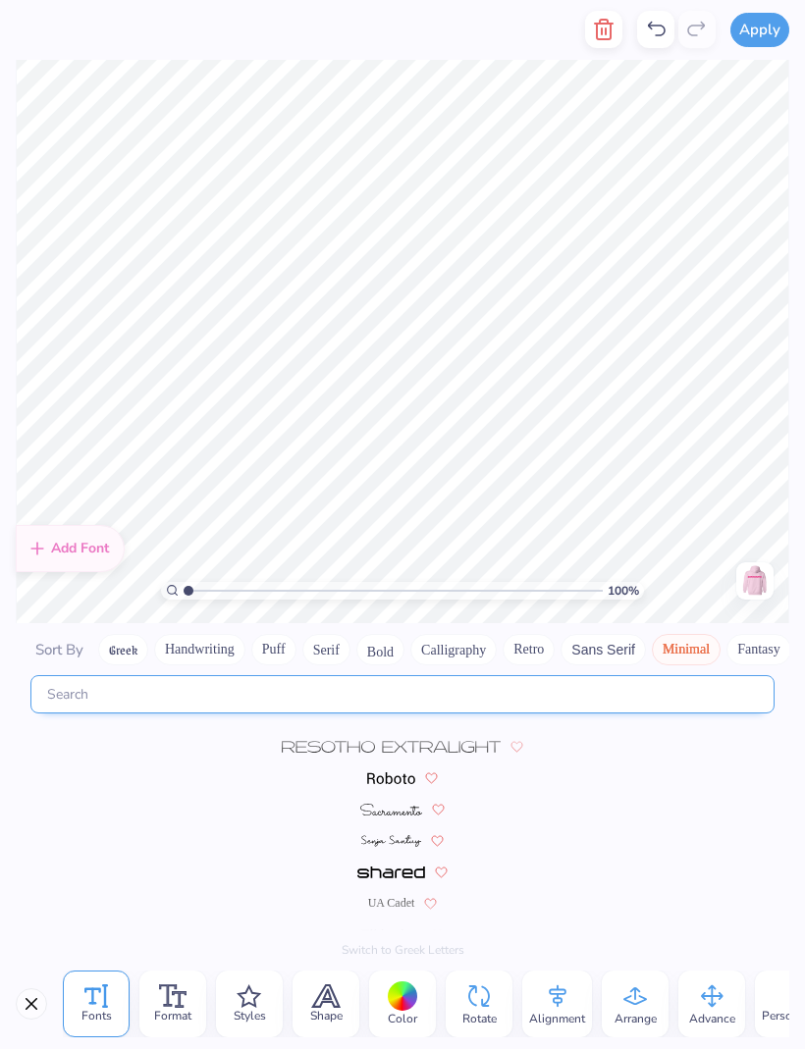
click at [436, 676] on input "text" at bounding box center [402, 695] width 744 height 38
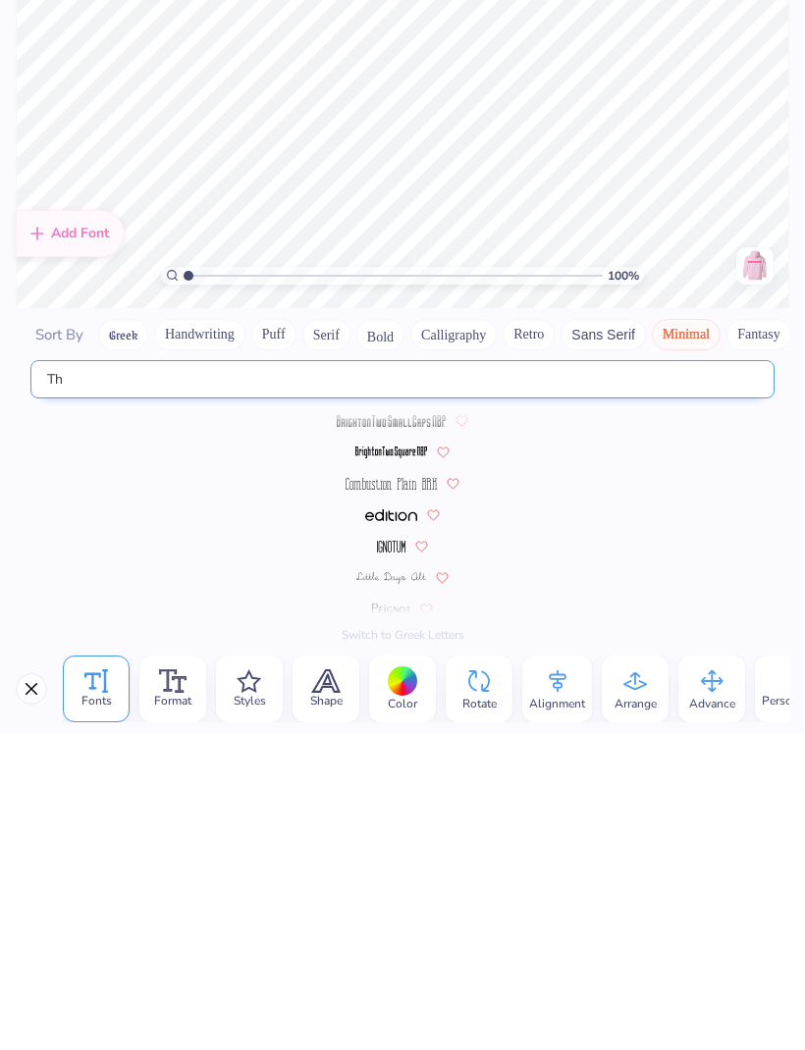
scroll to position [0, 0]
type input "The r"
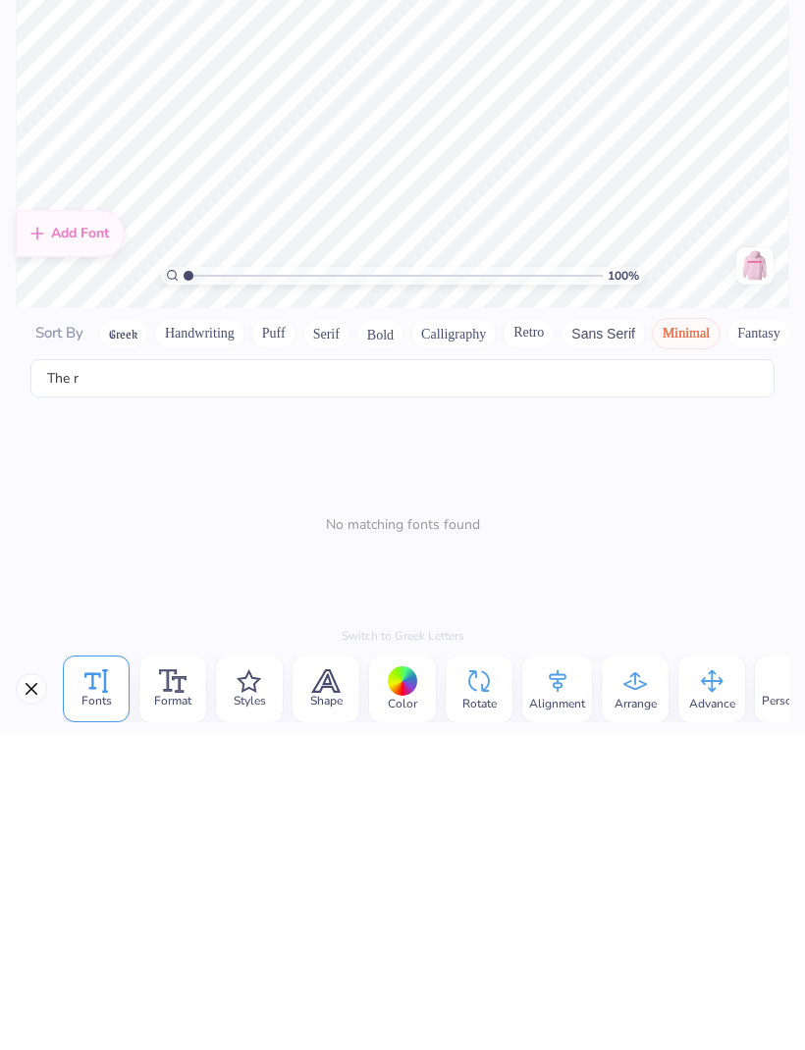
click at [120, 634] on button "Greek" at bounding box center [123, 649] width 50 height 31
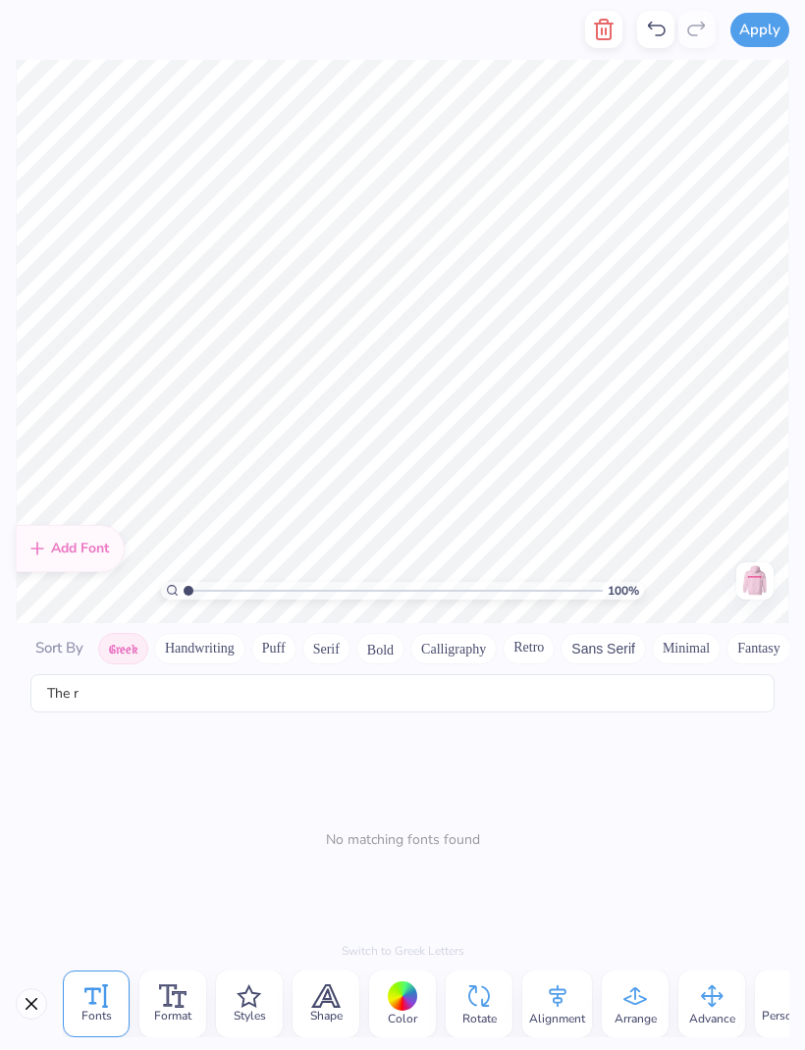
click at [220, 634] on button "Handwriting" at bounding box center [199, 649] width 91 height 31
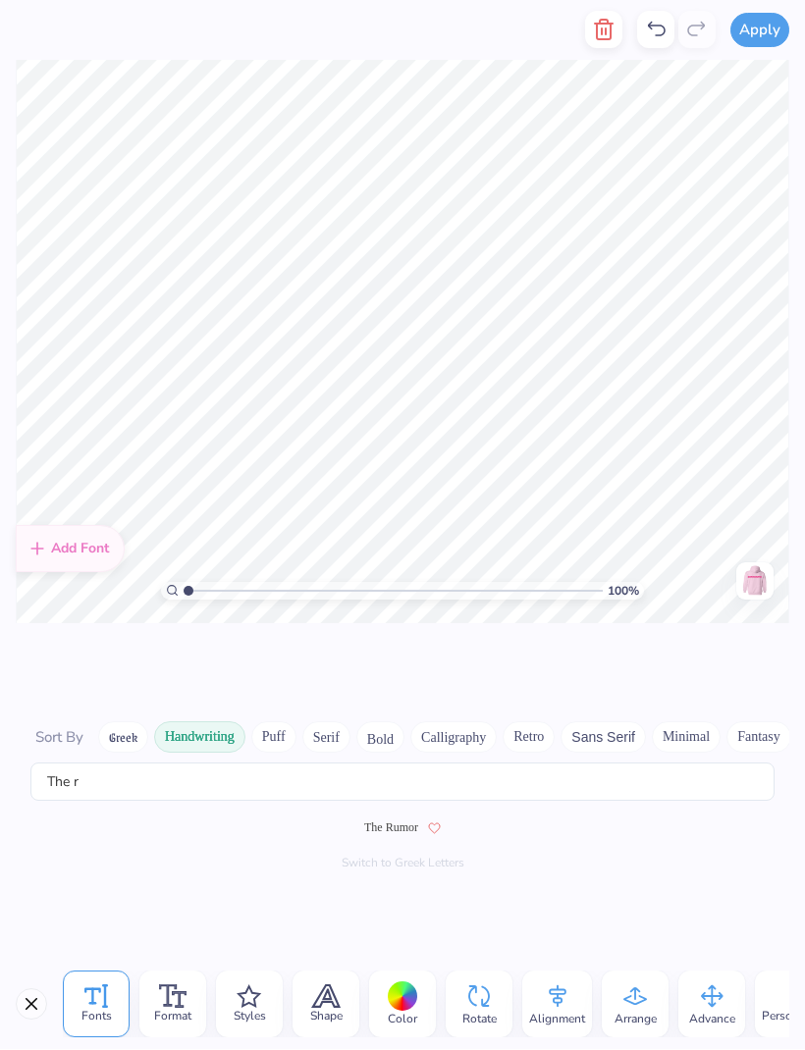
click at [384, 820] on span "The Rumor" at bounding box center [391, 829] width 54 height 18
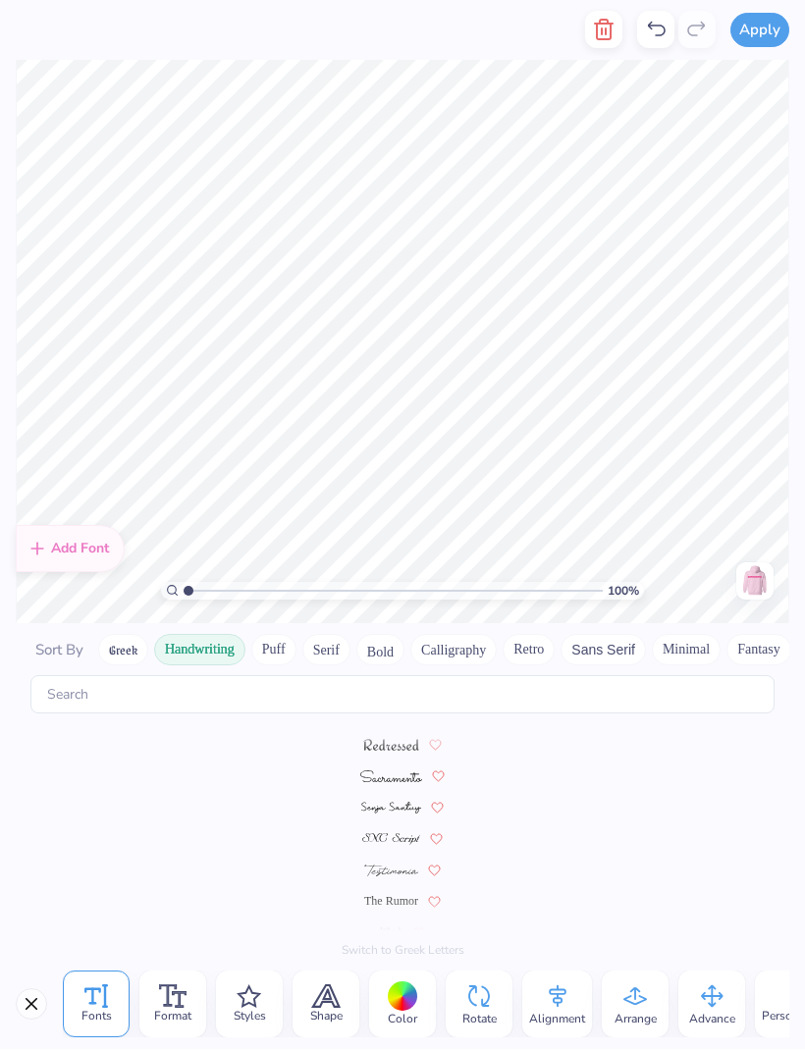
scroll to position [654, 0]
click at [407, 895] on span "The Rumor" at bounding box center [391, 904] width 54 height 18
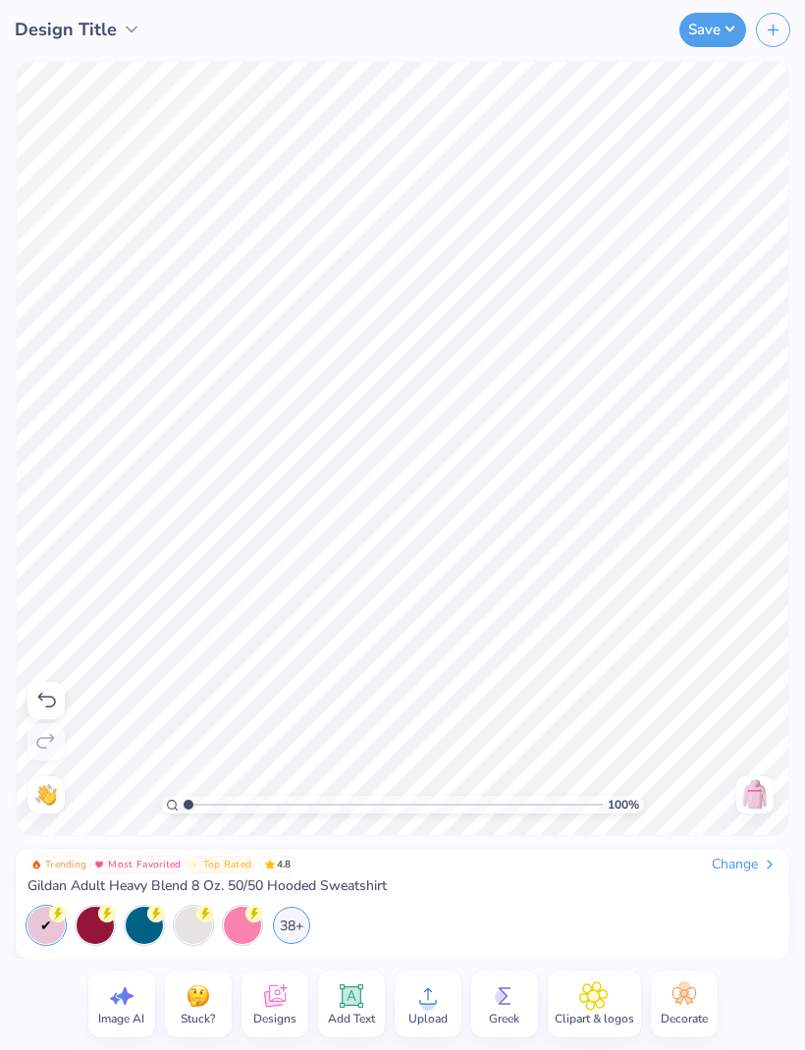
click at [764, 33] on button "button" at bounding box center [773, 31] width 34 height 34
